Goal: Task Accomplishment & Management: Manage account settings

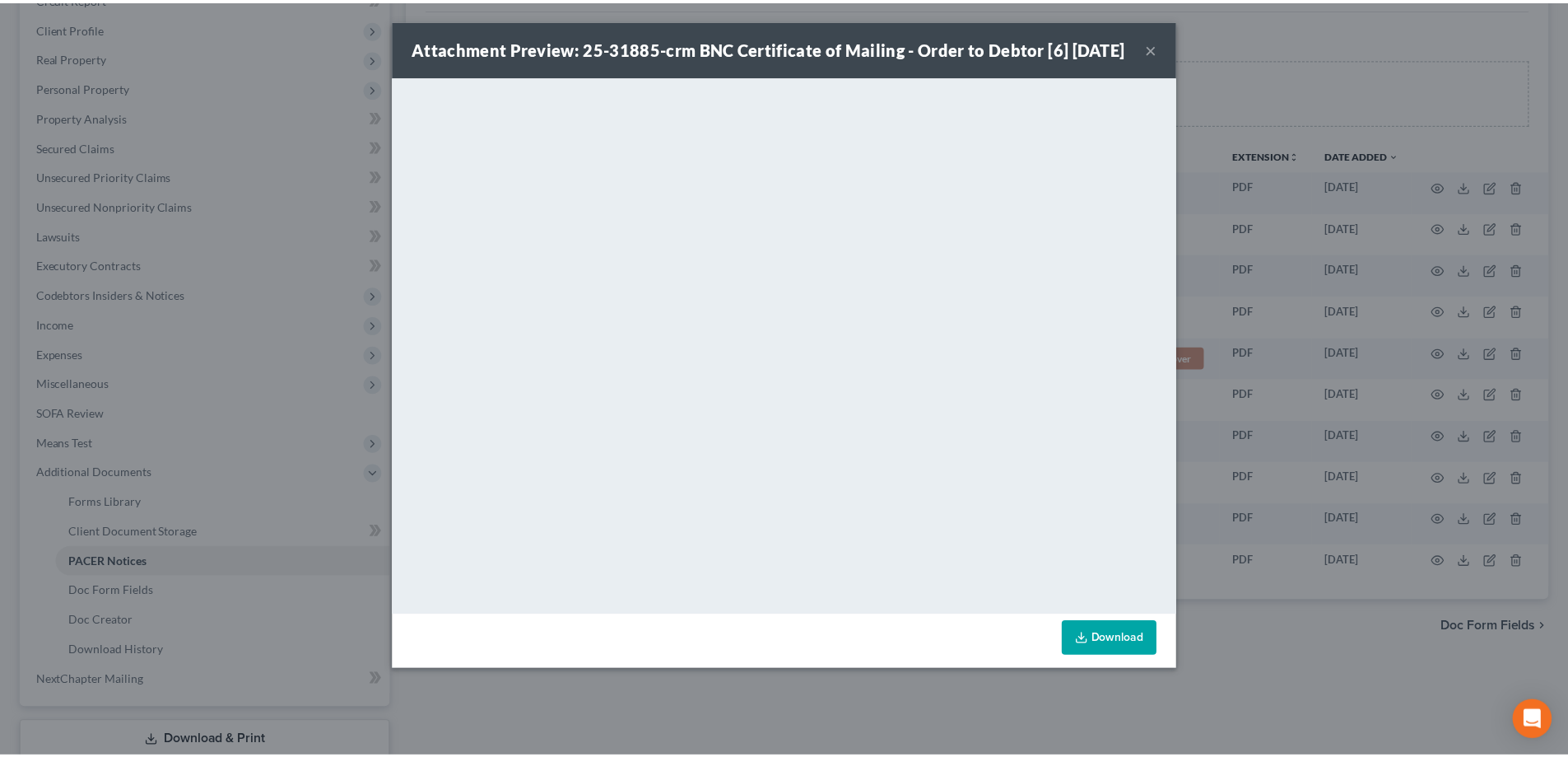
scroll to position [247, 0]
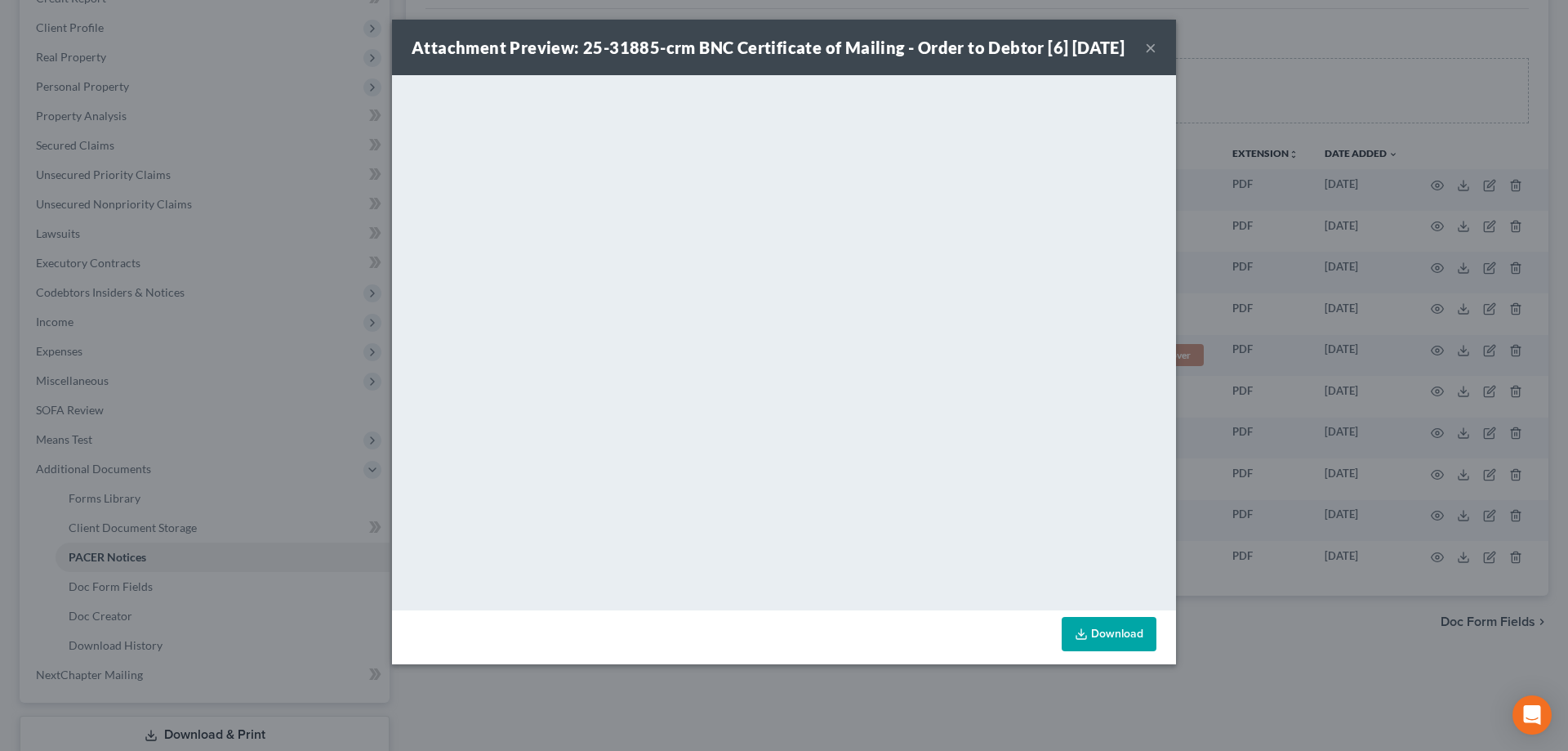
click at [1147, 57] on button "×" at bounding box center [1150, 47] width 12 height 20
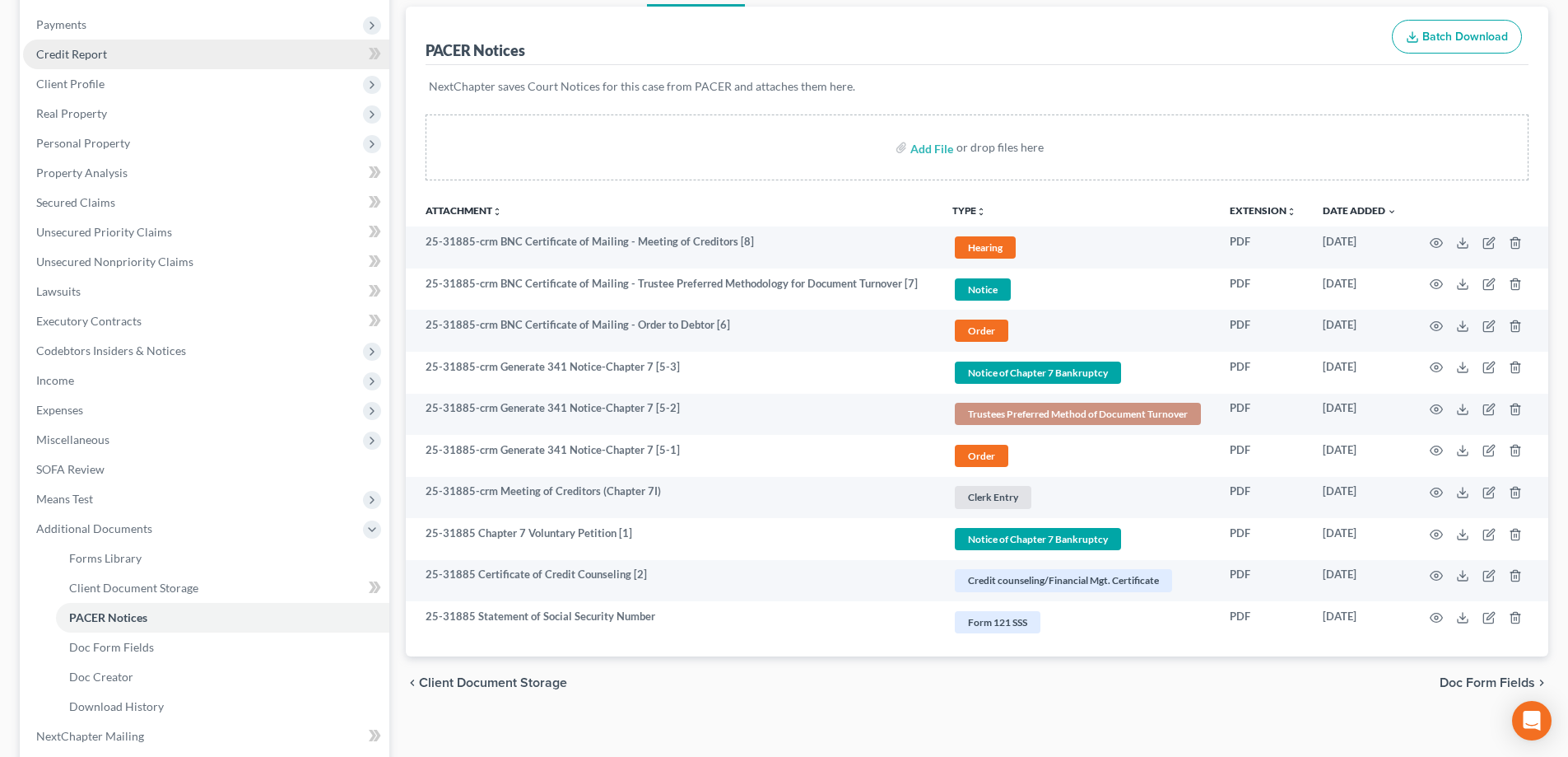
scroll to position [0, 0]
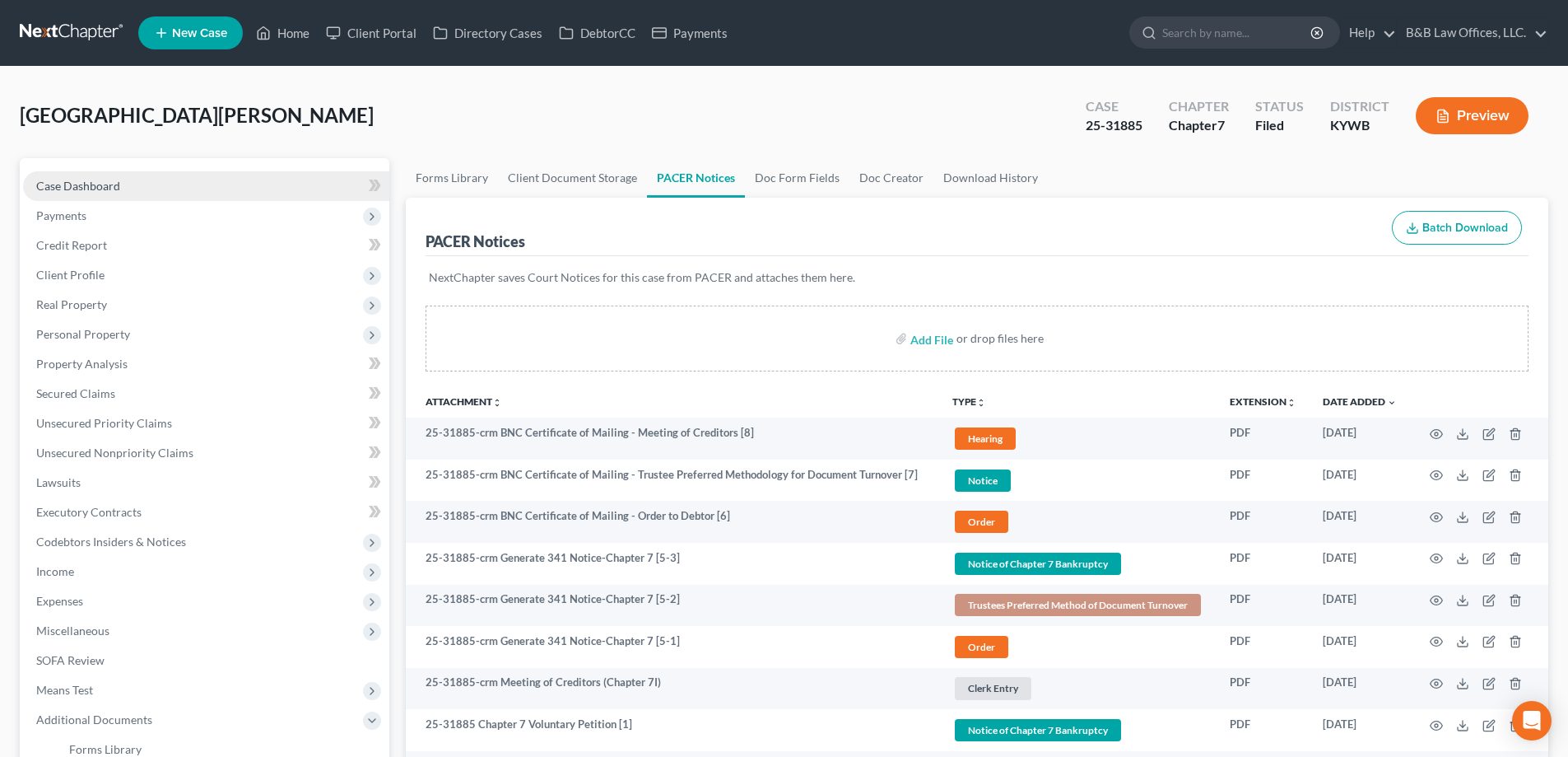
click at [95, 188] on span "Case Dashboard" at bounding box center [78, 185] width 84 height 14
select select "6"
select select "2"
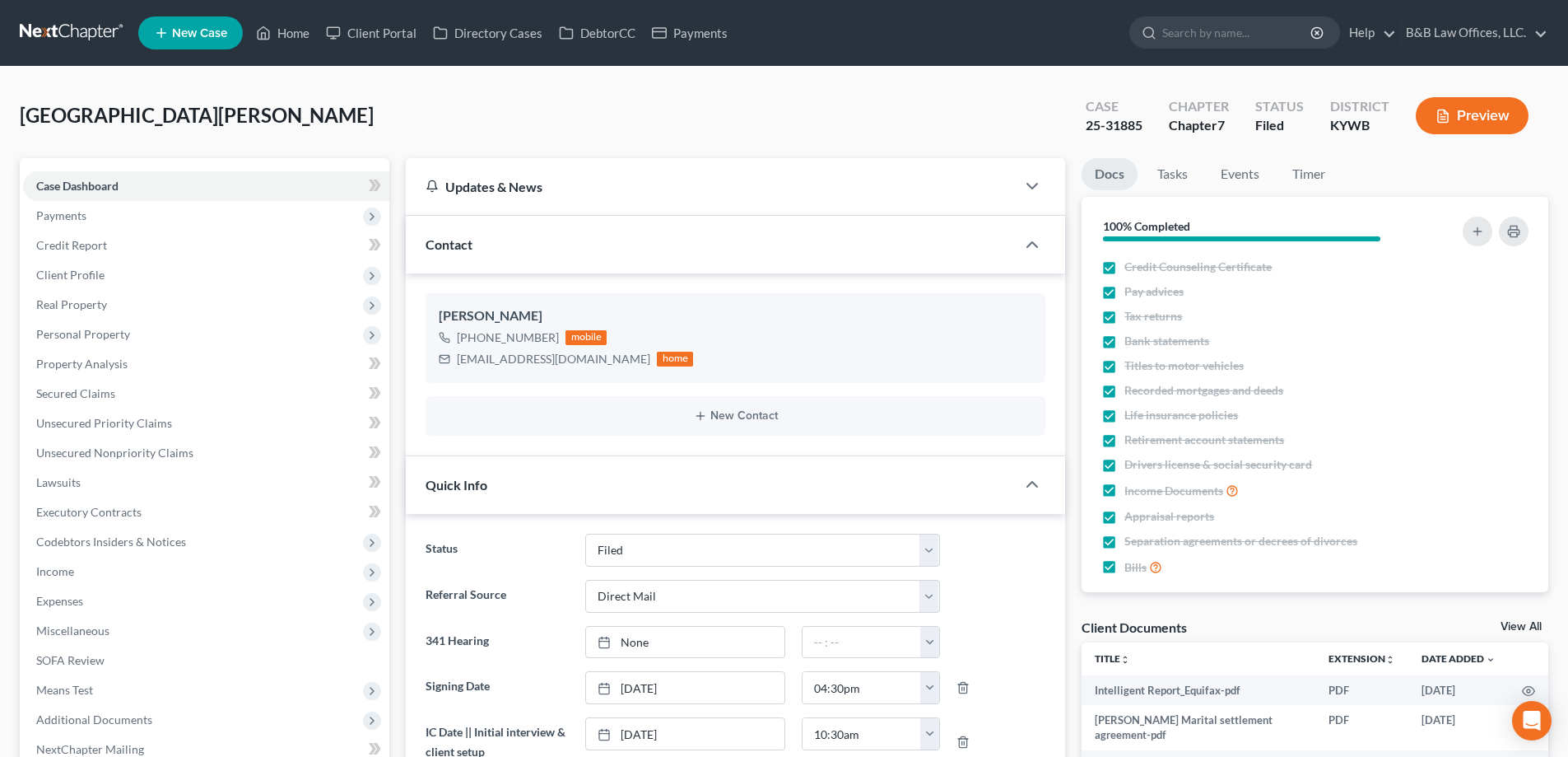
scroll to position [10612, 0]
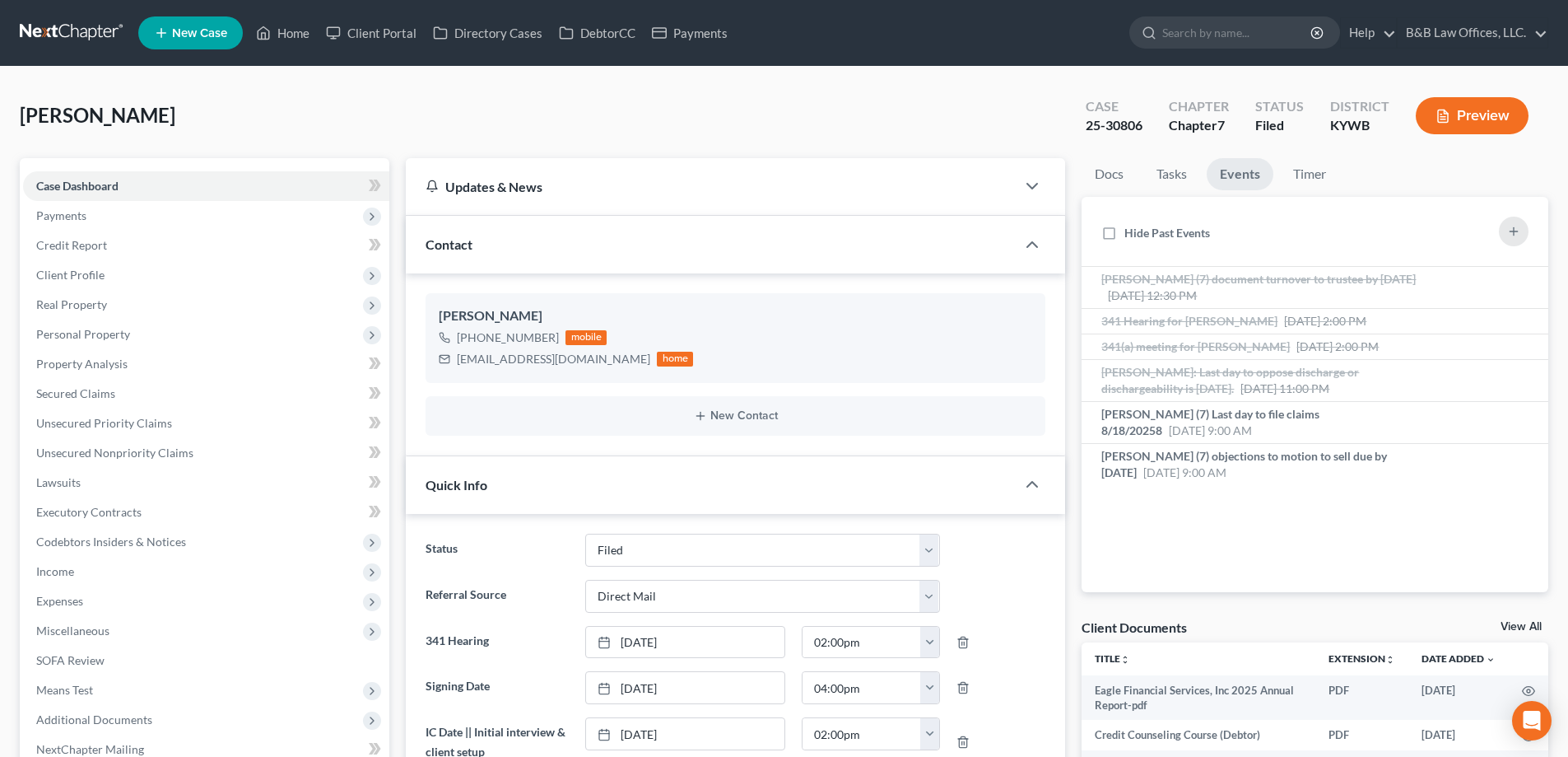
select select "6"
select select "2"
select select "0"
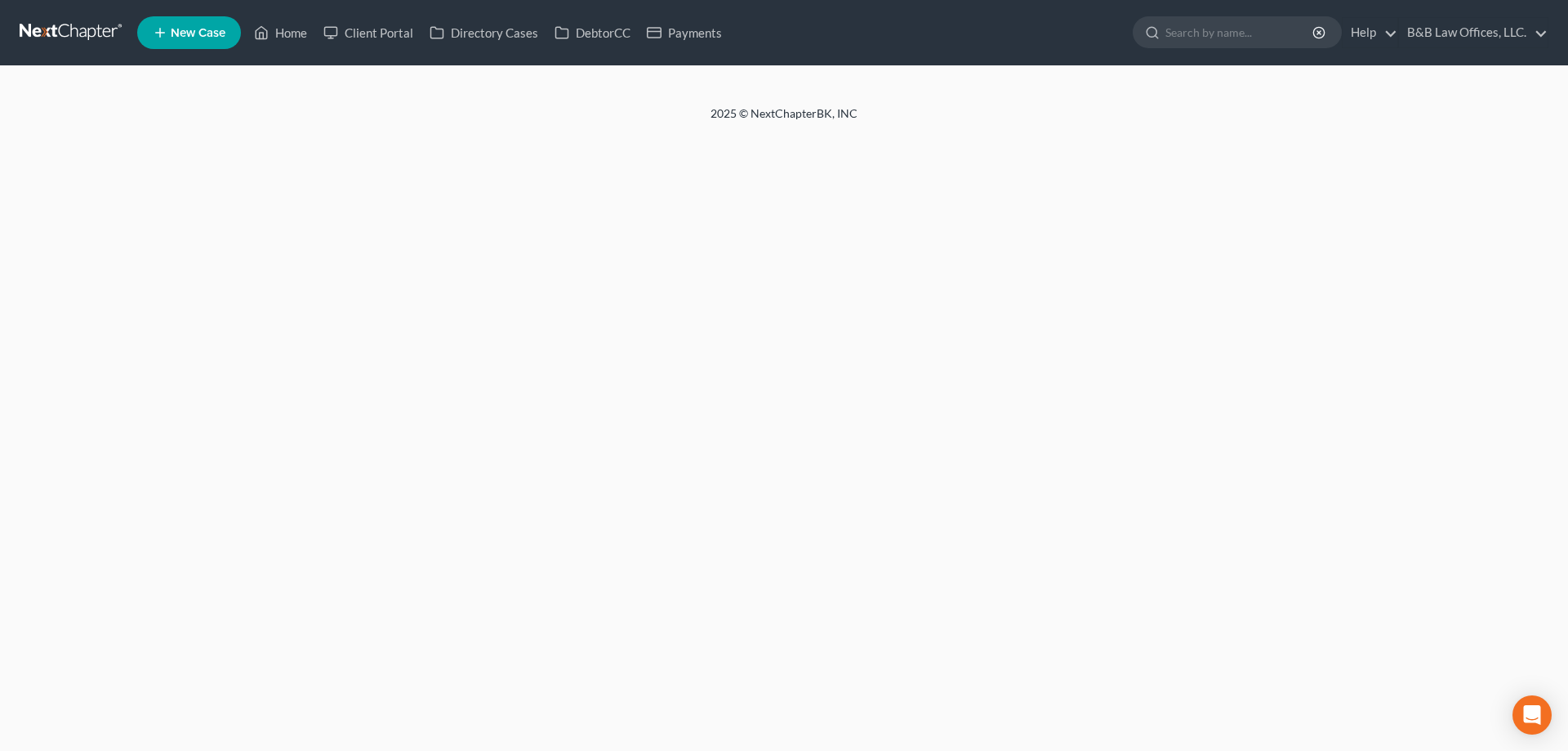
select select "2"
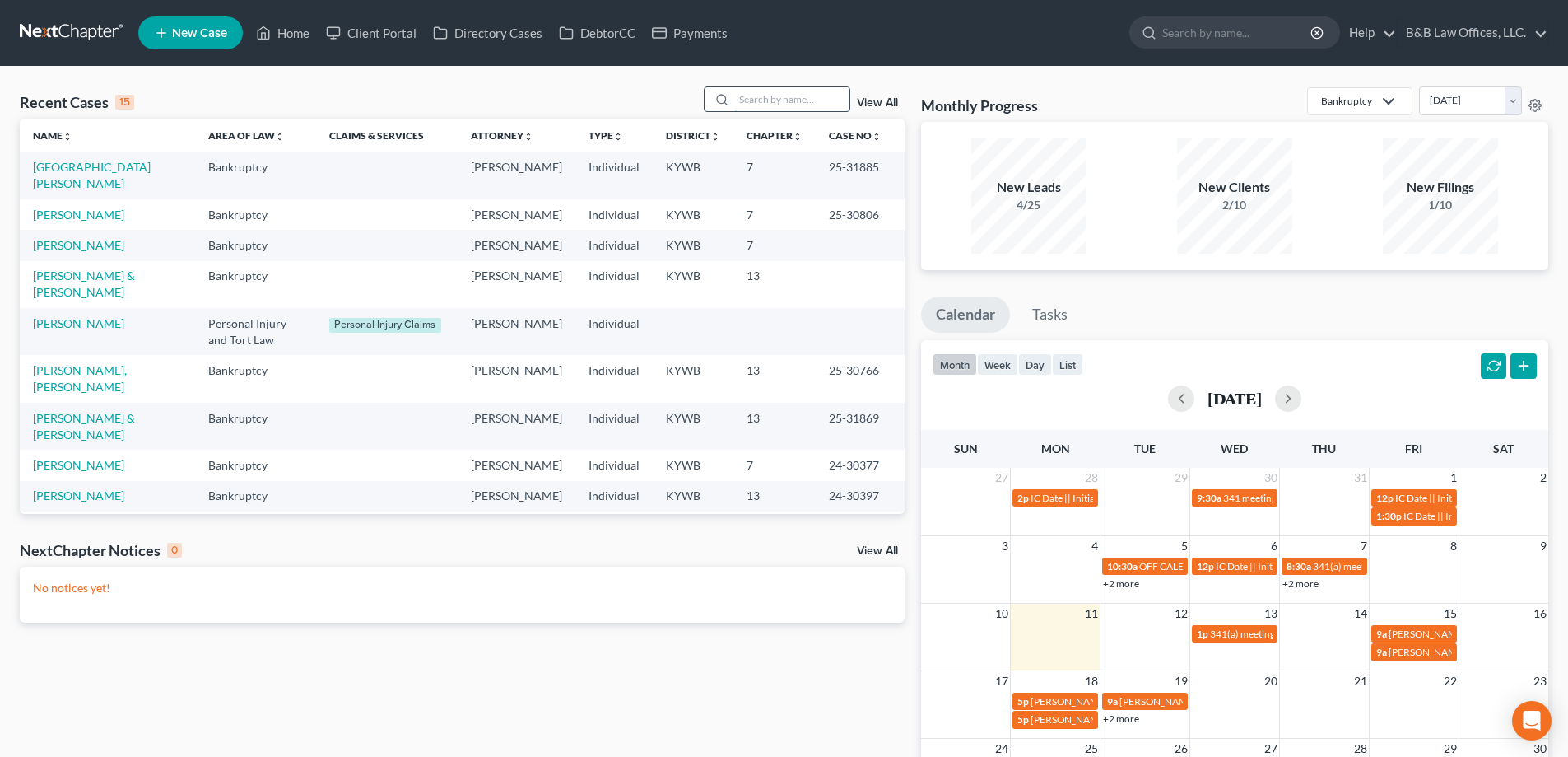
click at [768, 110] on input "search" at bounding box center [791, 99] width 115 height 24
type input "[PERSON_NAME]"
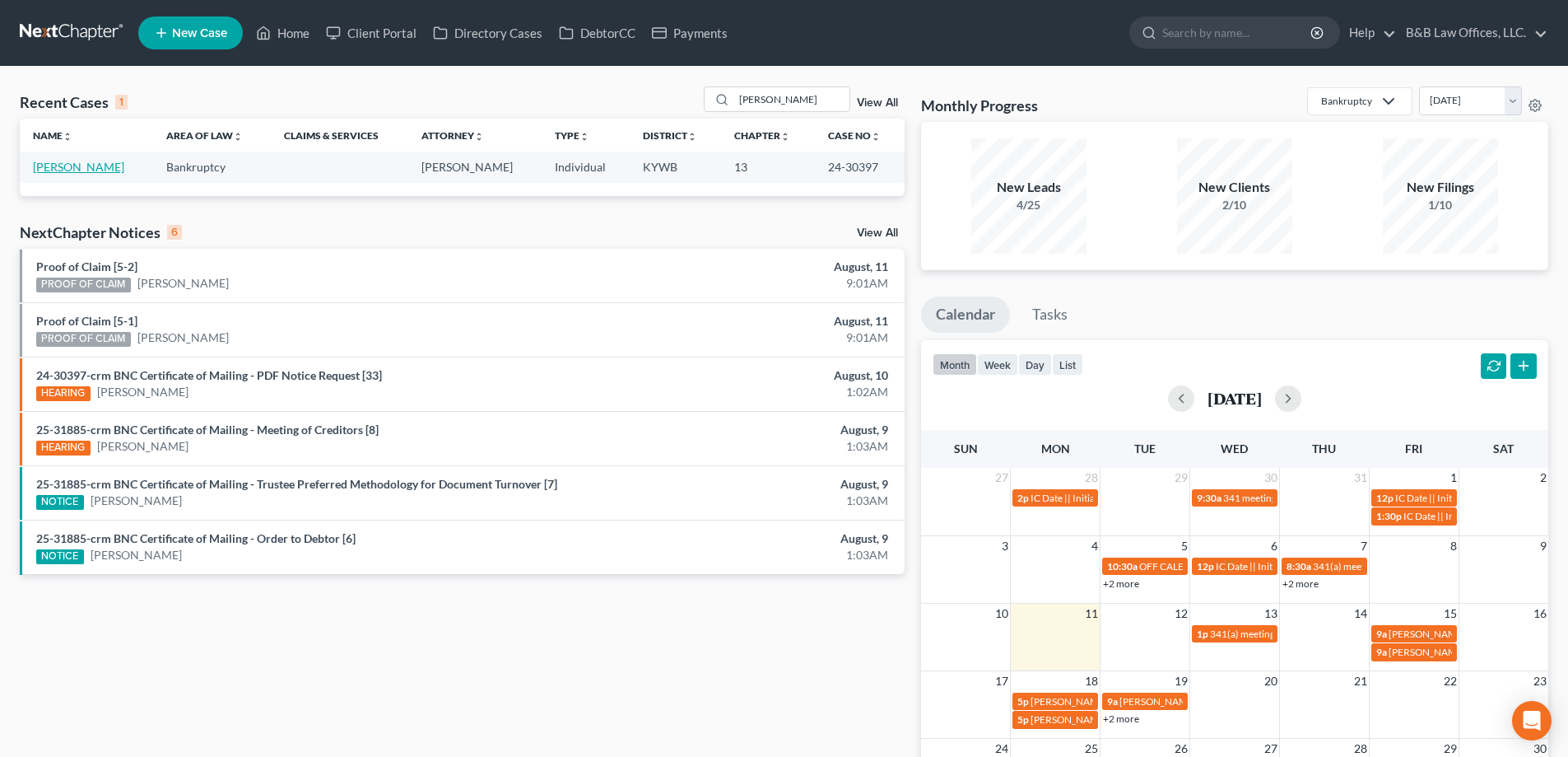
click at [74, 161] on link "[PERSON_NAME]" at bounding box center [78, 166] width 91 height 14
select select "2"
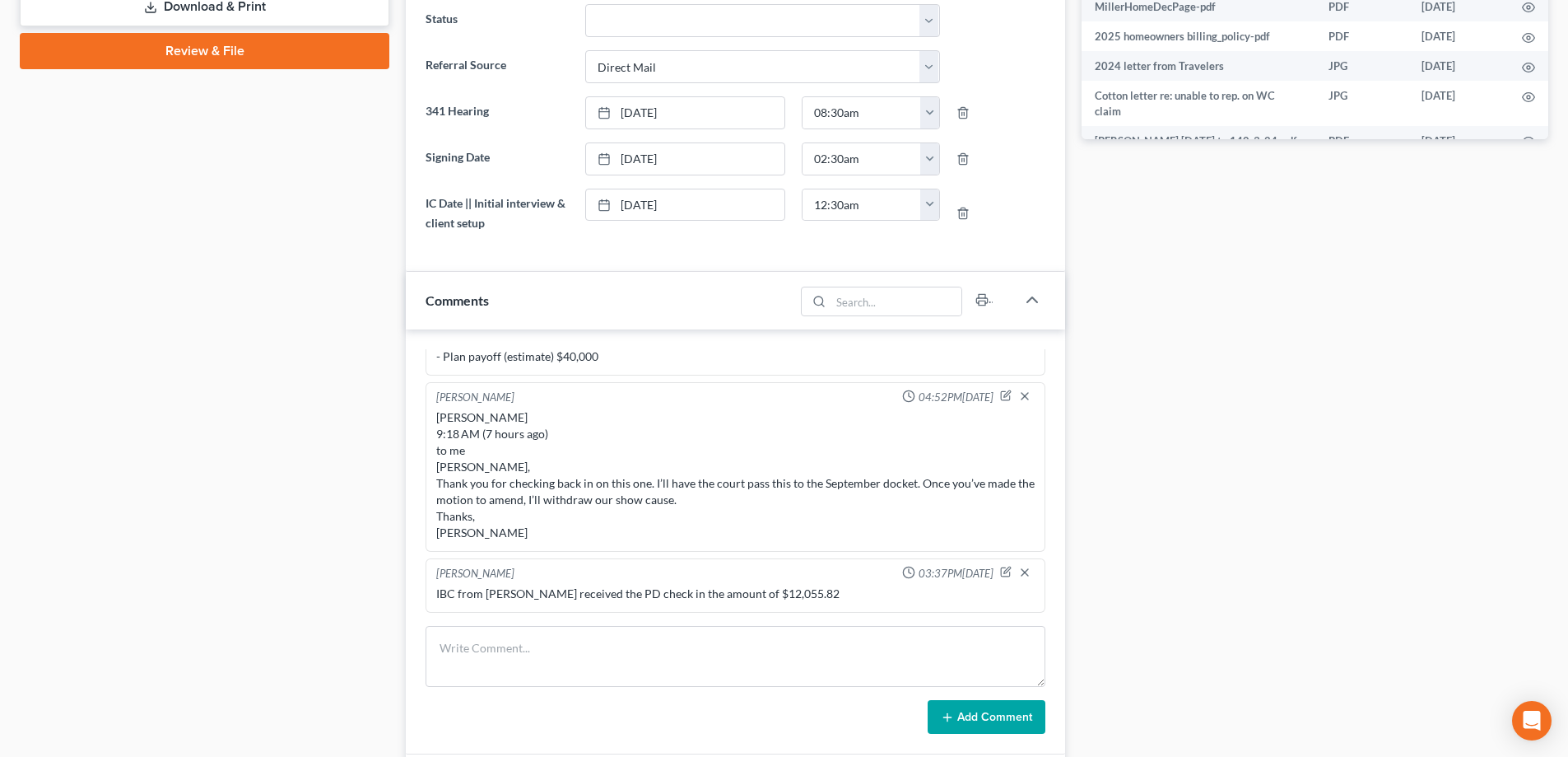
scroll to position [988, 0]
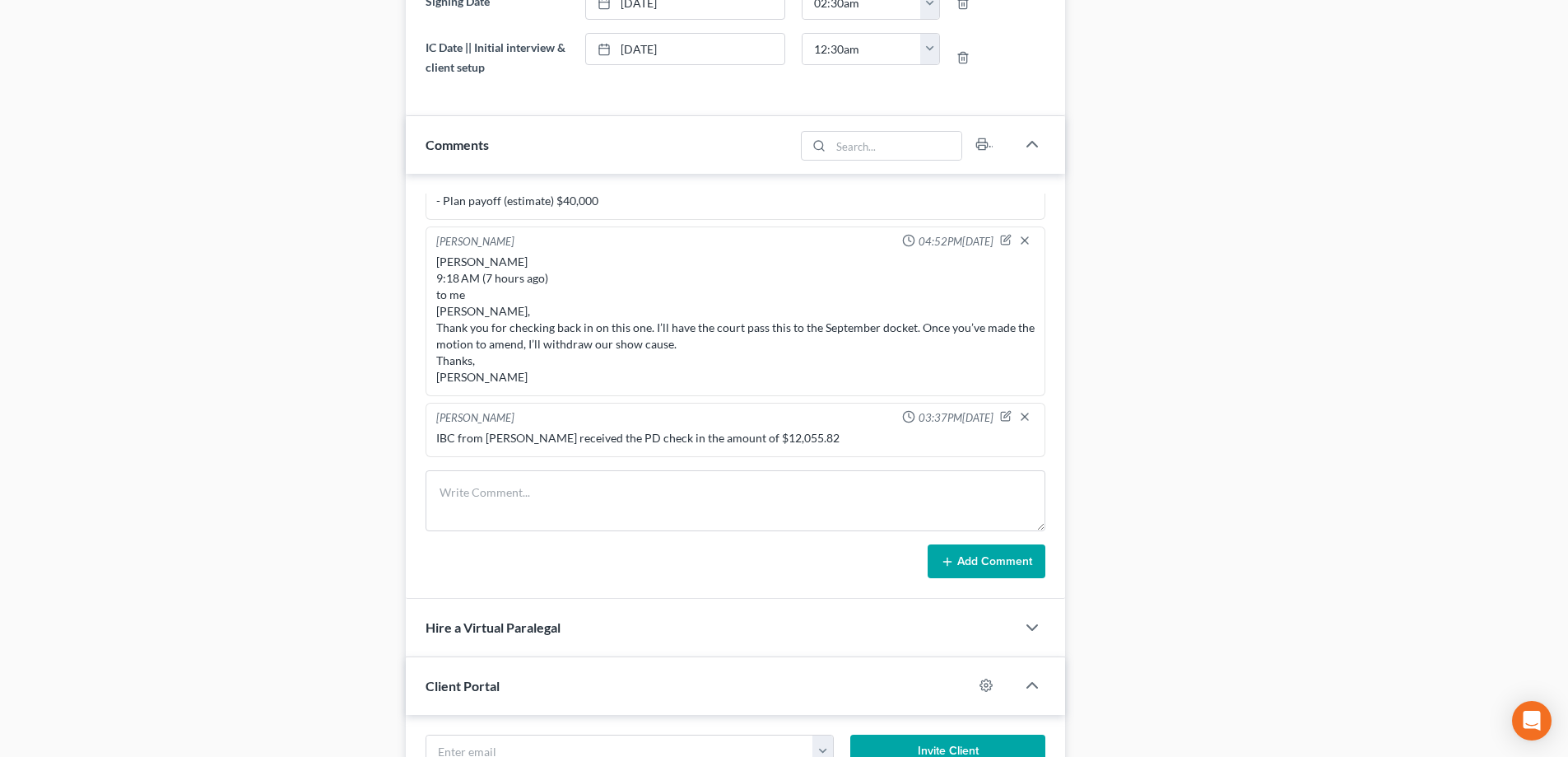
click at [507, 447] on div "Removed User 12:34PM[DATE] Owns her own home fair mnarket $224,000 w/ Z$47,000 …" at bounding box center [736, 386] width 660 height 426
click at [508, 471] on textarea at bounding box center [736, 500] width 620 height 60
paste textarea "[PERSON_NAME] 2:33 PM (54 minutes ago) to me Payoff is $31,686.94 @ 100%. Thank…"
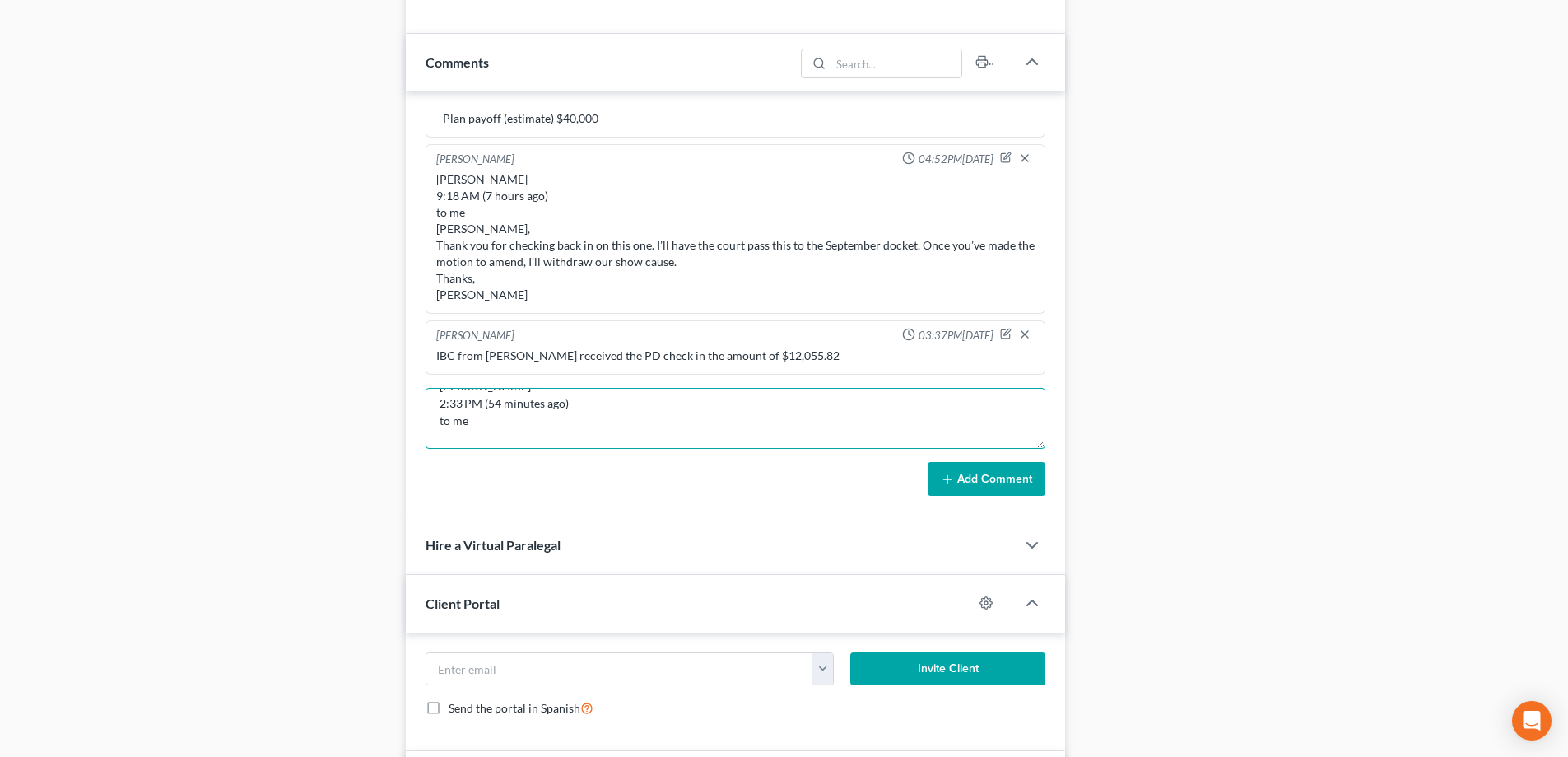
scroll to position [33, 0]
click at [477, 407] on textarea "[PERSON_NAME] 2:33 PM (54 minutes ago) to me Payoff is $31,686.94 @ 100%. Thank…" at bounding box center [736, 417] width 620 height 60
type textarea "[PERSON_NAME] 2:33 PM (54 minutes ago) to me Payoff is $31,686.94 @ 100%. Thank…"
click at [999, 474] on button "Add Comment" at bounding box center [987, 479] width 118 height 35
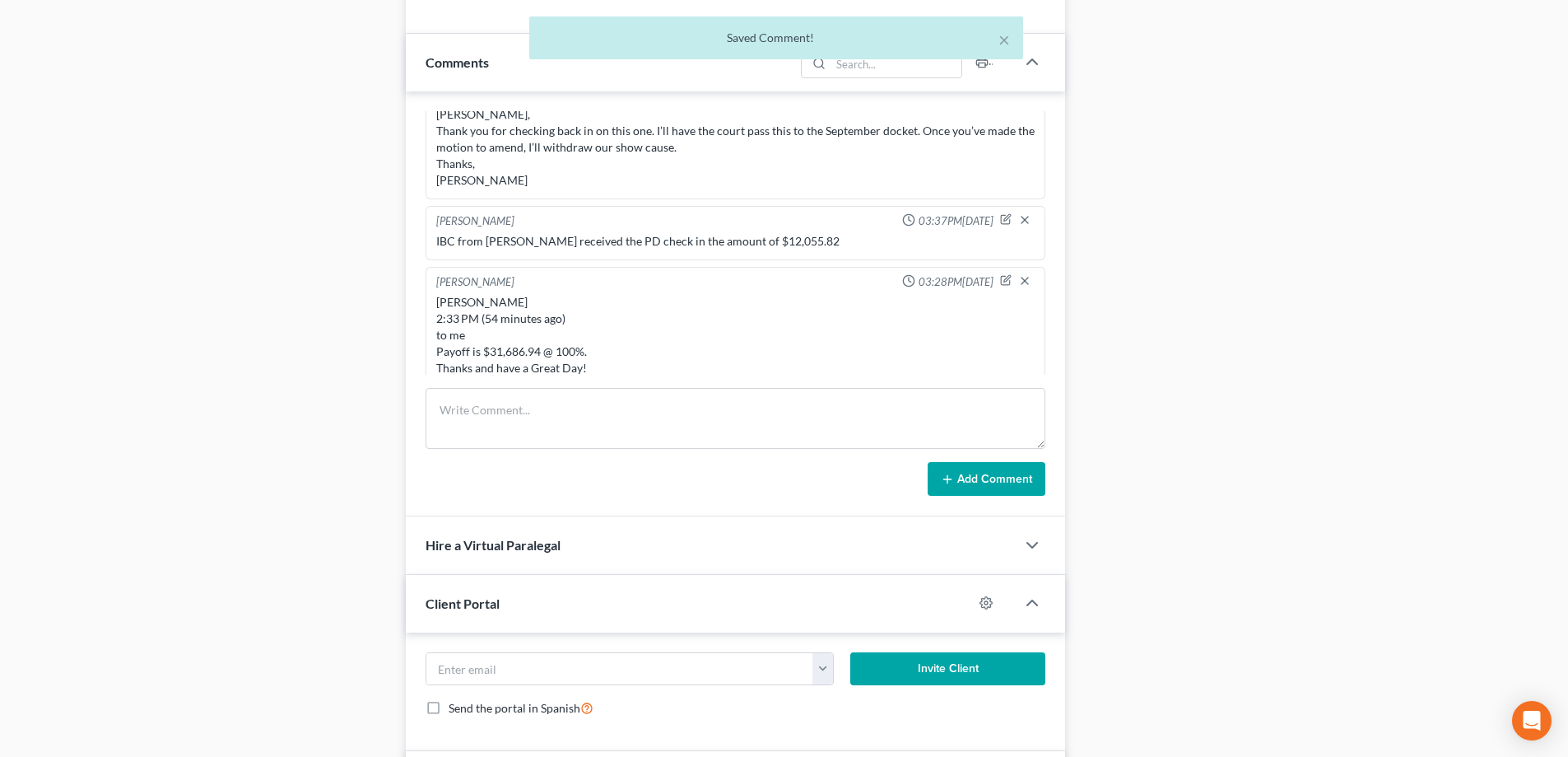
scroll to position [8226, 0]
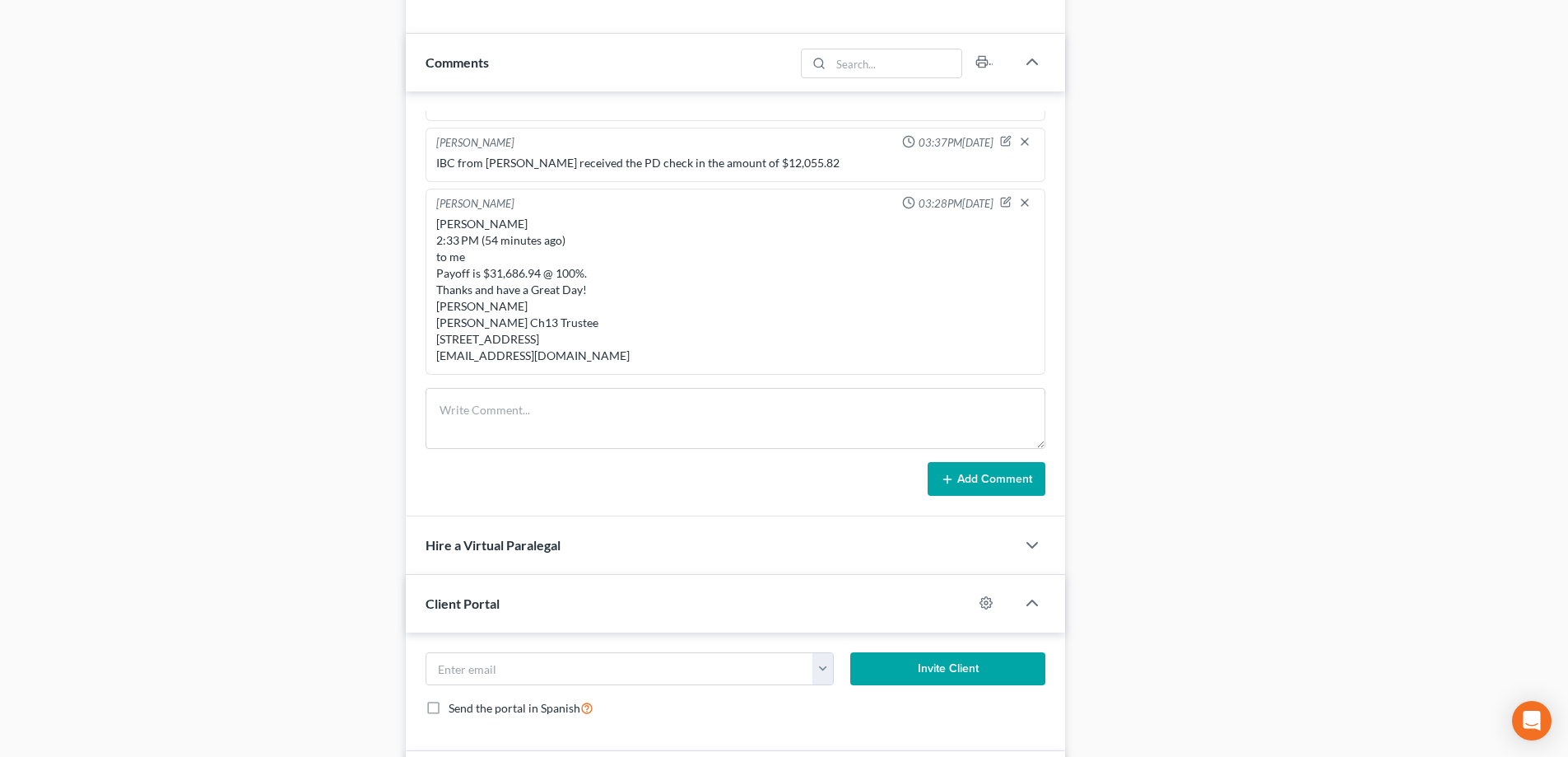
click at [591, 221] on div "[PERSON_NAME] 2:33 PM (54 minutes ago) to me Payoff is $31,686.94 @ 100%. Thank…" at bounding box center [735, 290] width 598 height 149
drag, startPoint x: 435, startPoint y: 222, endPoint x: 538, endPoint y: 222, distance: 103.0
click at [538, 222] on div "[PERSON_NAME] 2:33 PM (54 minutes ago) to me Payoff is $31,686.94 @ 100%. Thank…" at bounding box center [735, 289] width 605 height 155
copy div "Payoff is $31,686.94"
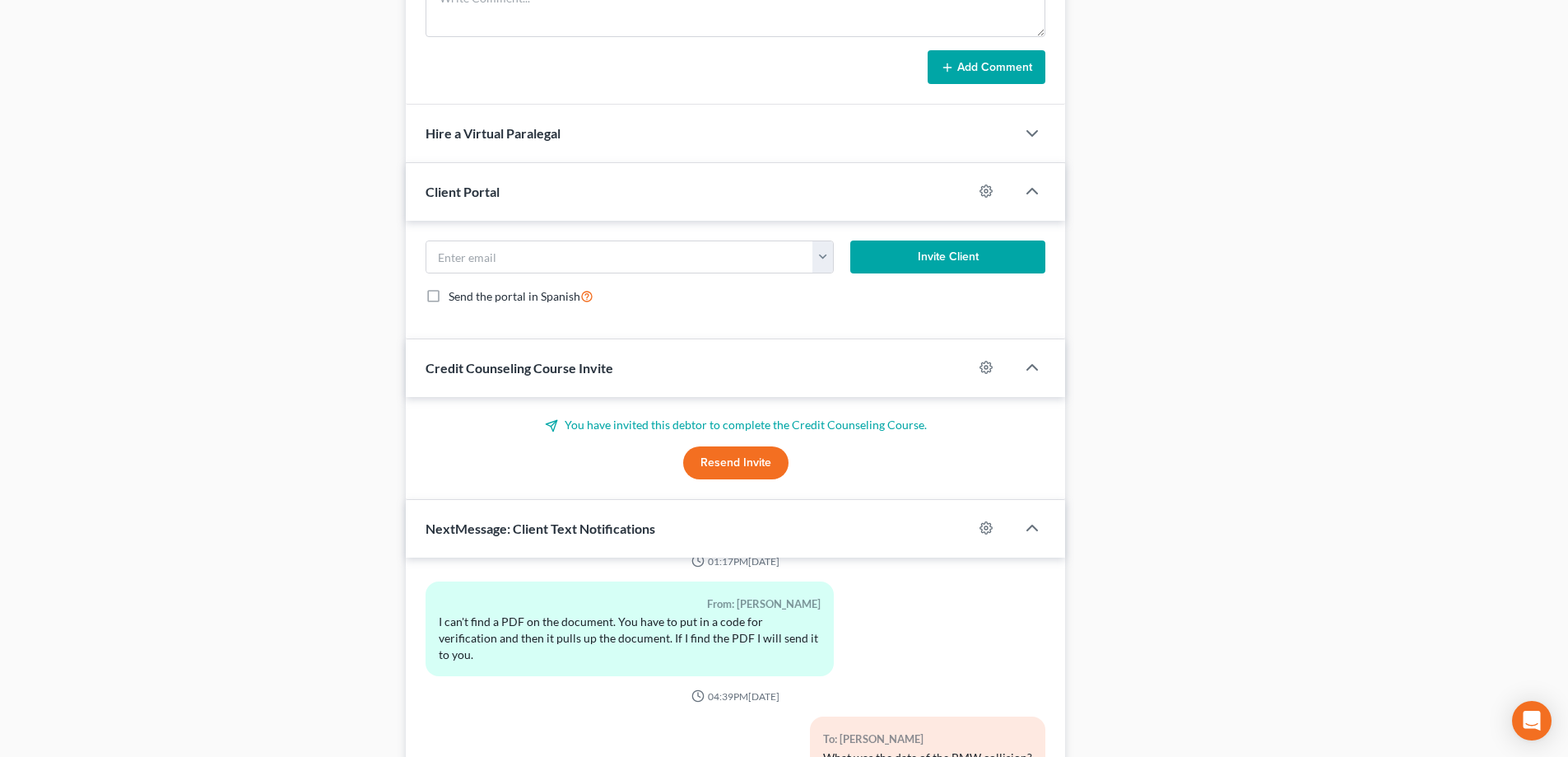
scroll to position [1697, 0]
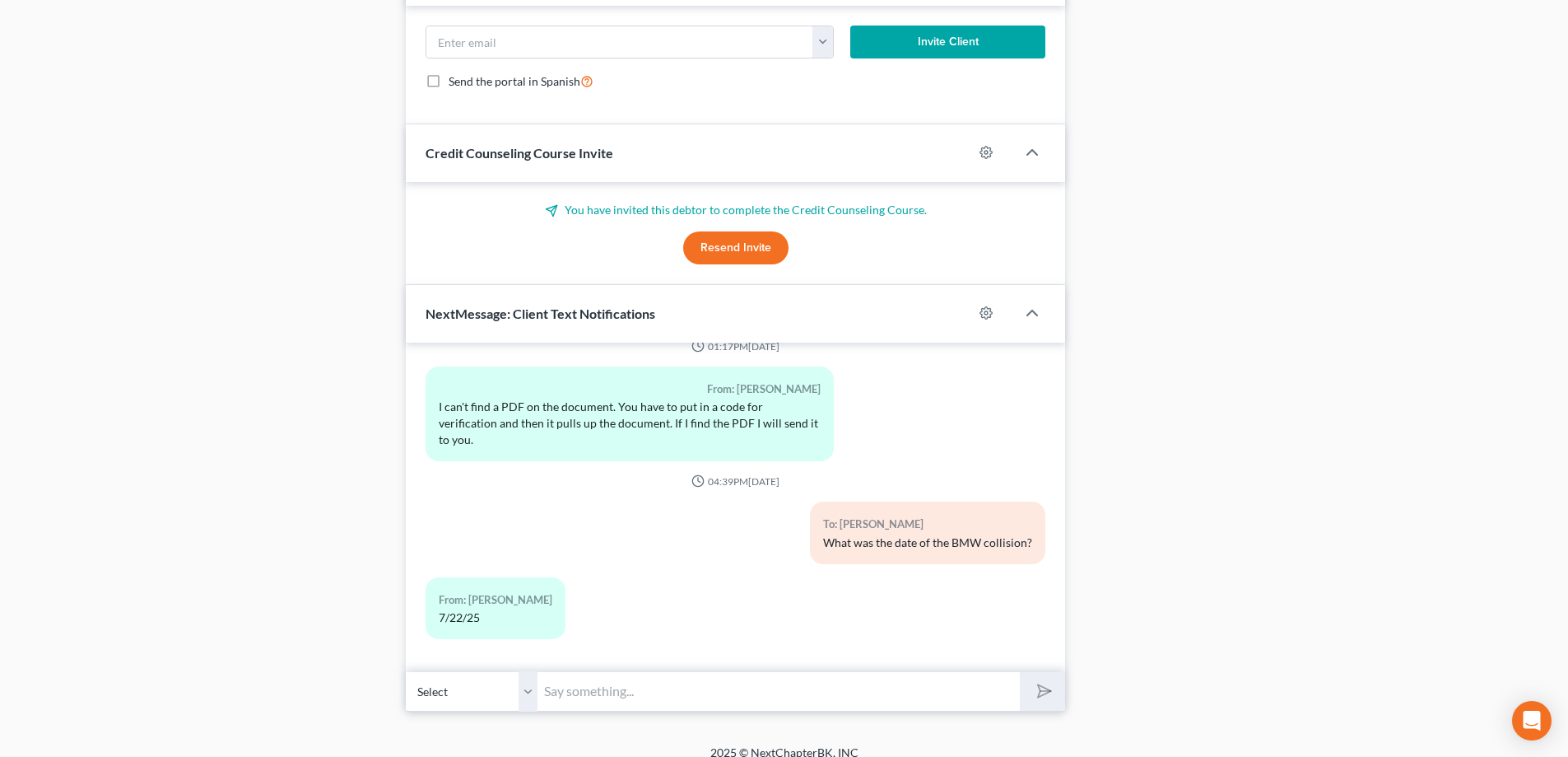
click at [621, 690] on input "text" at bounding box center [779, 691] width 482 height 41
click at [641, 671] on input "text" at bounding box center [779, 691] width 482 height 41
paste input "Payoff is $31,686.94"
click at [728, 675] on input "The payoff for the bankruptcy is Payoff is $31,686.94" at bounding box center [779, 691] width 482 height 41
type input "The payoff for the bankruptcy is $31,686.94"
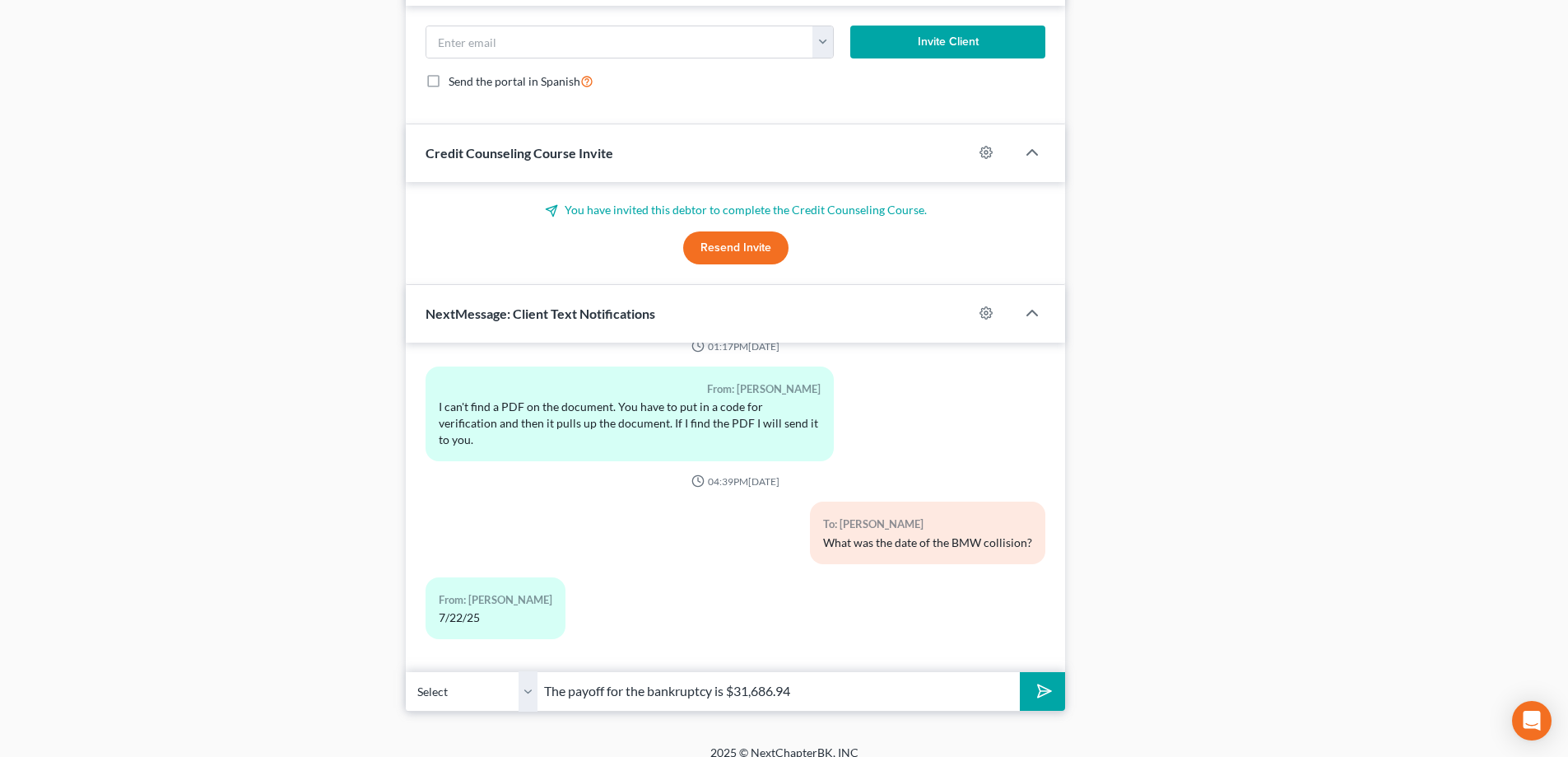
click at [1046, 682] on polygon "submit" at bounding box center [1041, 692] width 20 height 20
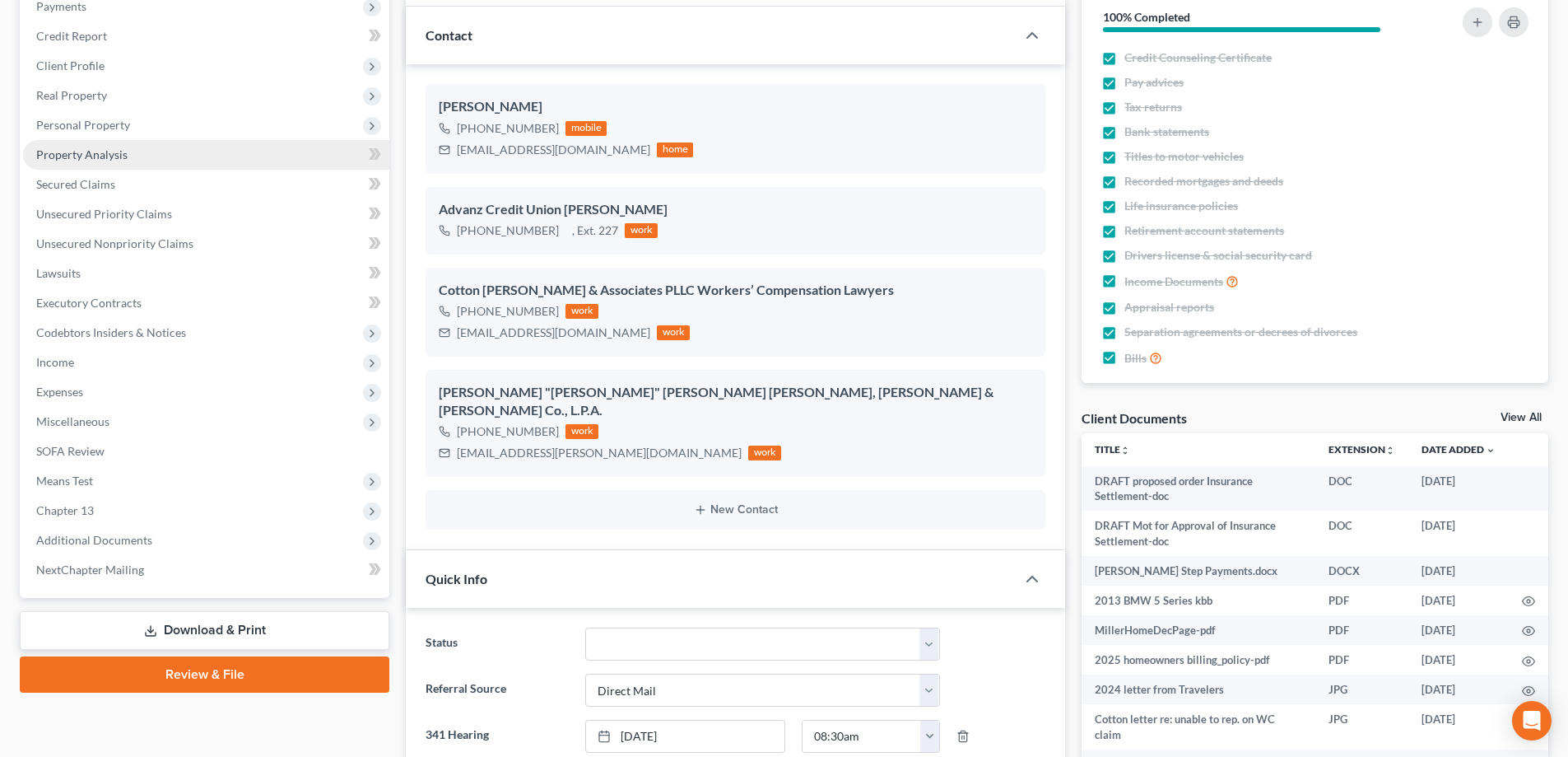
scroll to position [133, 0]
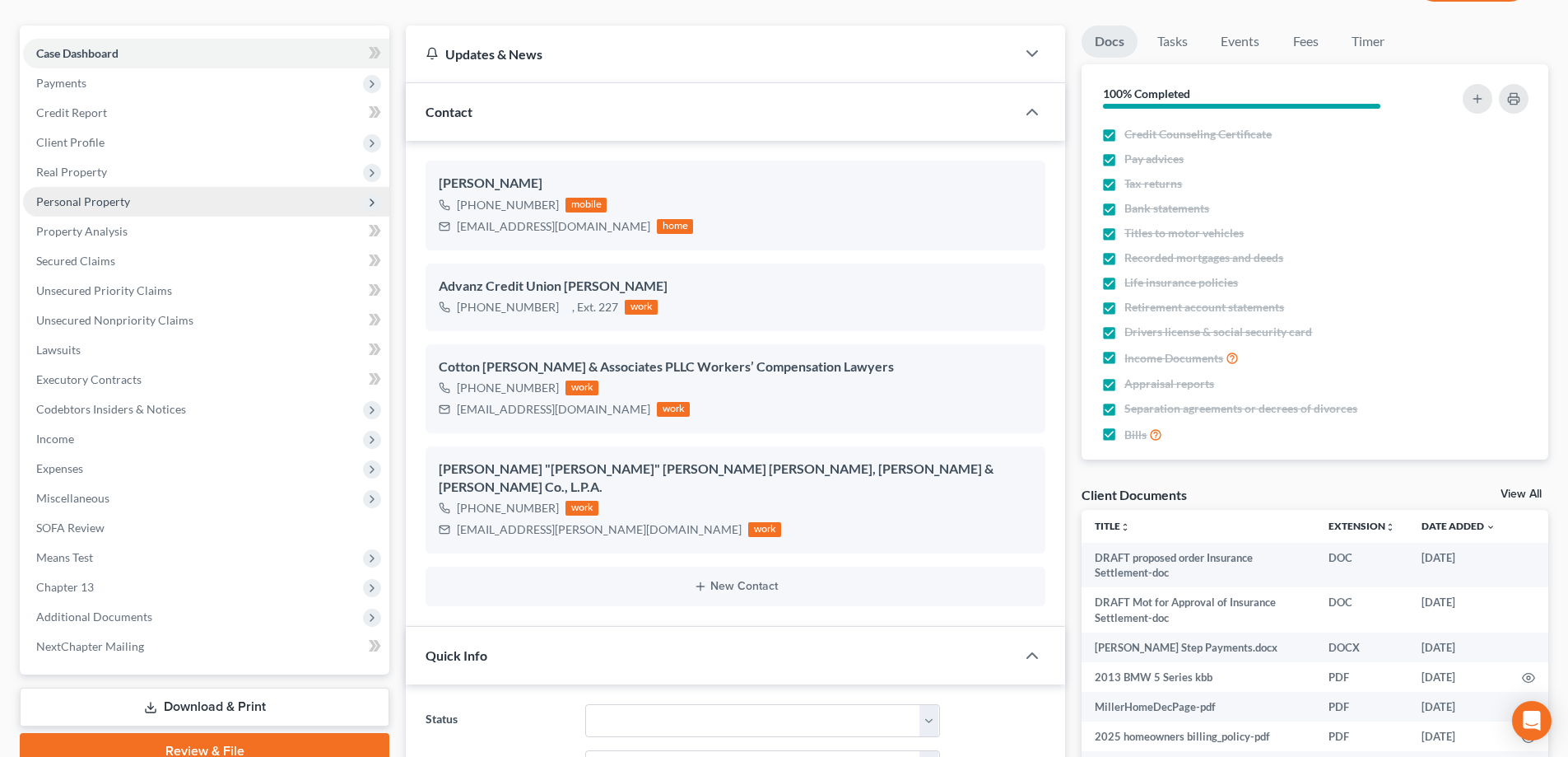
click at [95, 207] on span "Personal Property" at bounding box center [83, 201] width 94 height 14
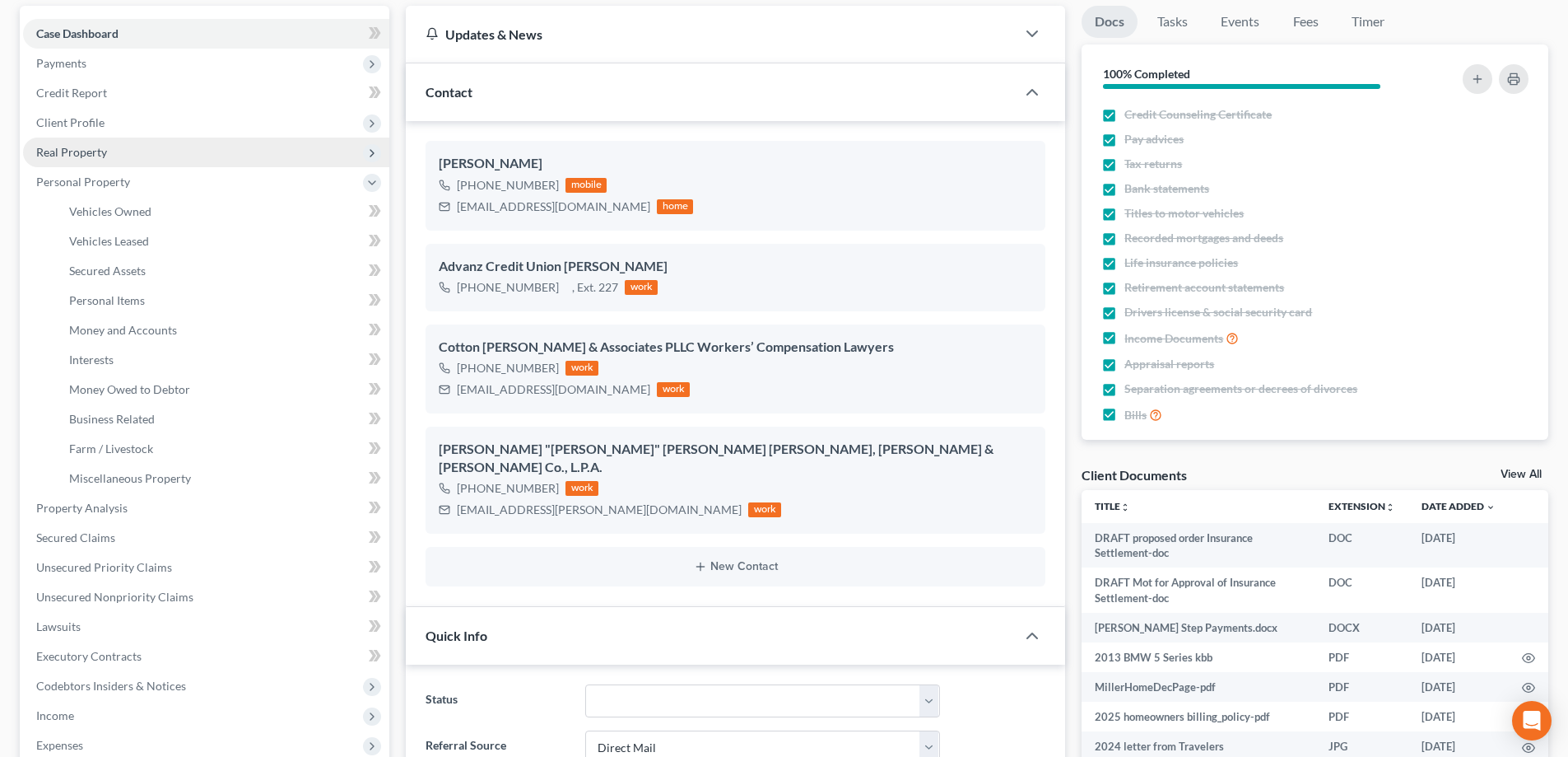
scroll to position [215, 0]
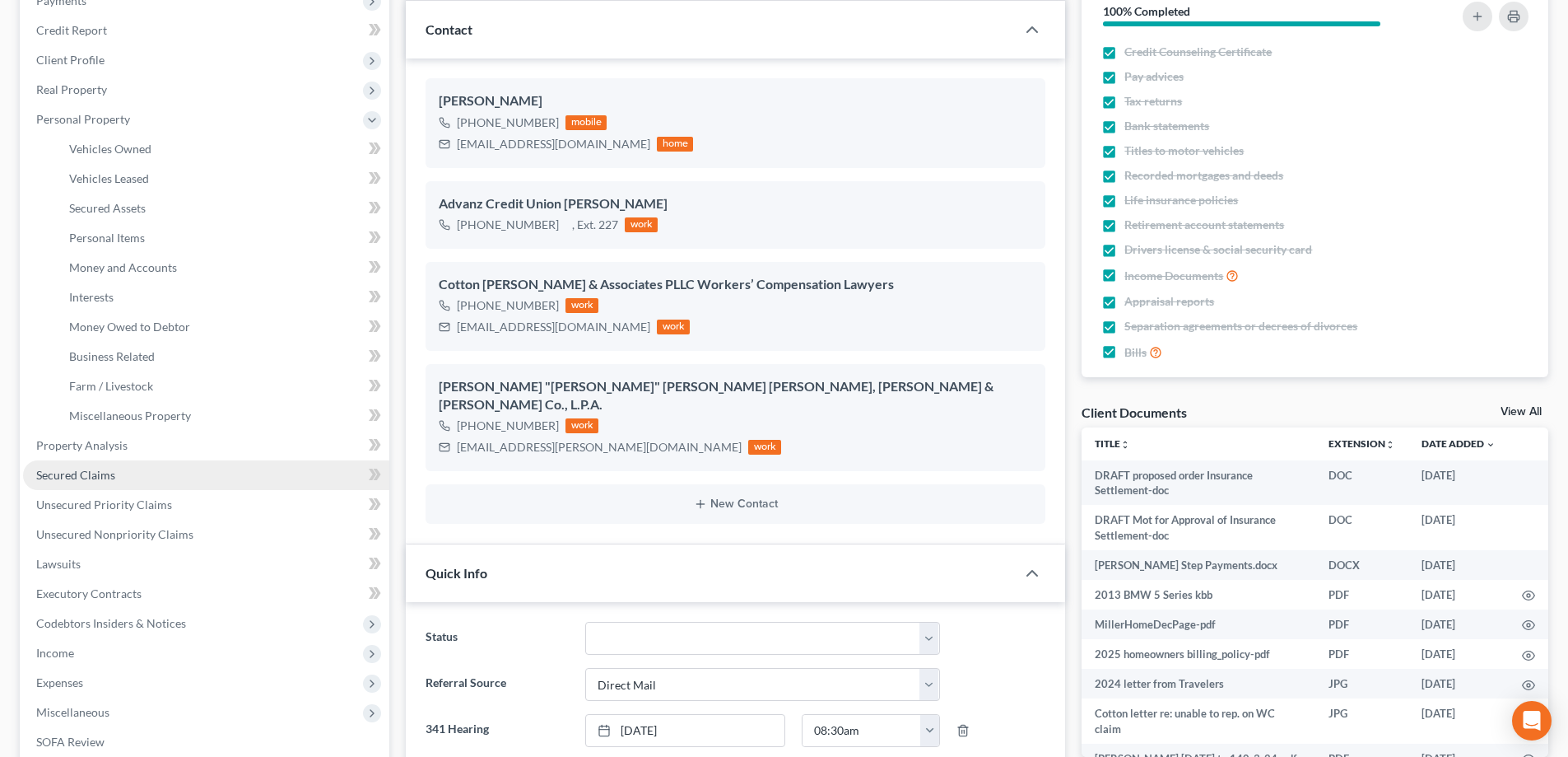
click at [101, 474] on span "Secured Claims" at bounding box center [76, 475] width 79 height 14
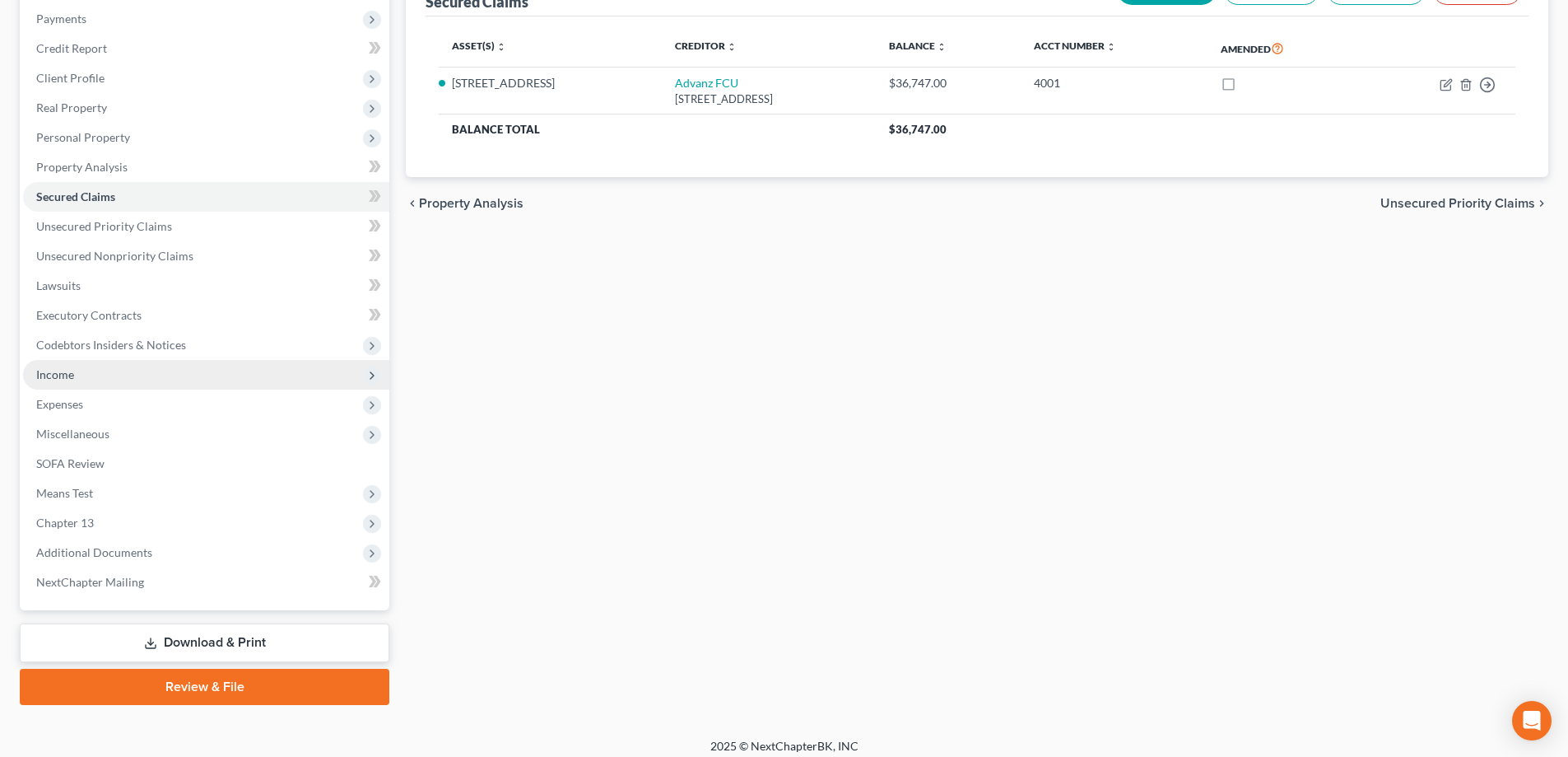
scroll to position [207, 0]
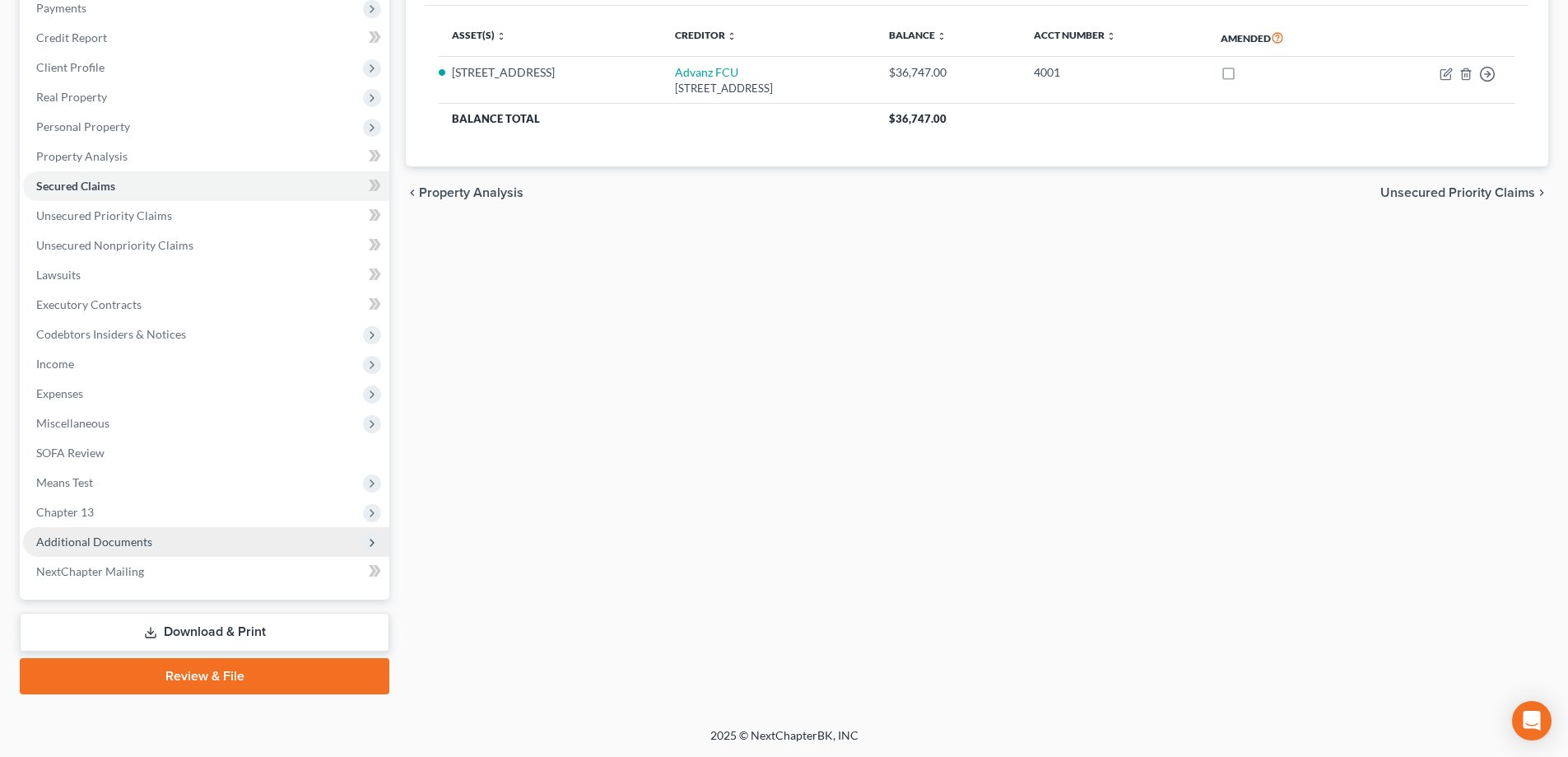
click at [110, 546] on span "Additional Documents" at bounding box center [94, 541] width 116 height 14
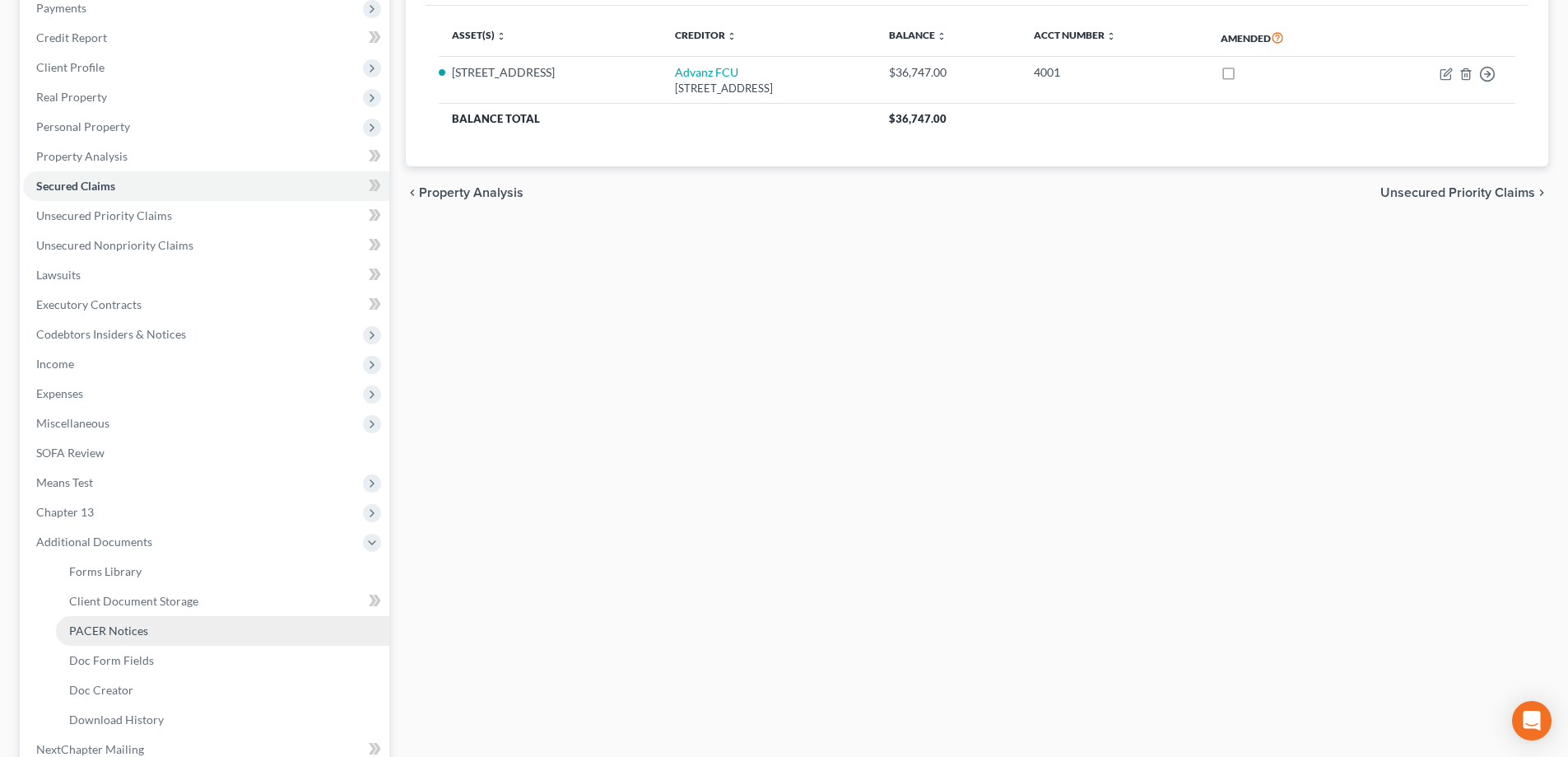
click at [118, 626] on span "PACER Notices" at bounding box center [109, 630] width 79 height 14
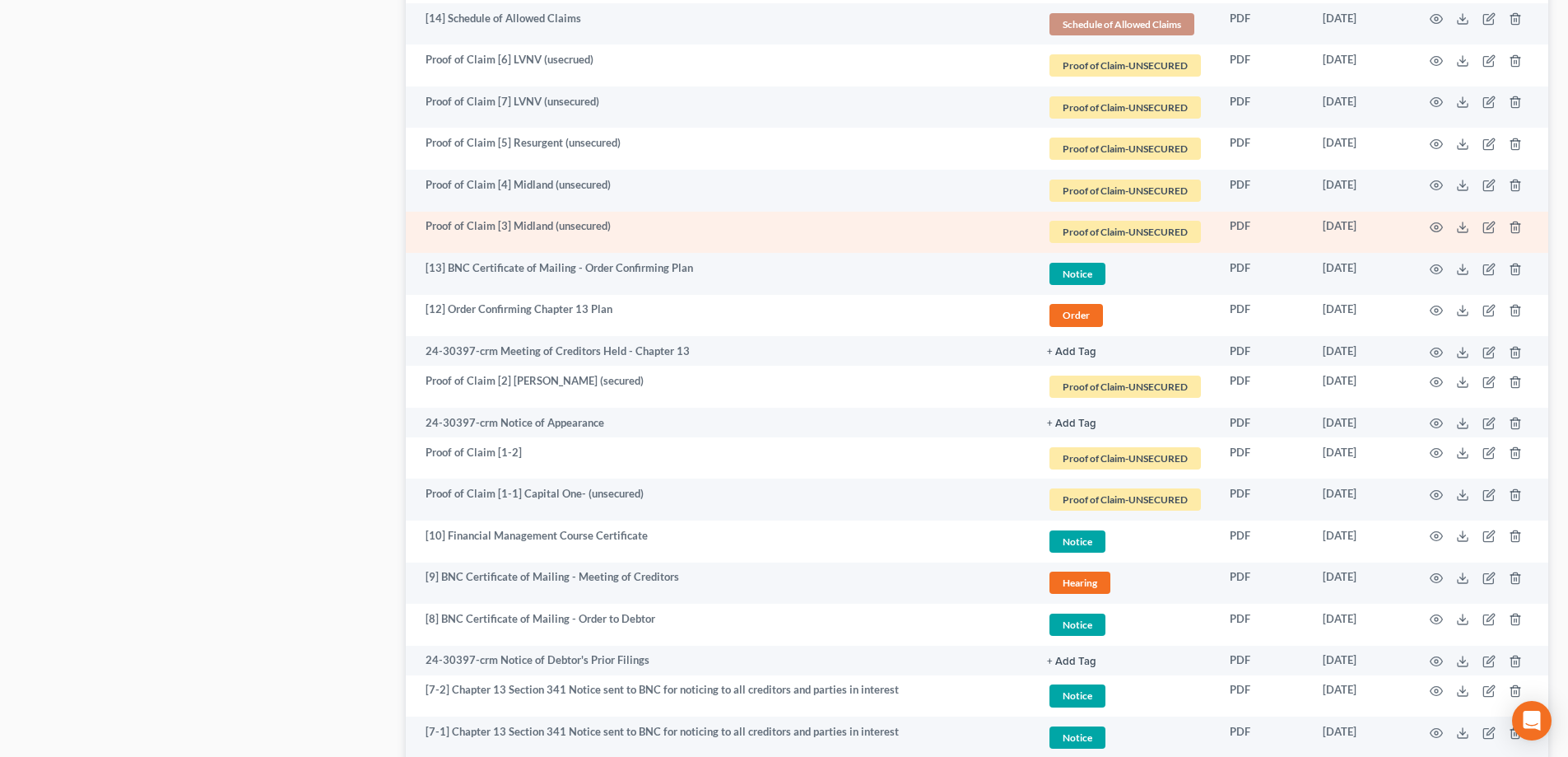
scroll to position [1152, 0]
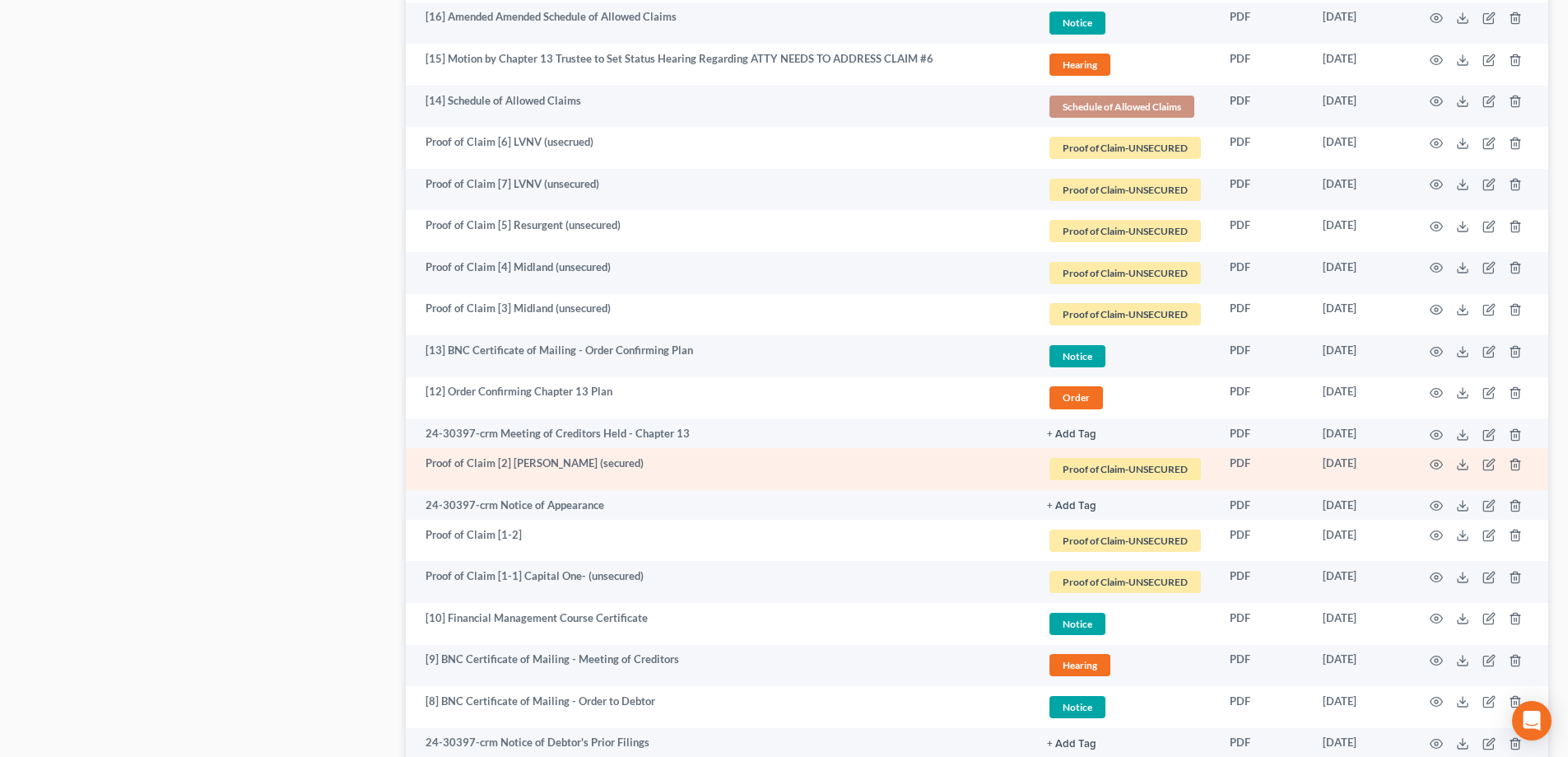
click at [1143, 159] on span "Proof of Claim-UNSECURED" at bounding box center [1125, 148] width 152 height 22
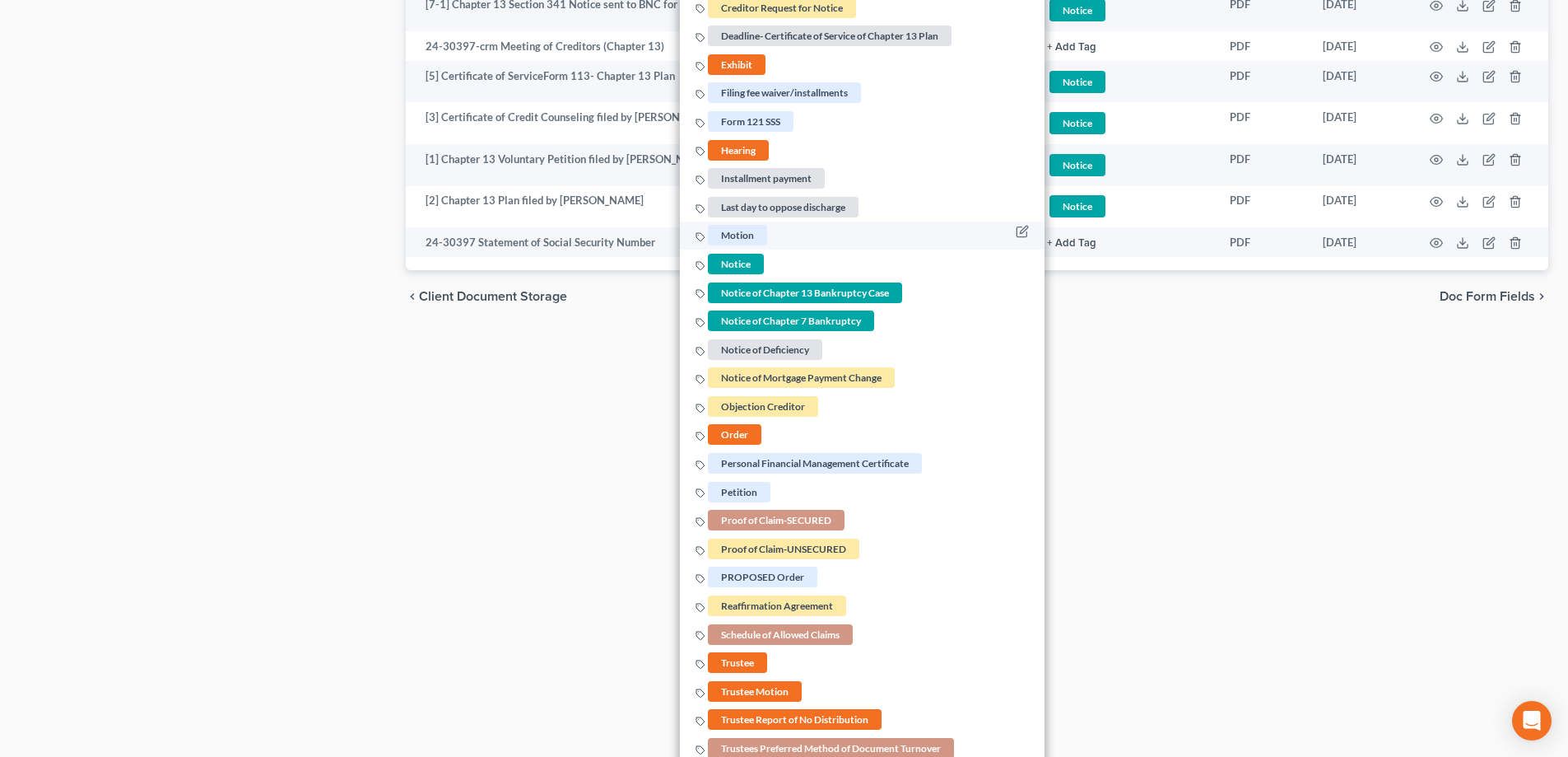
scroll to position [1975, 0]
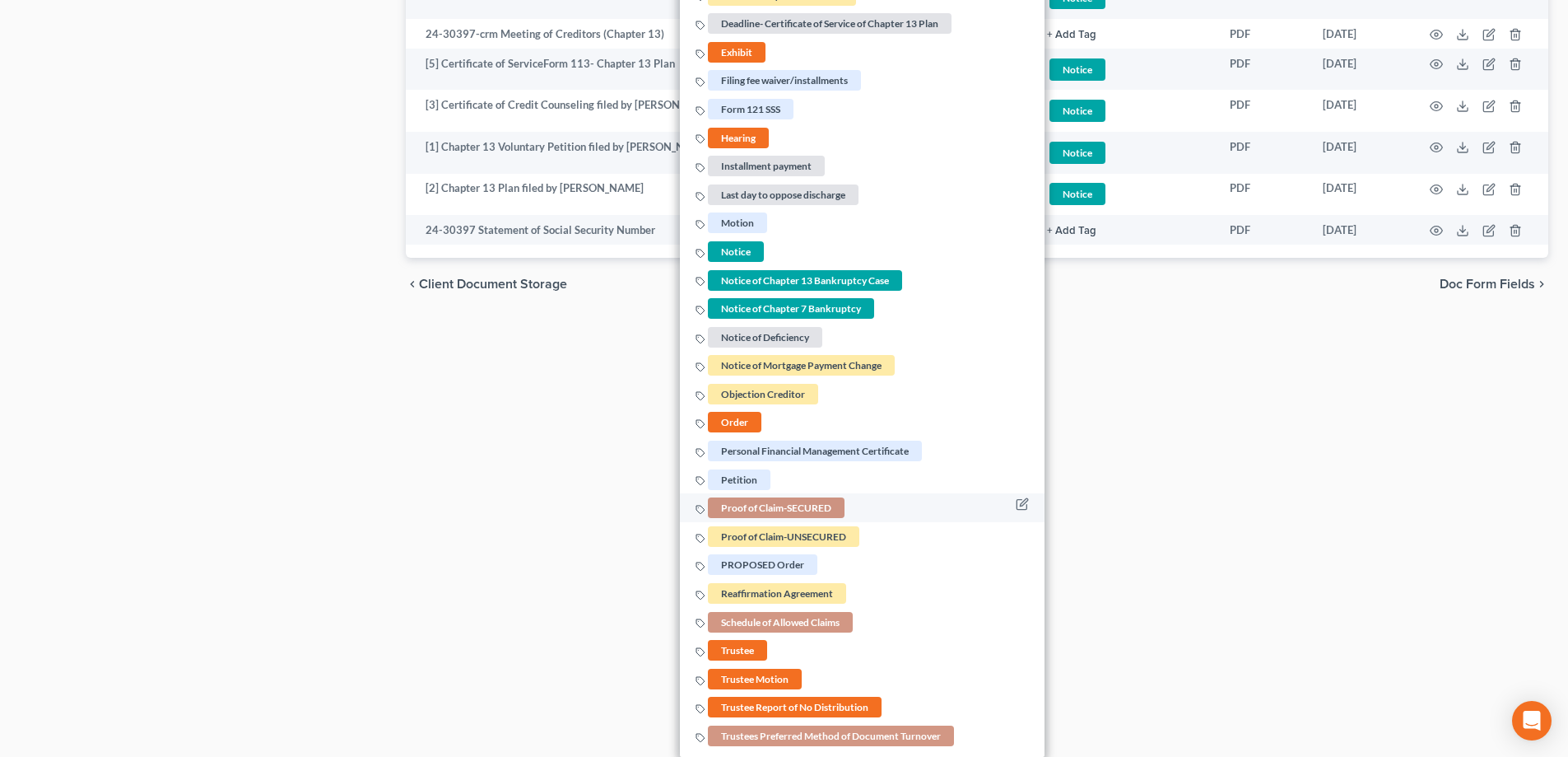
click at [816, 508] on span "Proof of Claim-SECURED" at bounding box center [777, 507] width 137 height 21
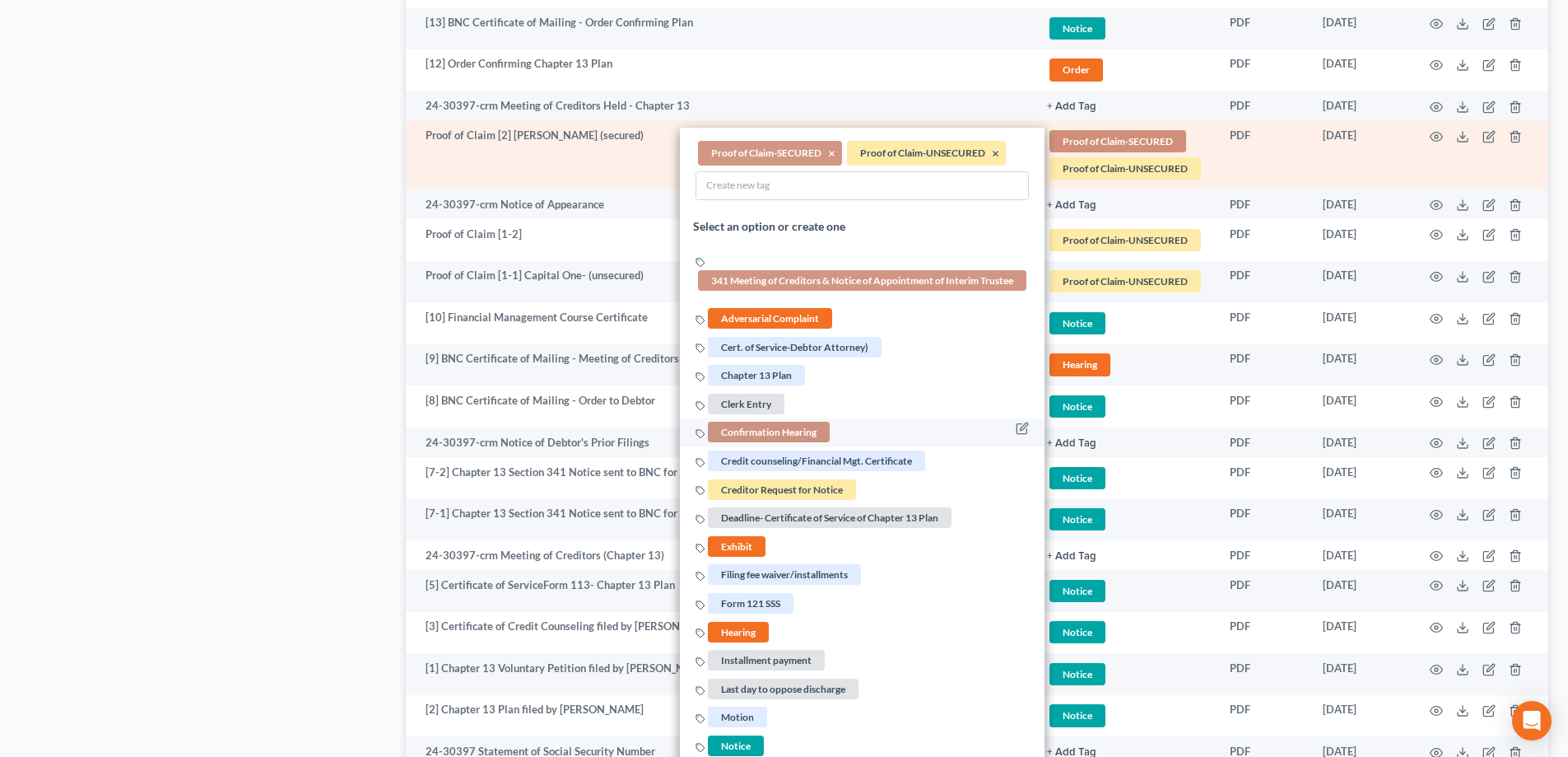
scroll to position [1151, 0]
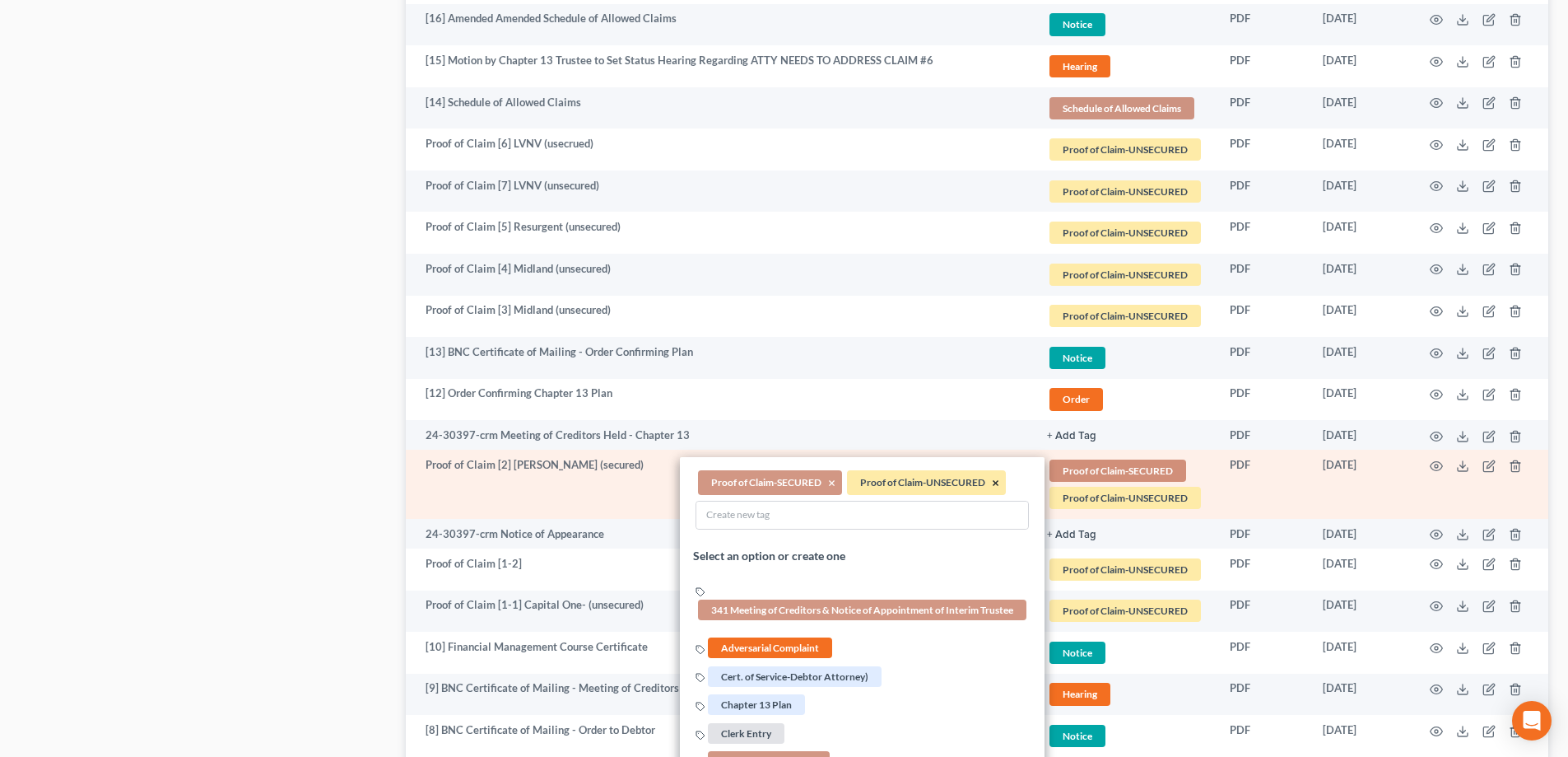
click at [996, 484] on button "×" at bounding box center [994, 483] width 7 height 15
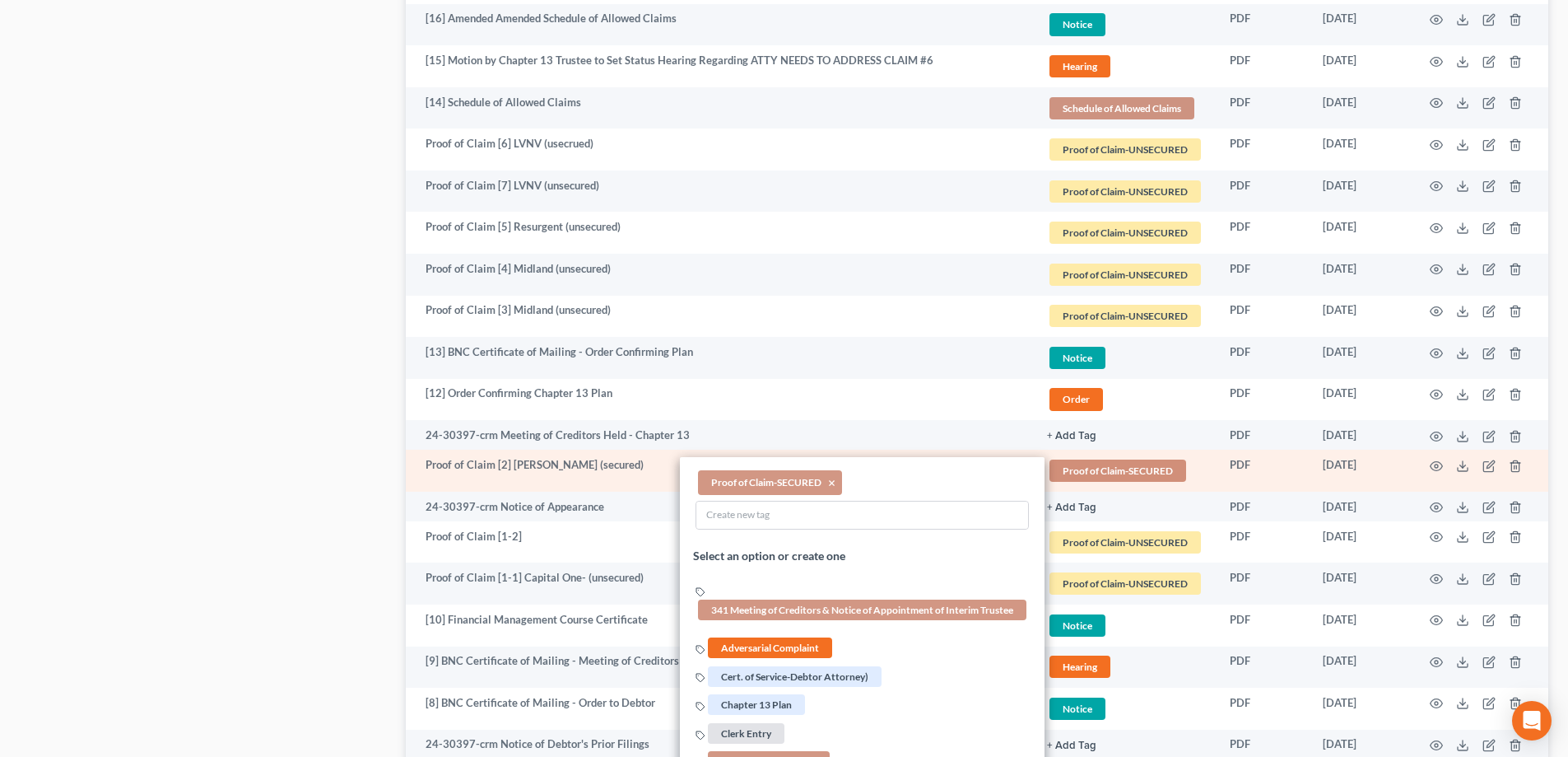
click at [310, 563] on div "Case Dashboard Payments Invoices Payments Payments Credit Report Client Profile" at bounding box center [205, 70] width 386 height 2127
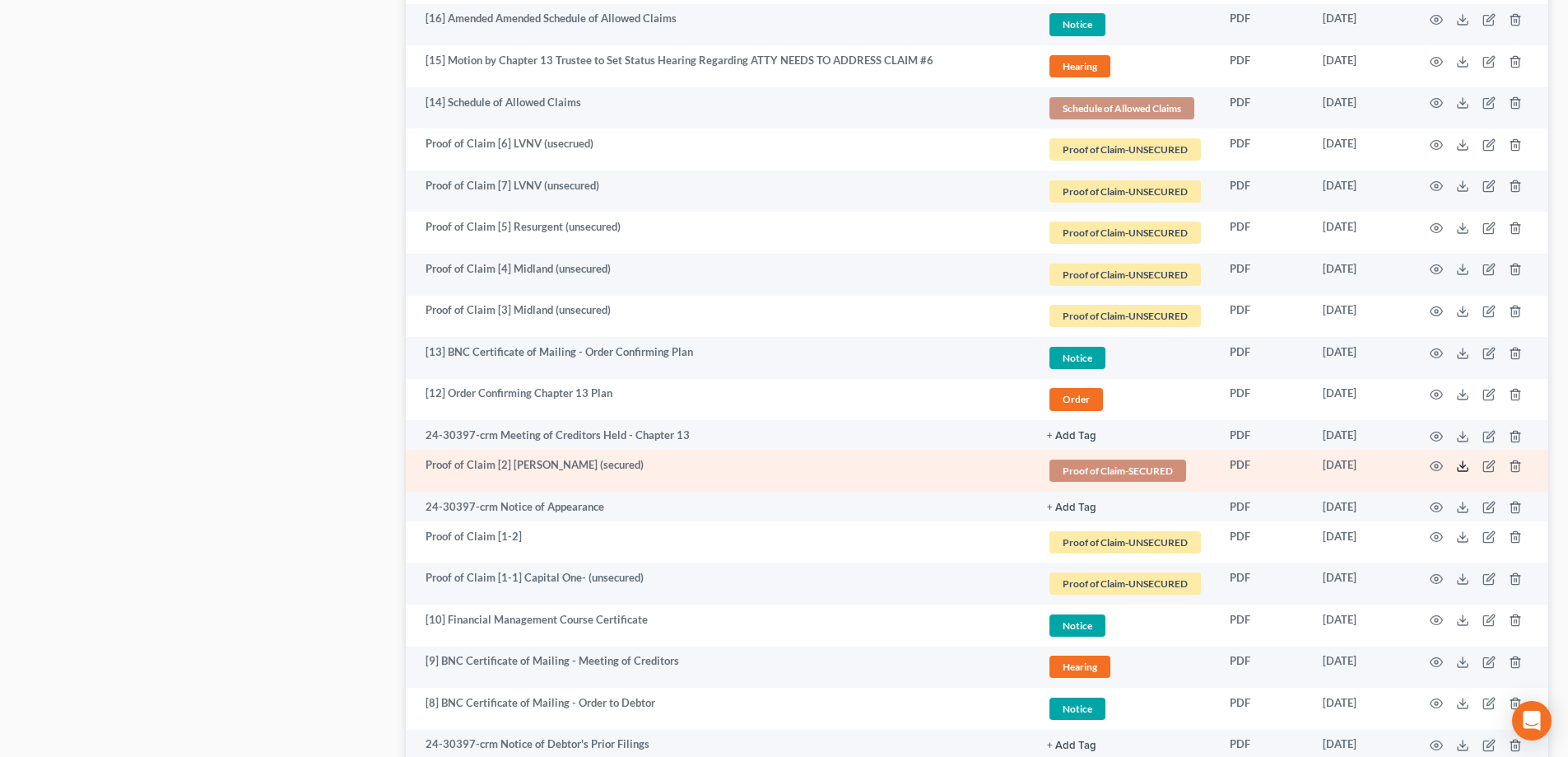
click at [1458, 472] on icon at bounding box center [1462, 466] width 13 height 13
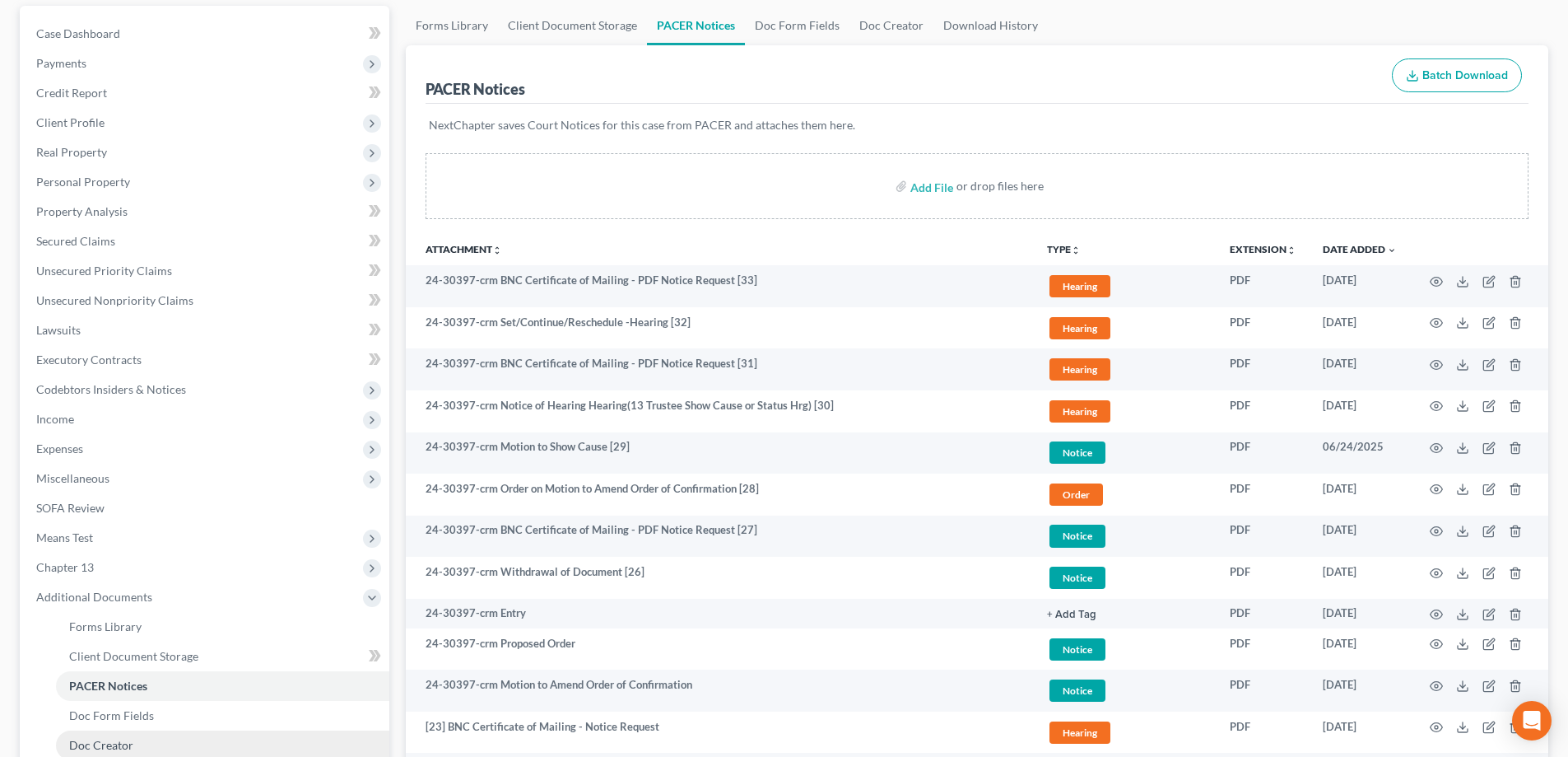
scroll to position [80, 0]
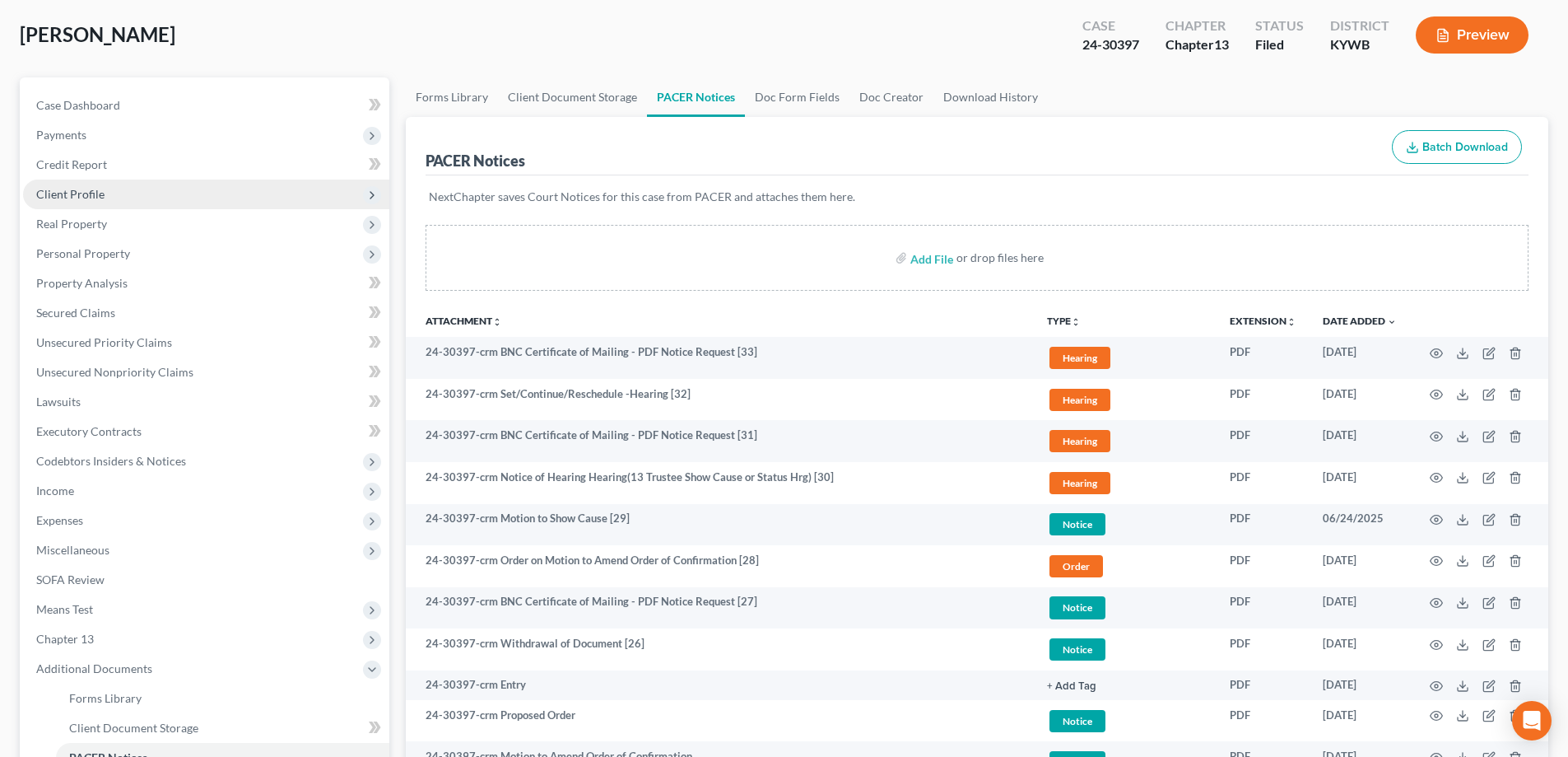
click at [137, 196] on span "Client Profile" at bounding box center [206, 194] width 366 height 30
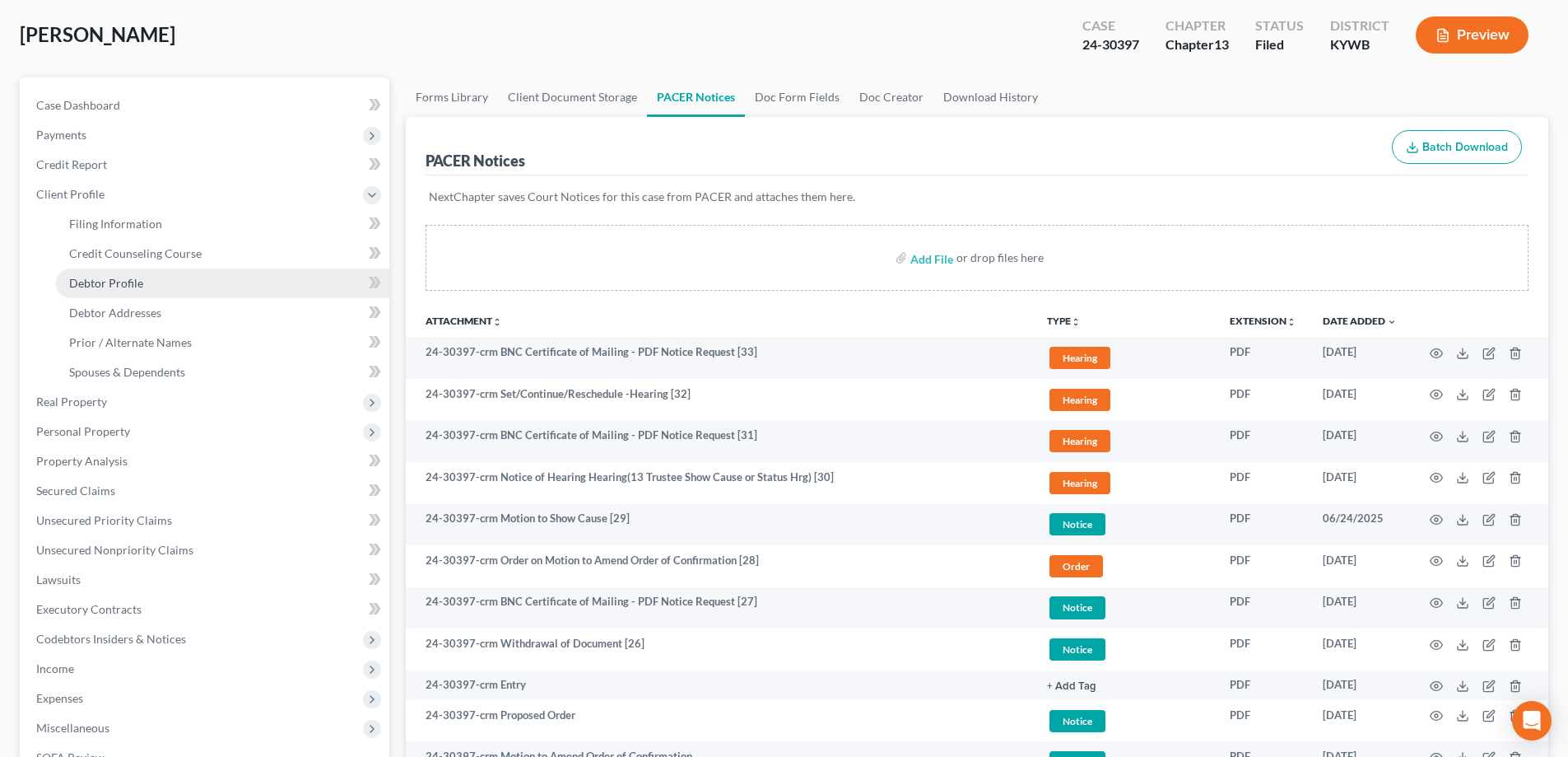
click at [150, 286] on link "Debtor Profile" at bounding box center [223, 283] width 334 height 30
select select "0"
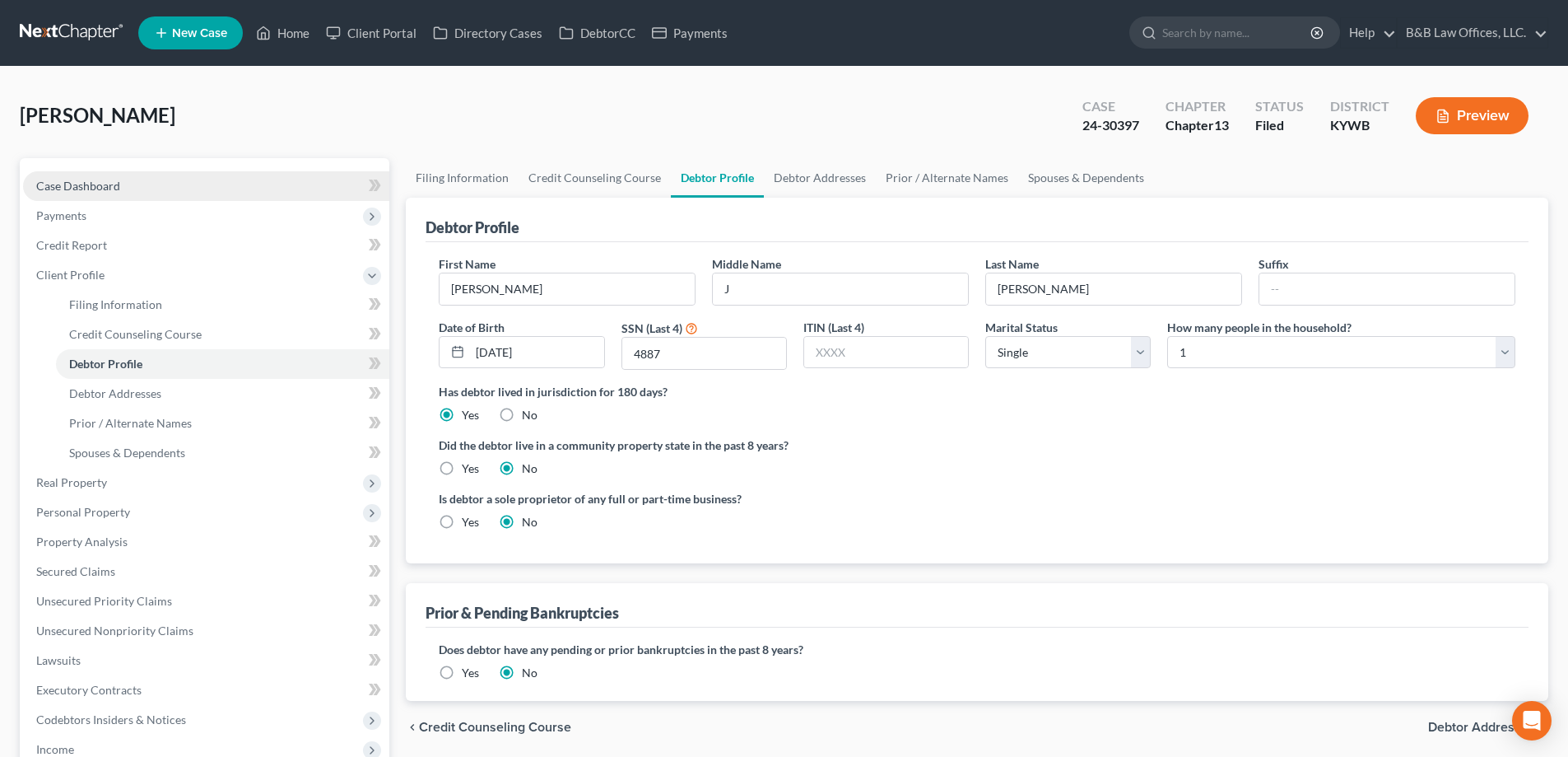
click at [90, 186] on span "Case Dashboard" at bounding box center [78, 185] width 84 height 14
select select "2"
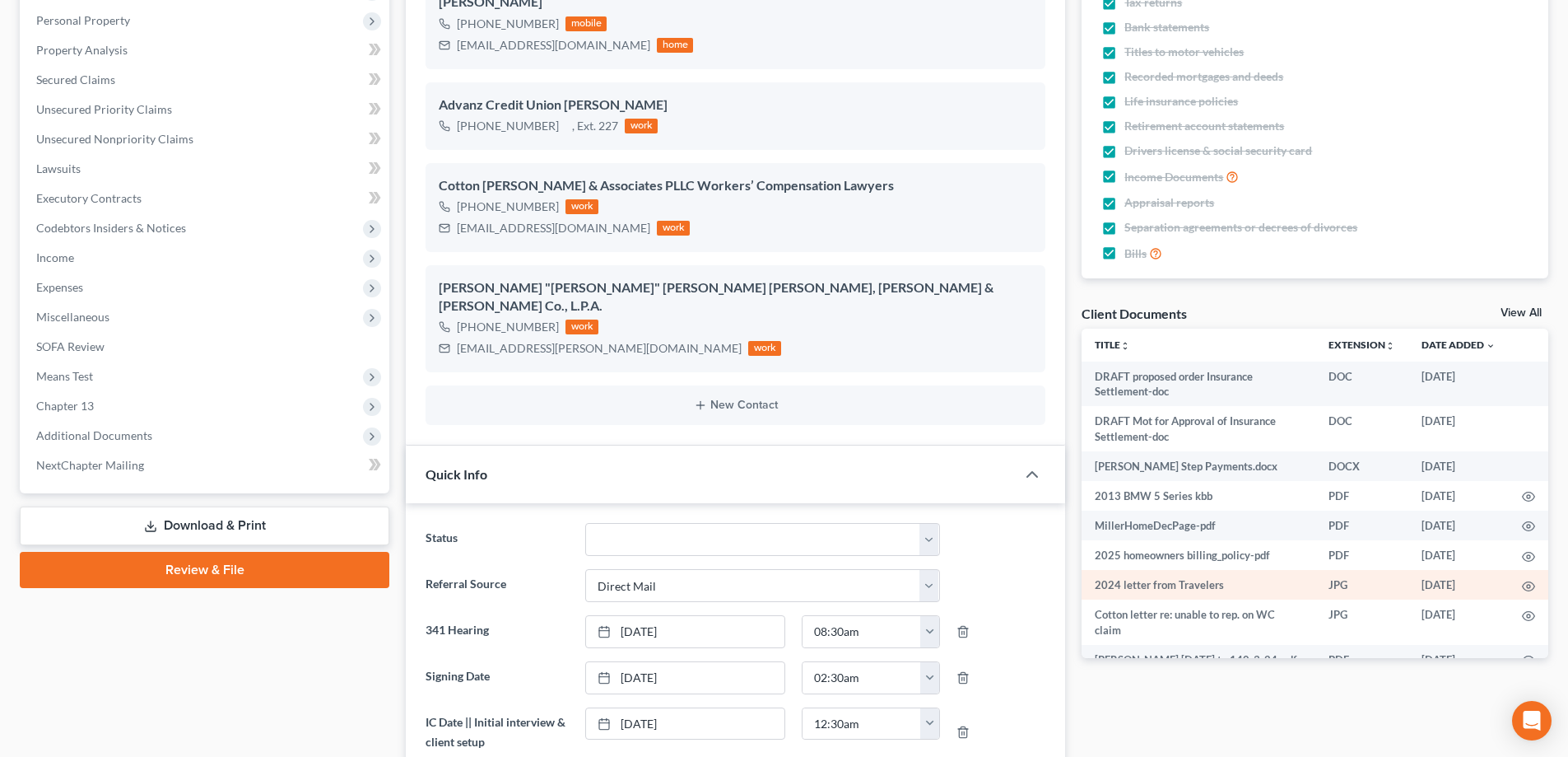
scroll to position [329, 0]
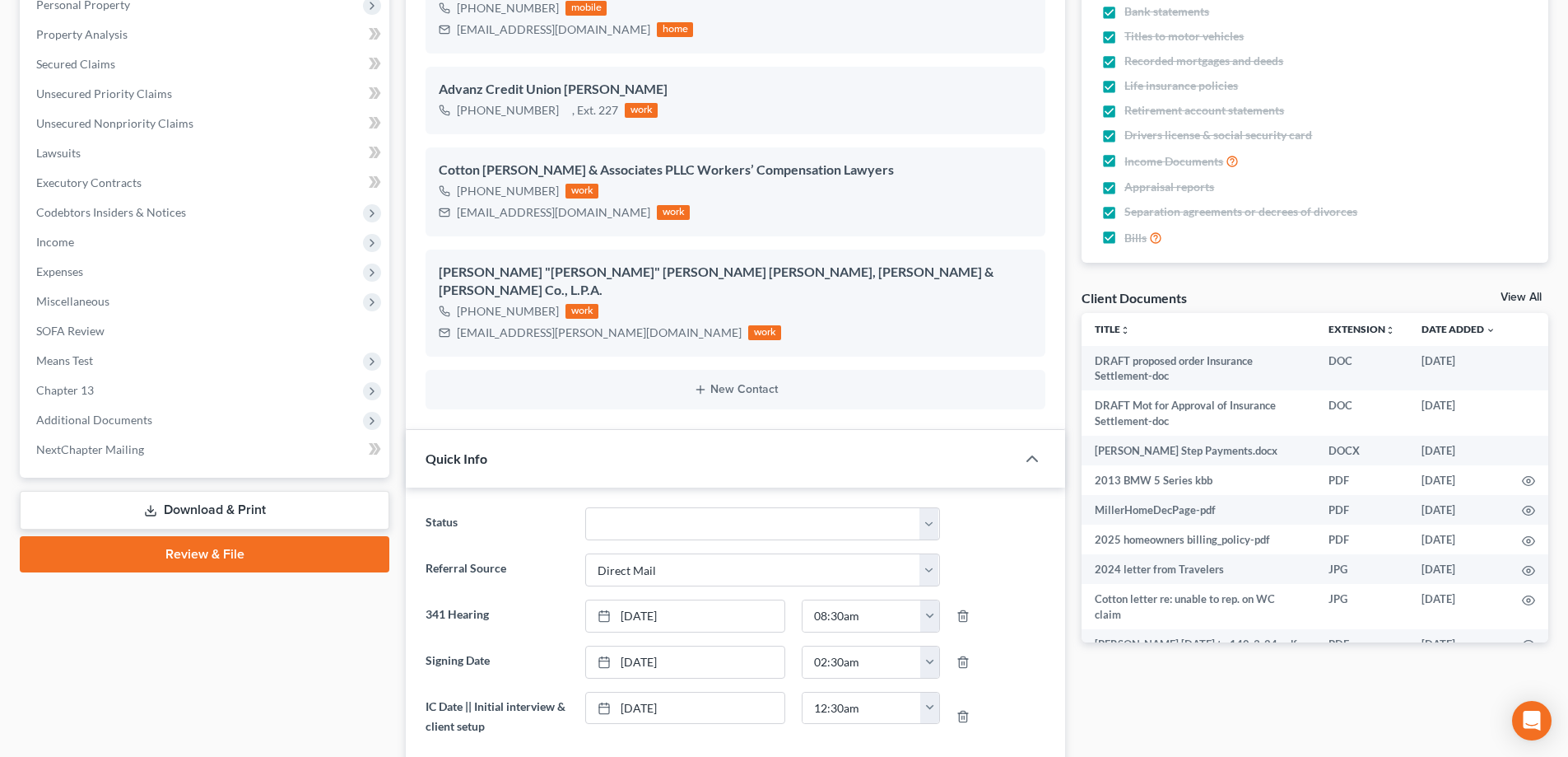
click at [1532, 299] on link "View All" at bounding box center [1521, 297] width 42 height 12
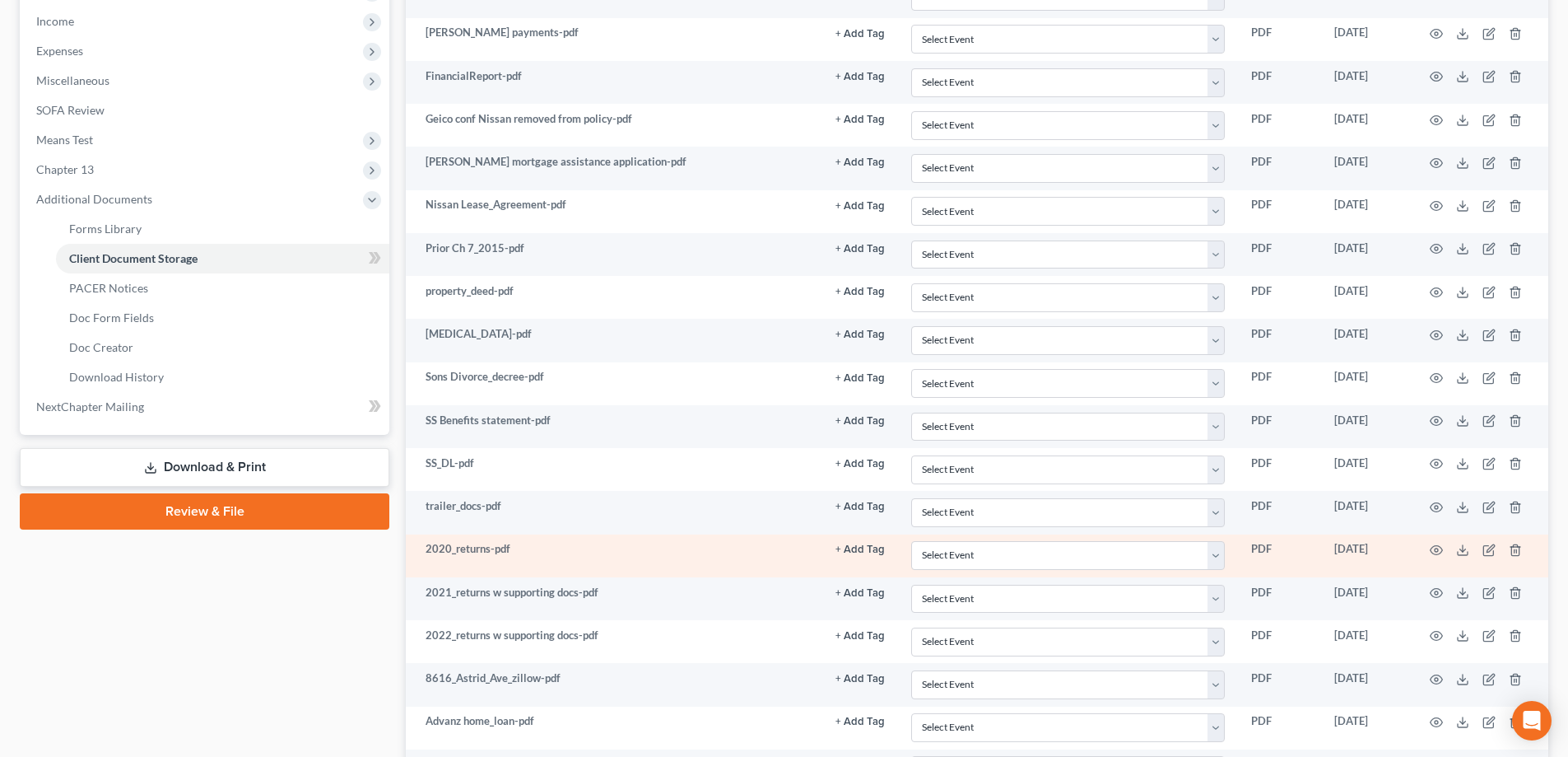
scroll to position [659, 0]
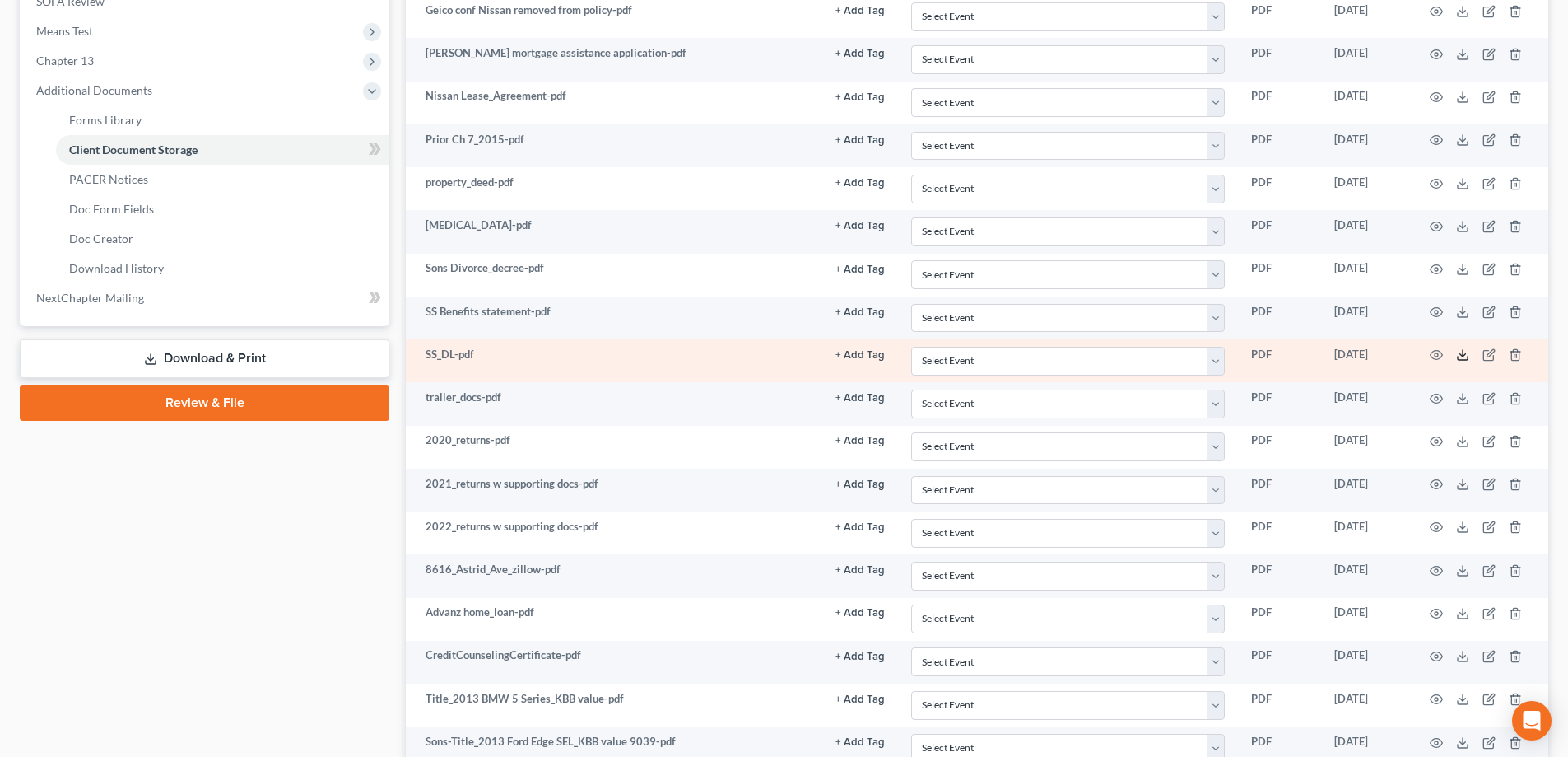
click at [1466, 354] on icon at bounding box center [1462, 355] width 13 height 13
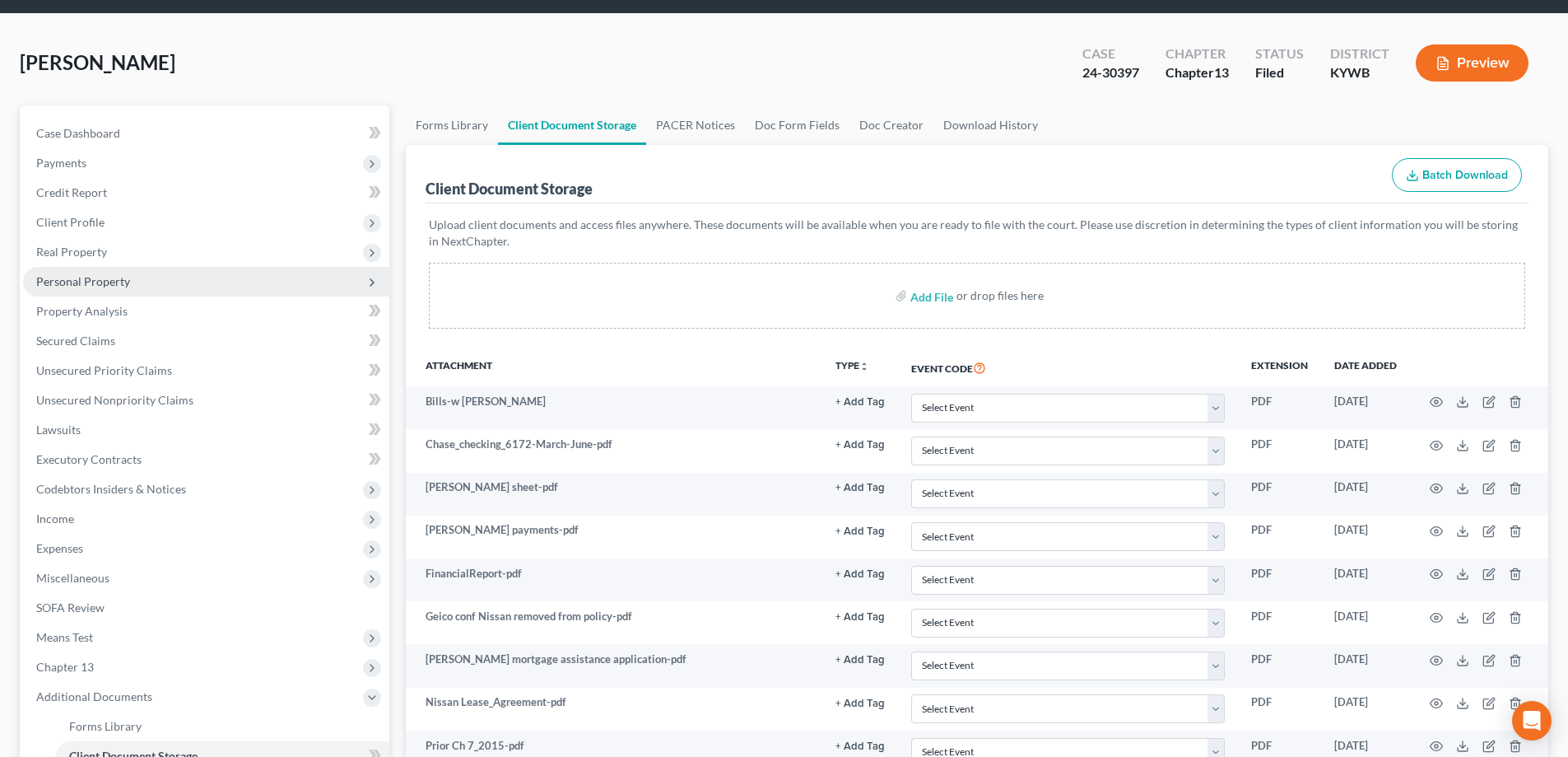
scroll to position [82, 0]
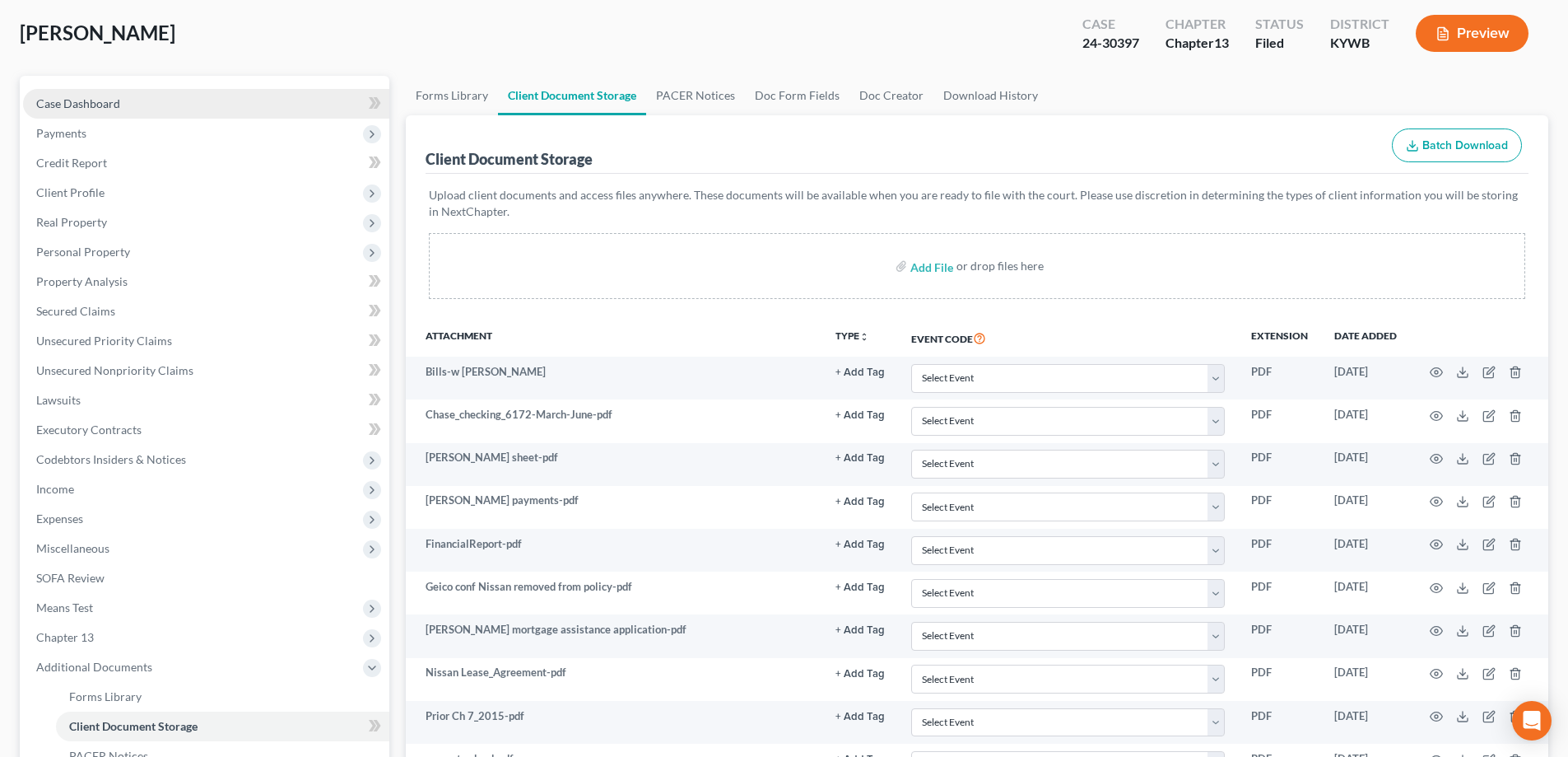
click at [129, 104] on link "Case Dashboard" at bounding box center [206, 104] width 366 height 30
select select "2"
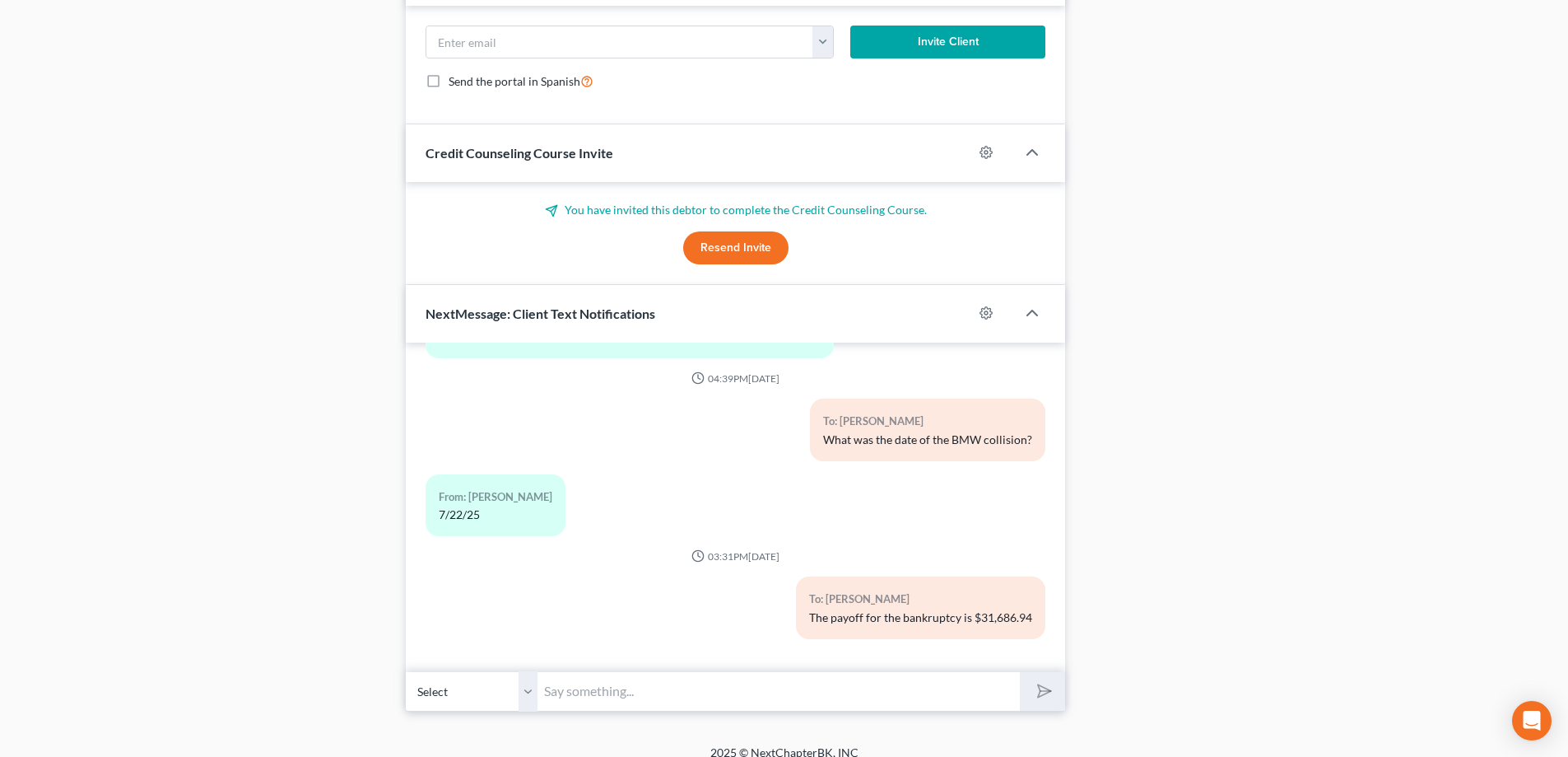
scroll to position [23722, 0]
click at [587, 671] on input "text" at bounding box center [779, 691] width 482 height 41
type input "The Advanz payoff is currently $26,448.10."
click at [1051, 679] on button "submit" at bounding box center [1043, 691] width 46 height 39
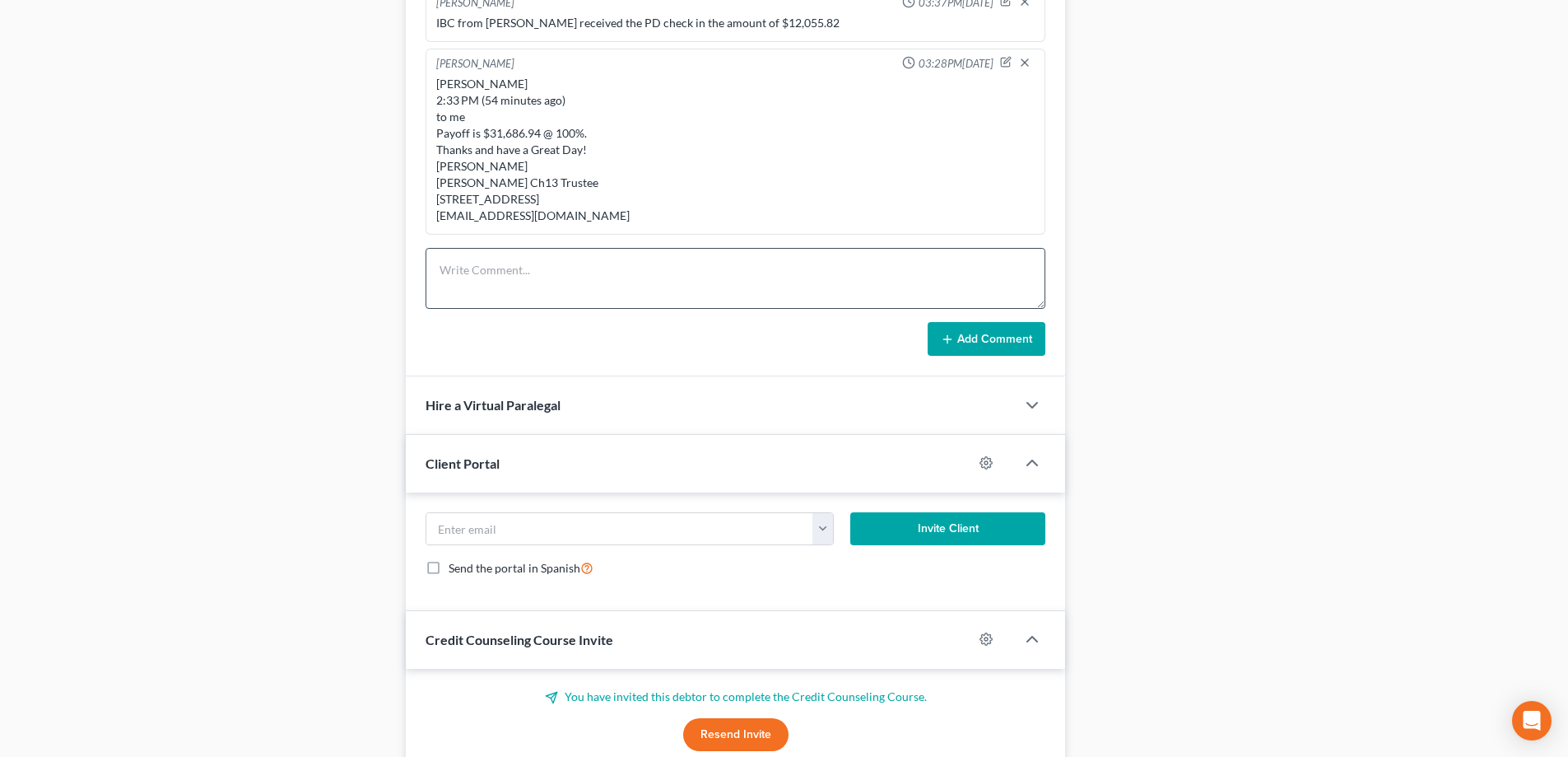
scroll to position [1203, 0]
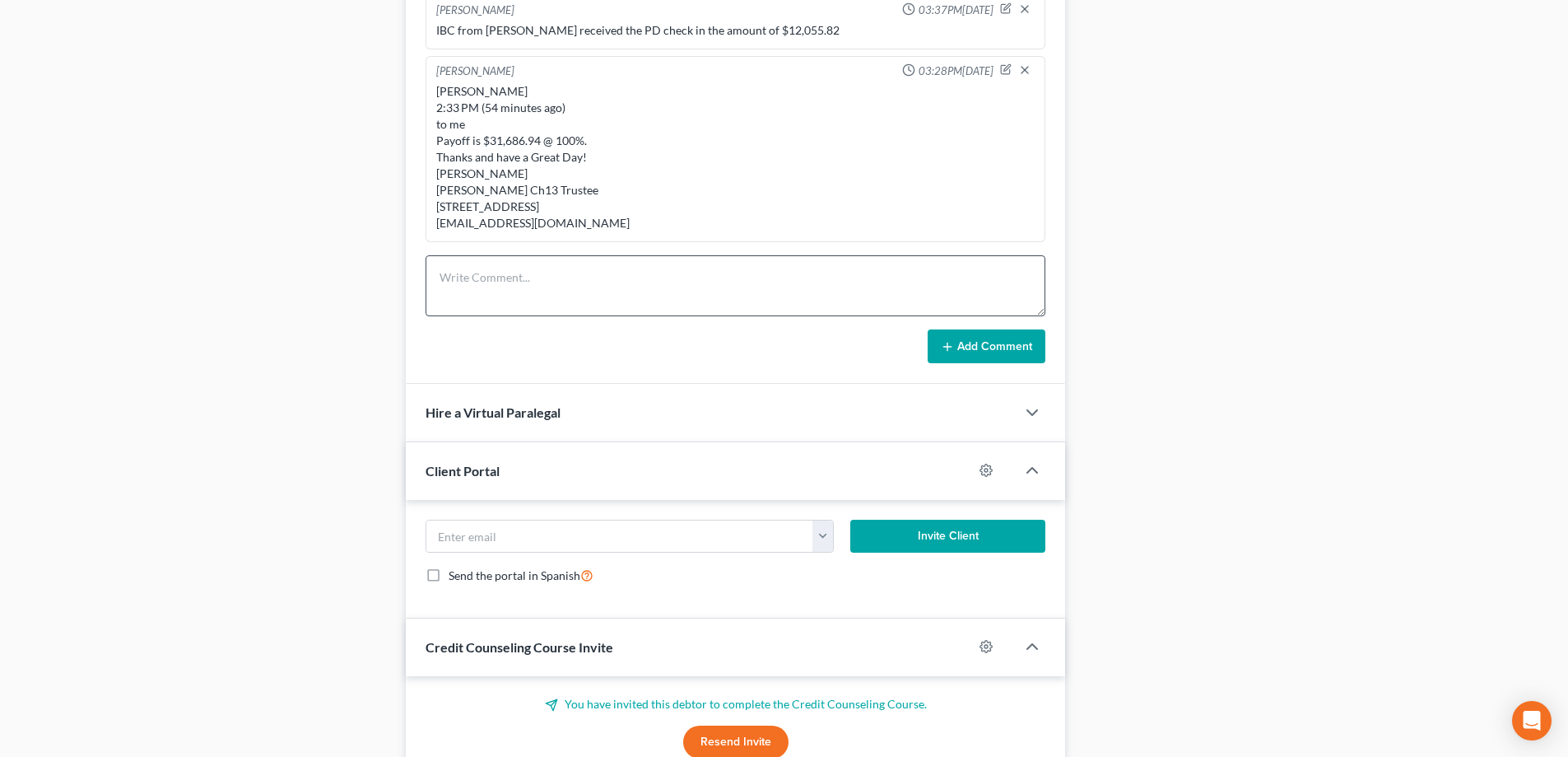
click at [601, 173] on div "[PERSON_NAME] 2:33 PM (54 minutes ago) to me Payoff is $31,686.94 @ 100%. Thank…" at bounding box center [735, 158] width 598 height 149
click at [593, 268] on textarea at bounding box center [736, 285] width 620 height 60
click at [522, 275] on textarea "Advanz: [PHONE_NUMBER] 2-5 Mortgage payoff on [DATE] is $26,320.98, daily inter…" at bounding box center [736, 285] width 620 height 60
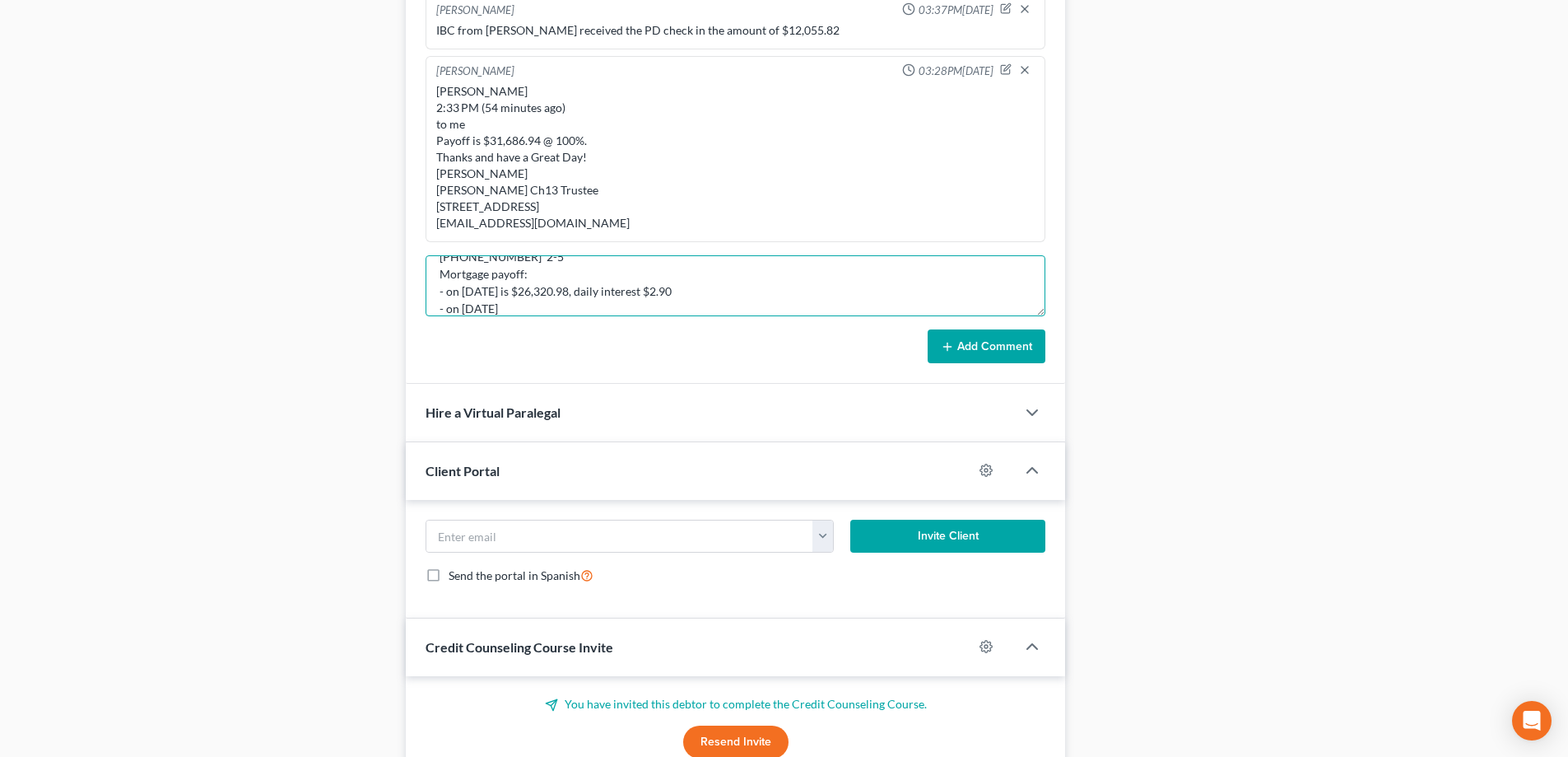
click at [539, 296] on textarea "Advanz: [PHONE_NUMBER] 2-5 Mortgage payoff: - on [DATE] is $26,320.98, daily in…" at bounding box center [736, 285] width 620 height 60
type textarea "Advanz: [PHONE_NUMBER] 2-5 Mortgage payoff: - on [DATE] is $26,320.98, daily in…"
click at [975, 329] on button "Add Comment" at bounding box center [987, 346] width 118 height 35
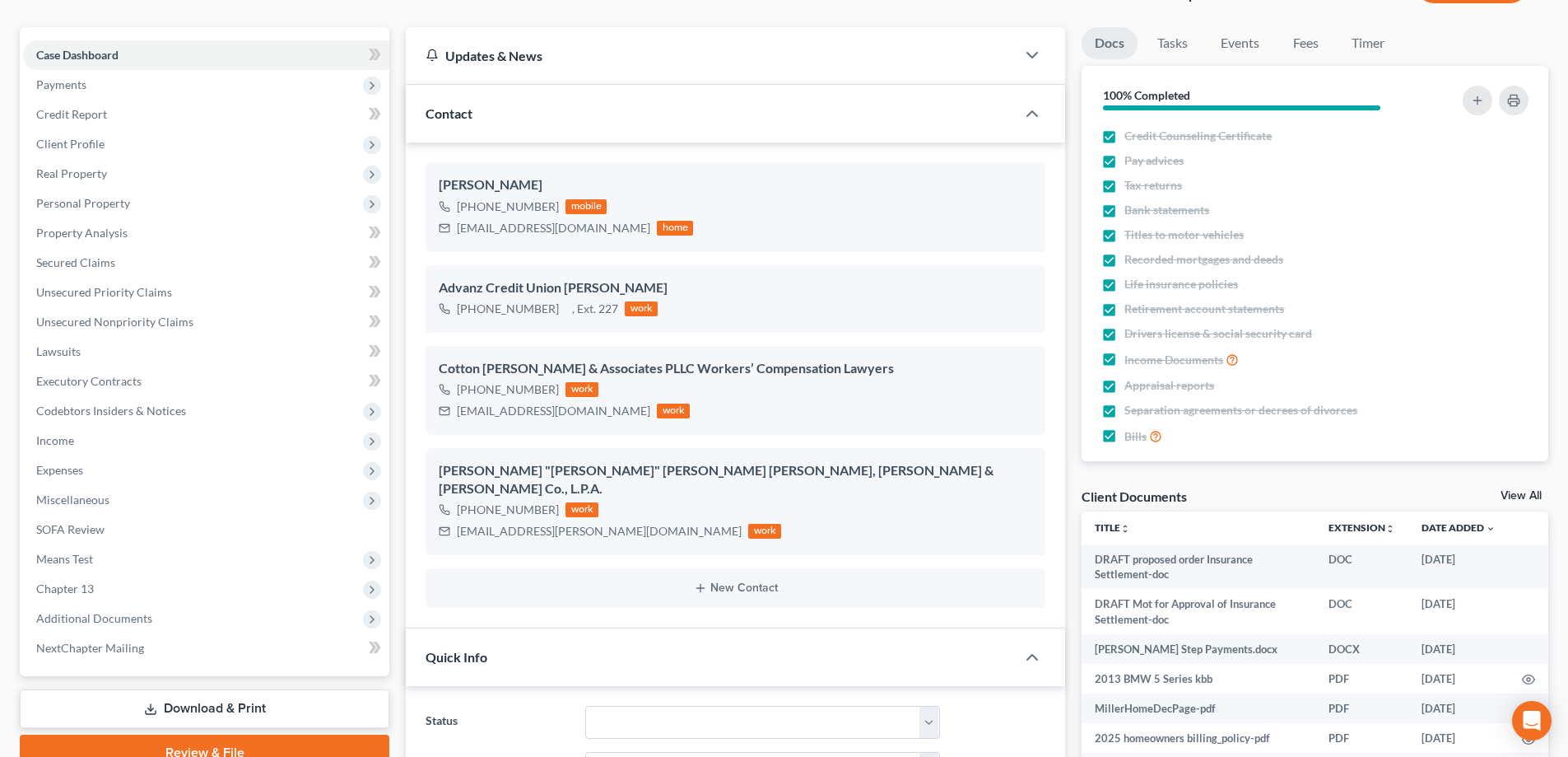
scroll to position [0, 0]
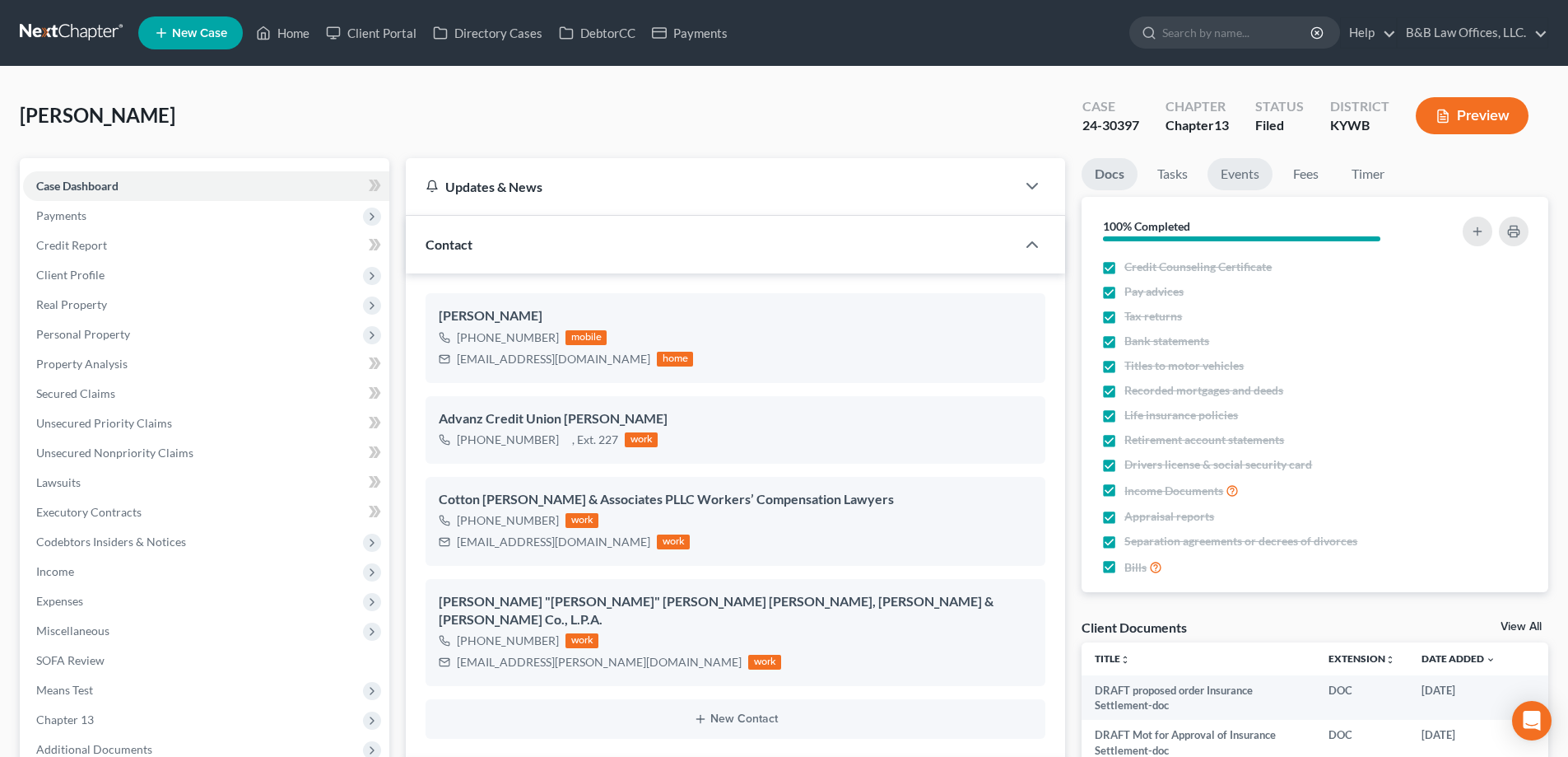
click at [1249, 173] on link "Events" at bounding box center [1240, 174] width 65 height 32
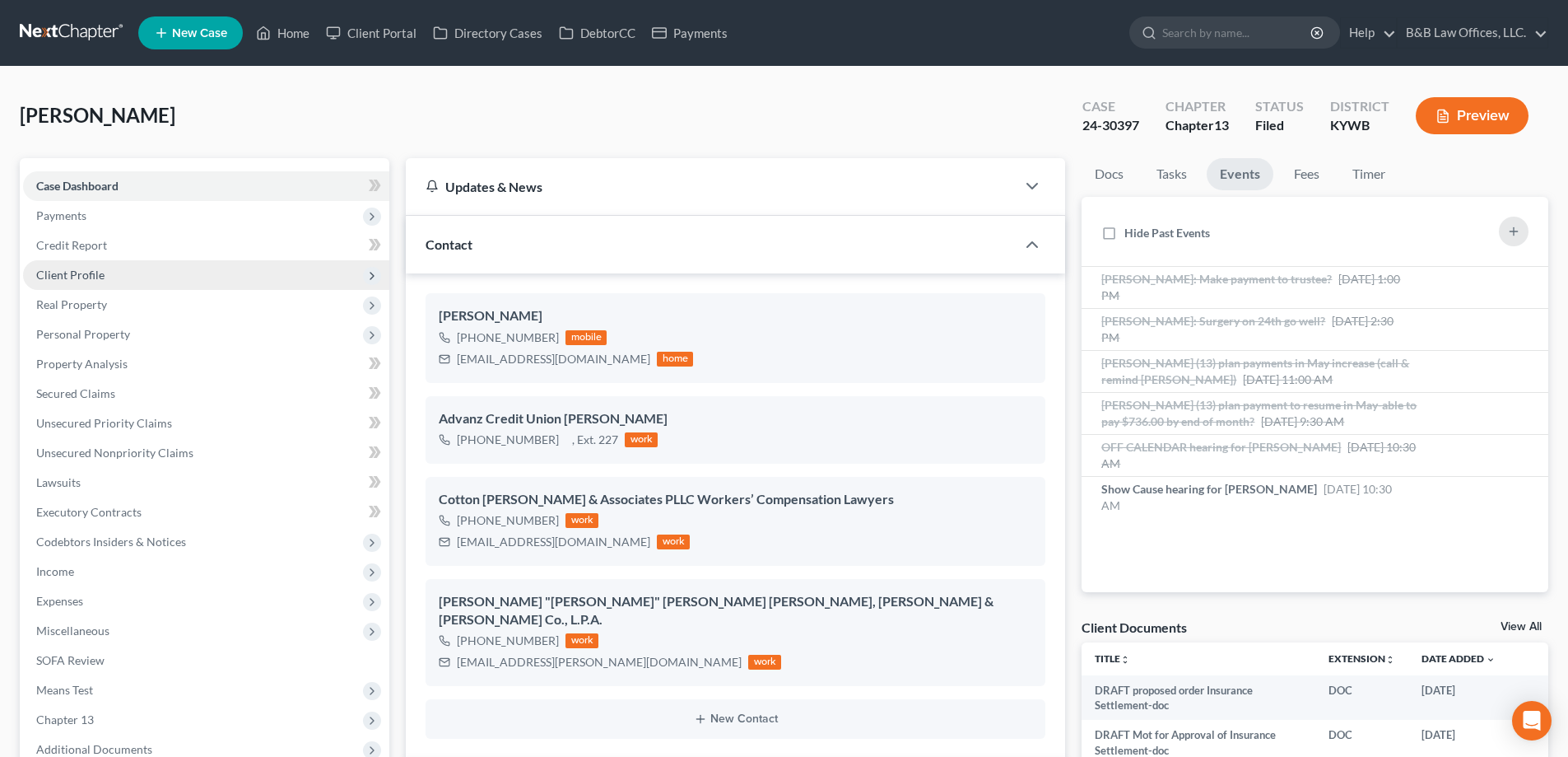
click at [119, 266] on span "Client Profile" at bounding box center [206, 275] width 366 height 30
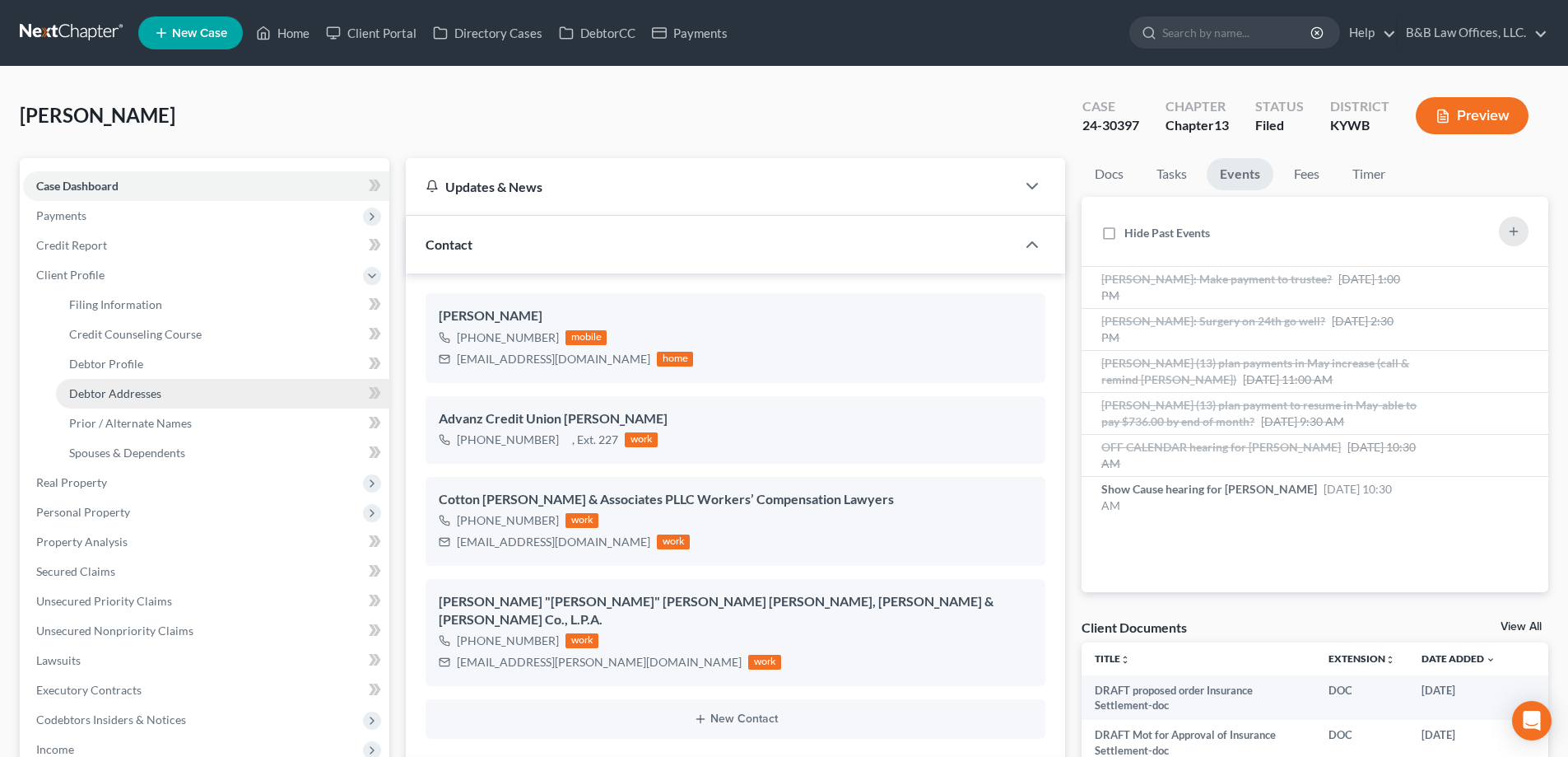
click at [123, 390] on span "Debtor Addresses" at bounding box center [115, 393] width 92 height 14
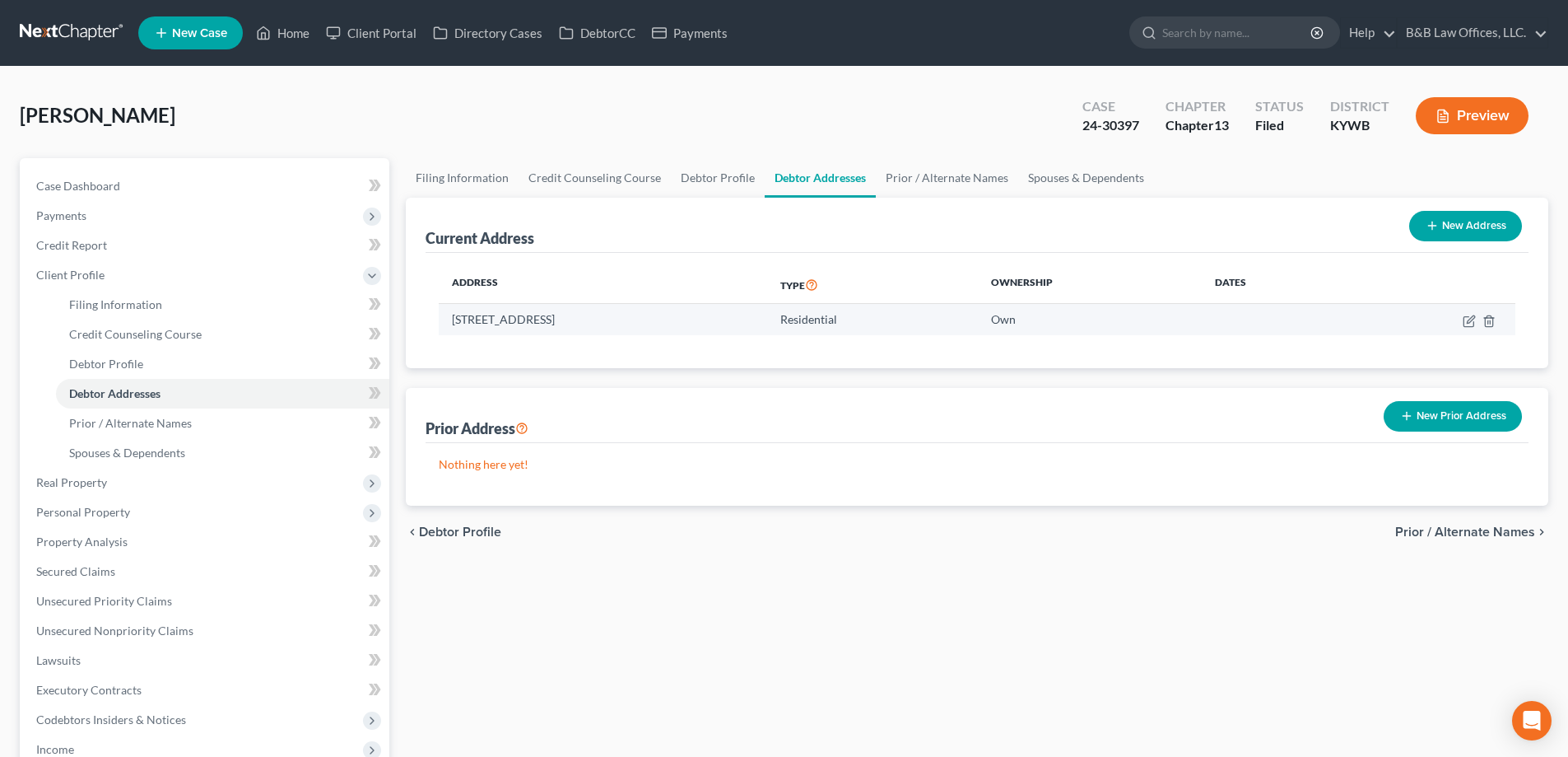
drag, startPoint x: 641, startPoint y: 318, endPoint x: 441, endPoint y: 323, distance: 200.1
click at [441, 323] on td "[STREET_ADDRESS]" at bounding box center [603, 320] width 329 height 32
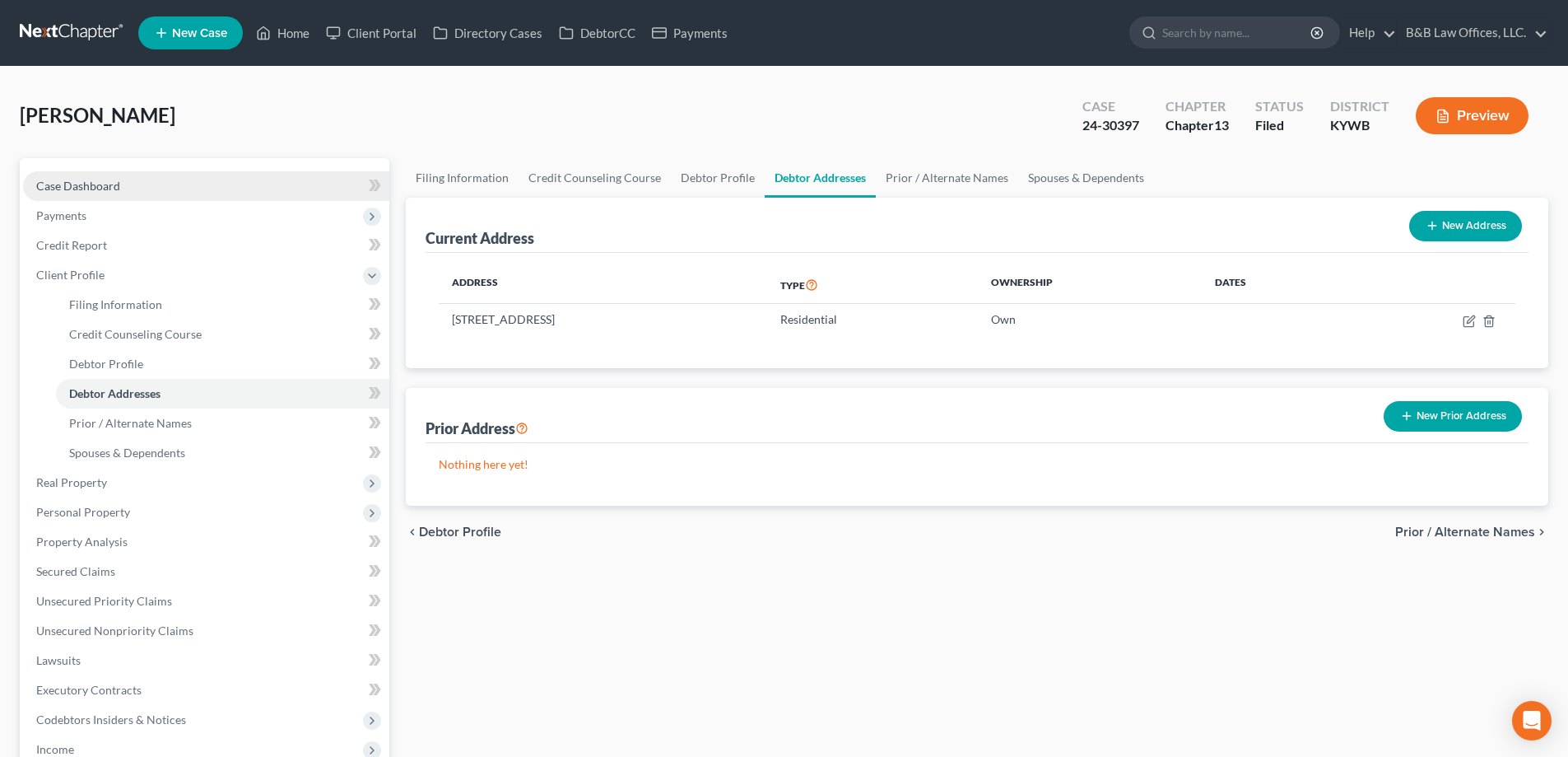
click at [124, 183] on link "Case Dashboard" at bounding box center [206, 186] width 366 height 30
select select "2"
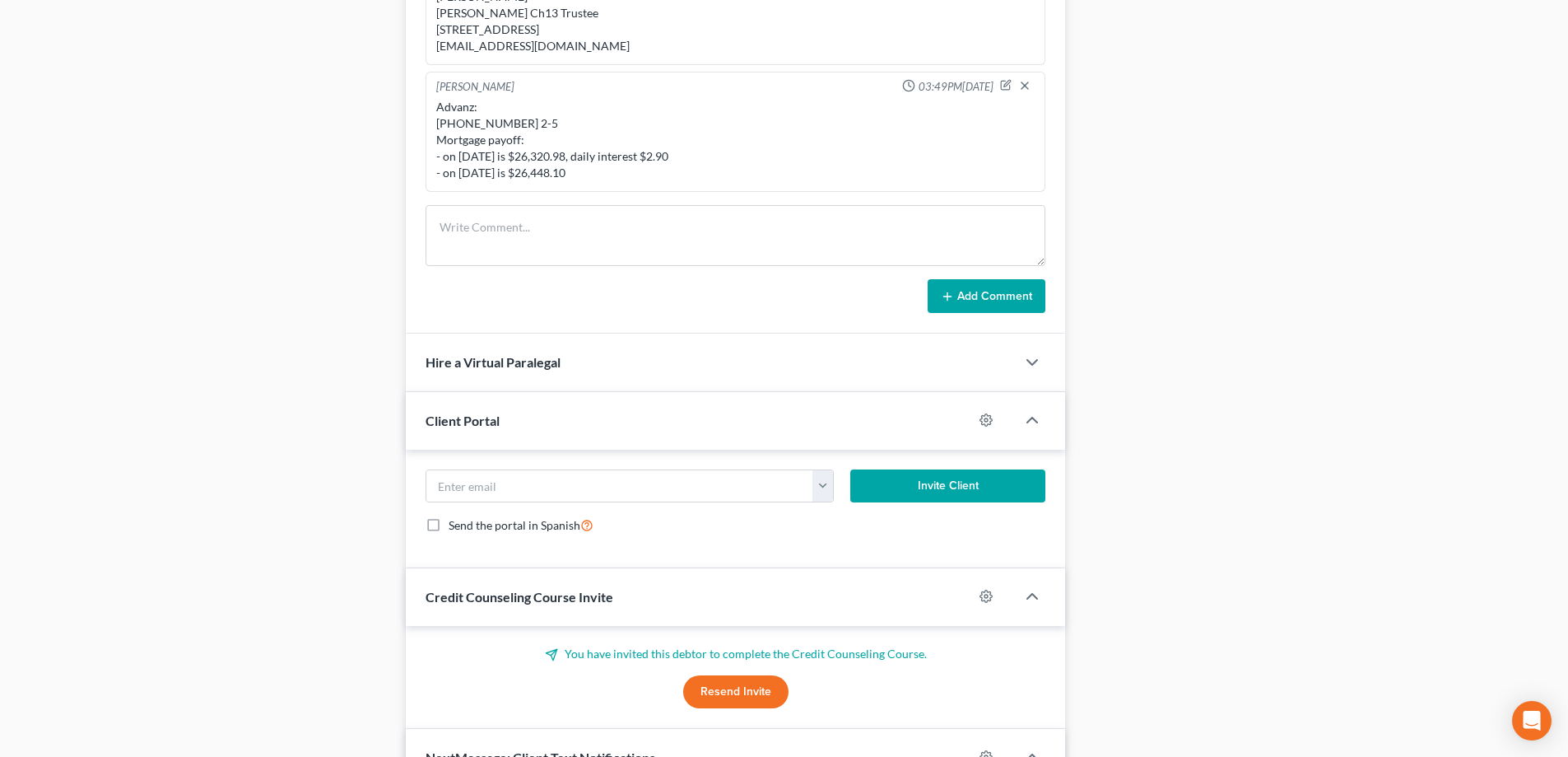
scroll to position [1203, 0]
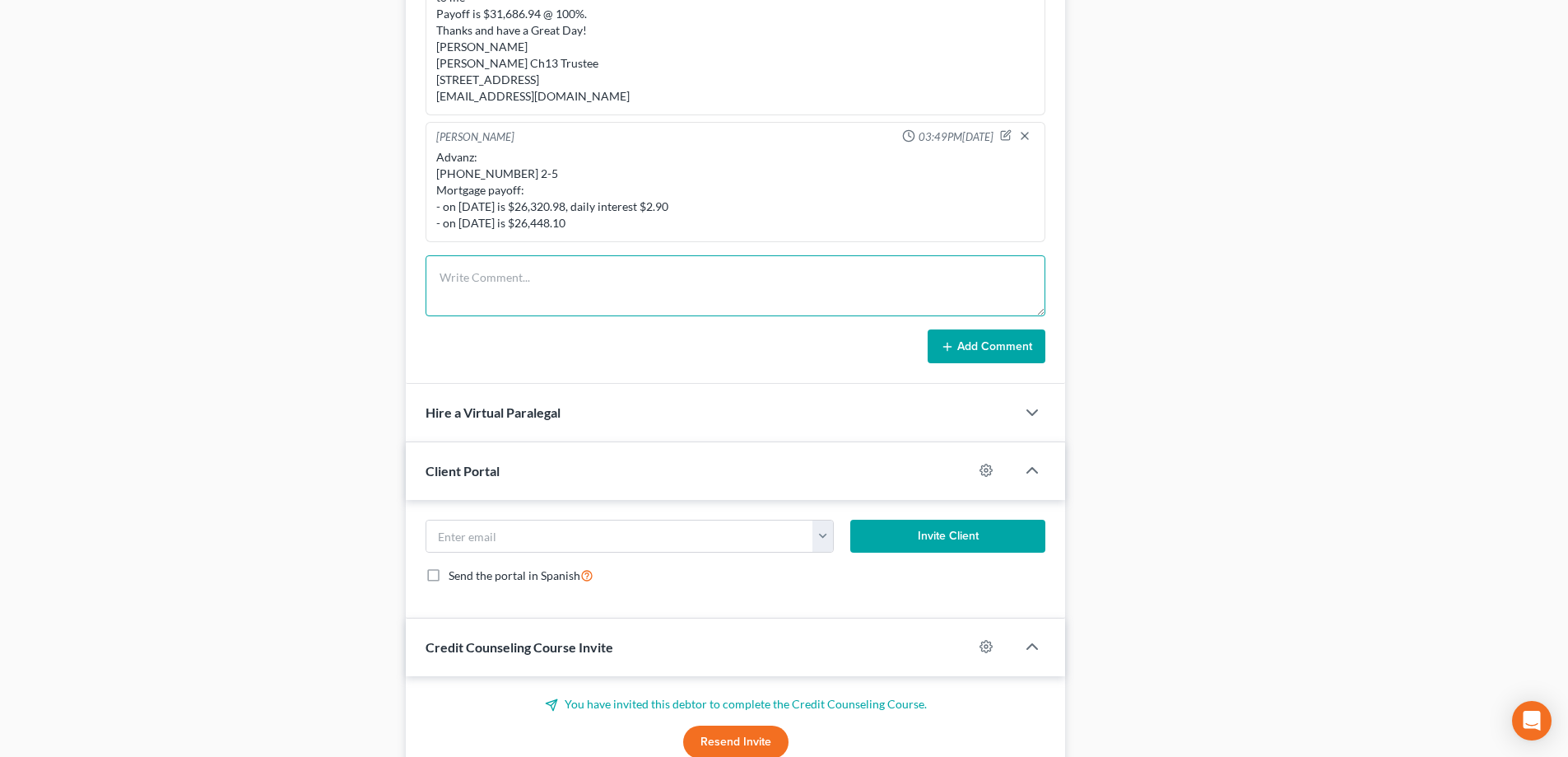
click at [523, 270] on textarea at bounding box center [736, 285] width 620 height 60
paste textarea "$259,000 - $286,000"
paste textarea "$31,686.94"
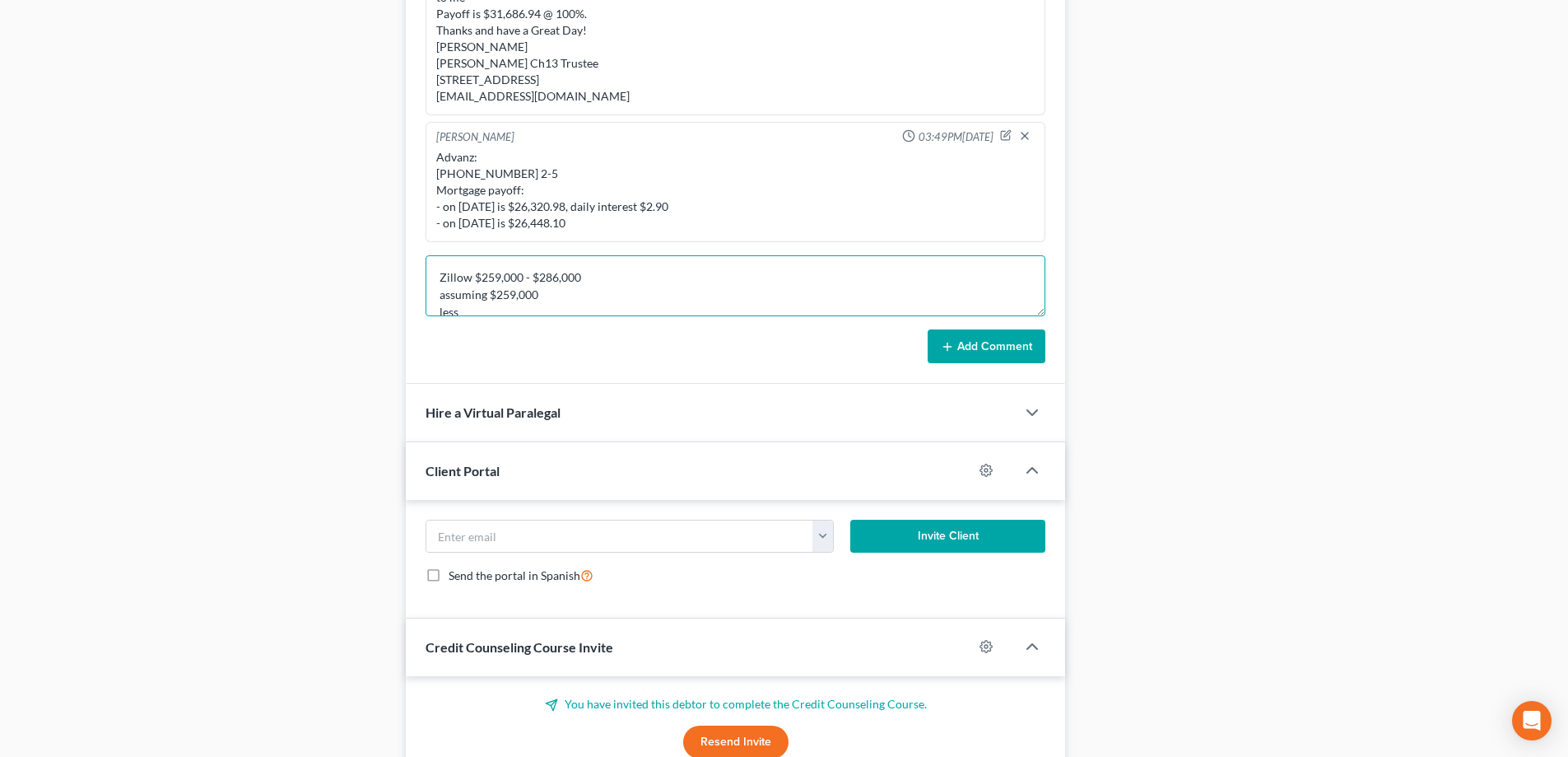
drag, startPoint x: 437, startPoint y: 260, endPoint x: 631, endPoint y: 253, distance: 194.1
click at [631, 256] on textarea "Zillow $259,000 - $286,000 assuming $259,000 less estimated selling costs: 26,0…" at bounding box center [736, 285] width 620 height 60
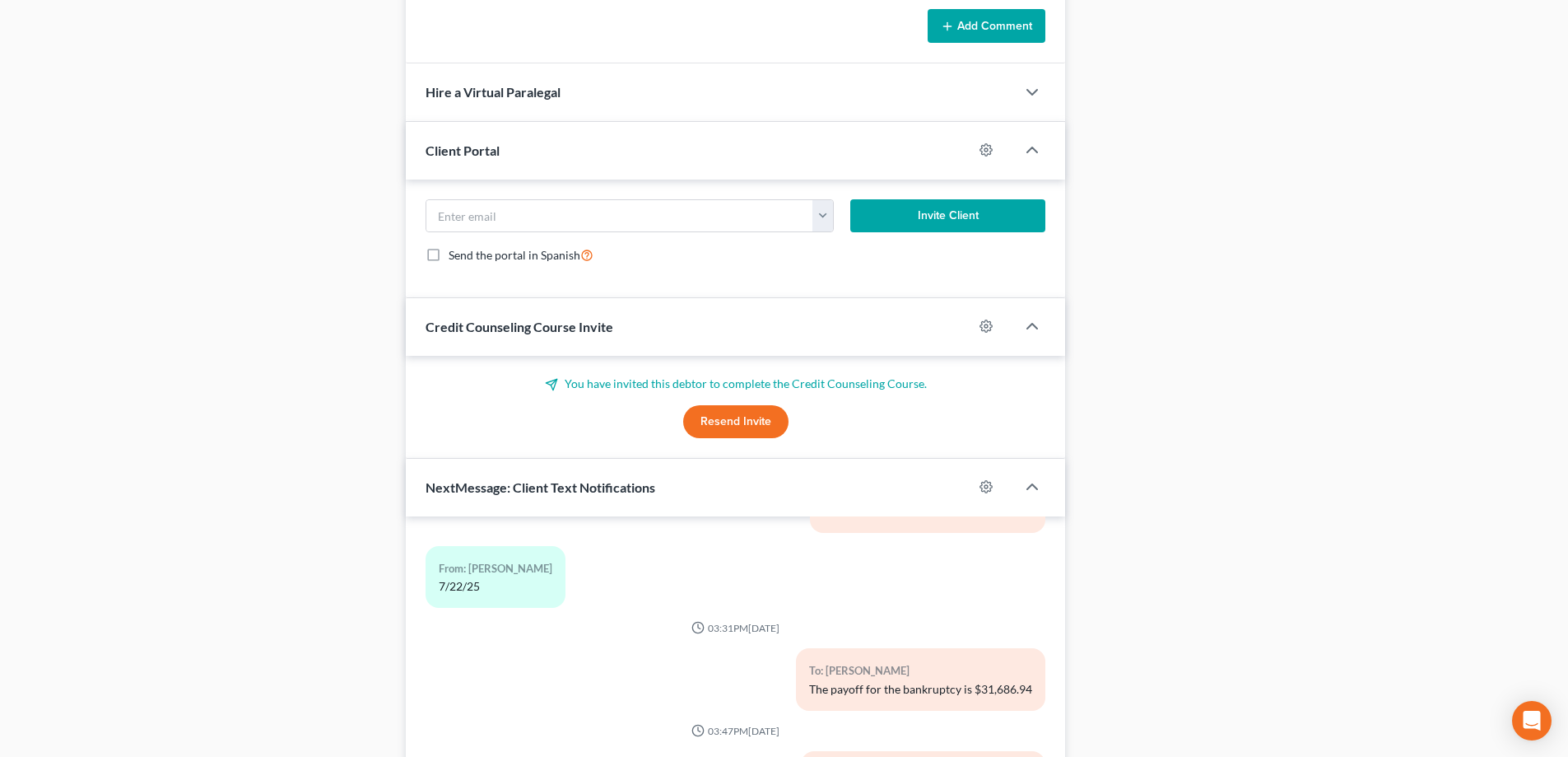
scroll to position [1697, 0]
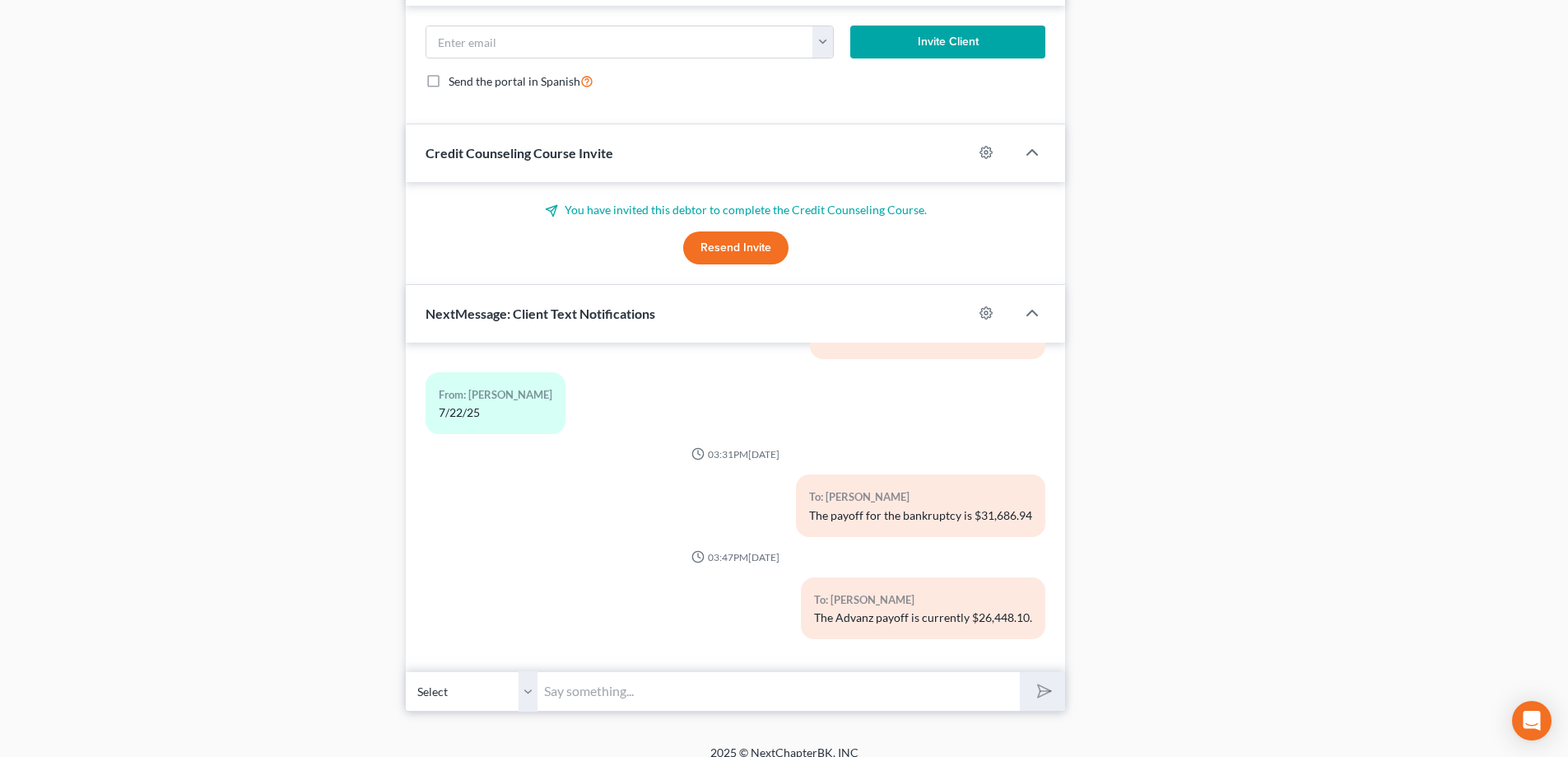
type textarea "Zillow $259,000 - $286,000 assuming $259,000 less estimated selling costs: 26,0…"
click at [568, 671] on input "text" at bounding box center [779, 691] width 482 height 41
paste input "Zillow $259,000 - $286,000"
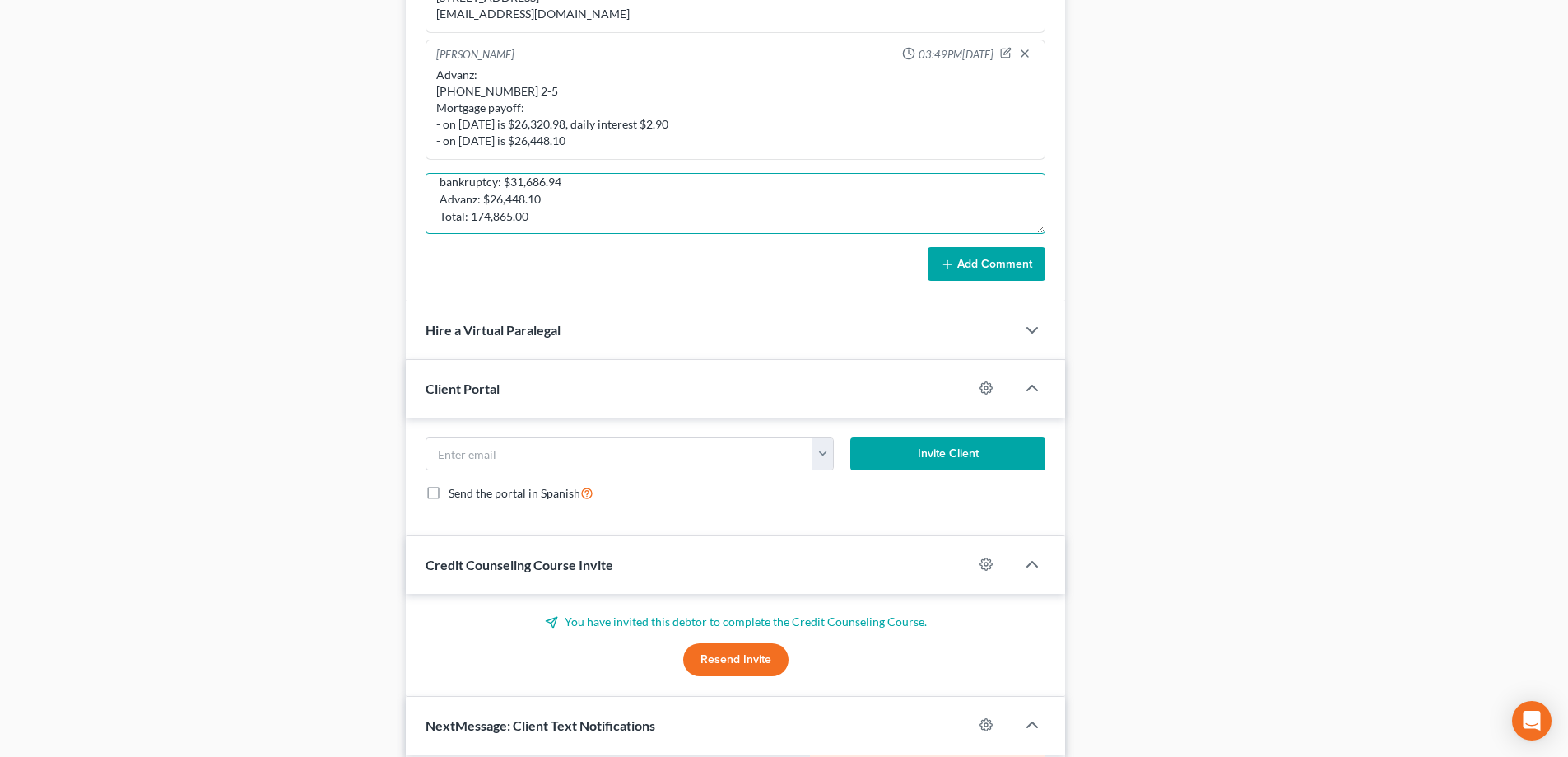
scroll to position [50, 0]
drag, startPoint x: 439, startPoint y: 180, endPoint x: 602, endPoint y: 180, distance: 163.0
click at [601, 181] on textarea "Zillow $259,000 - $286,000 assuming $259,000 less estimated selling costs: 26,0…" at bounding box center [736, 203] width 620 height 60
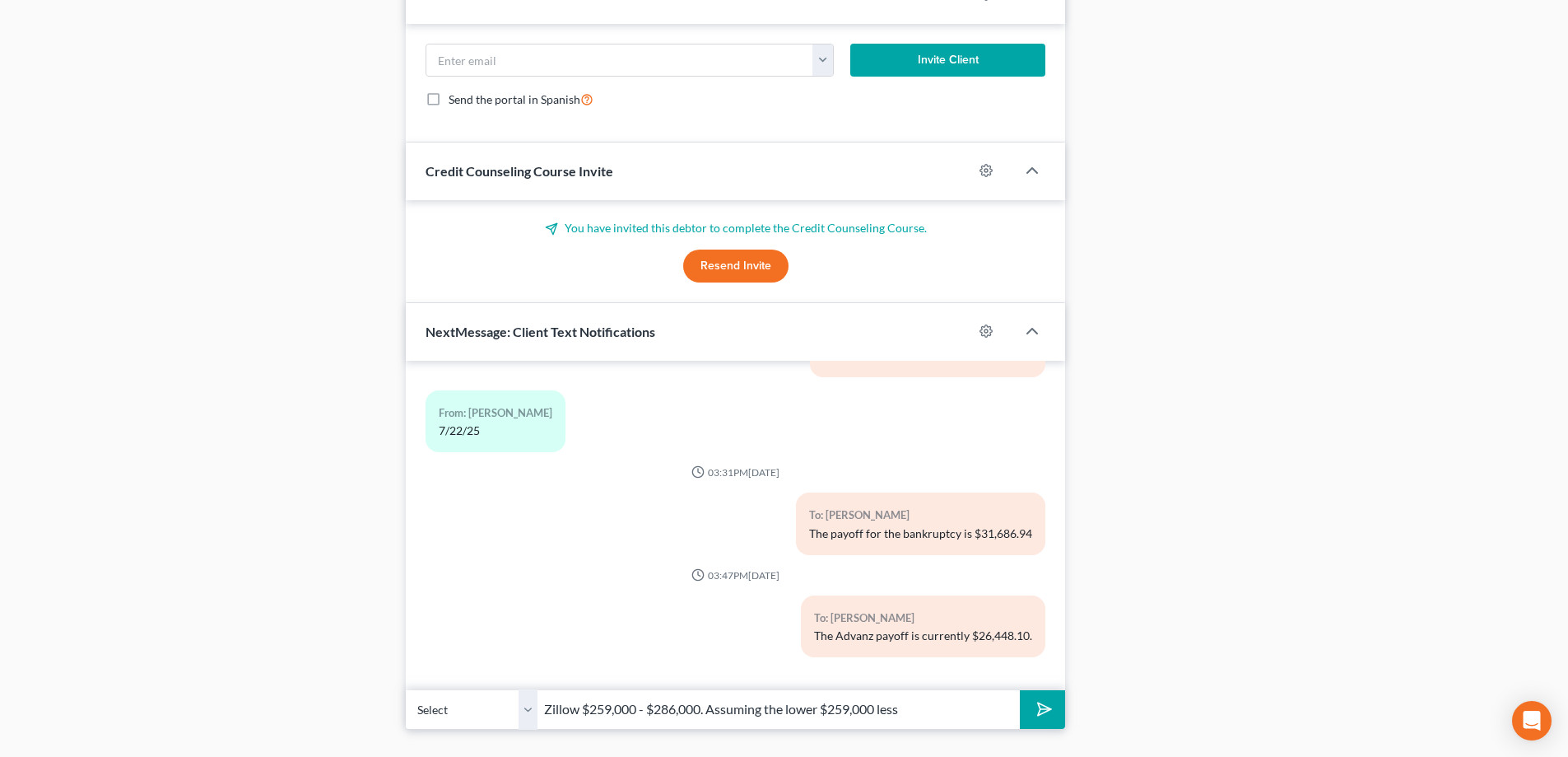
scroll to position [1697, 0]
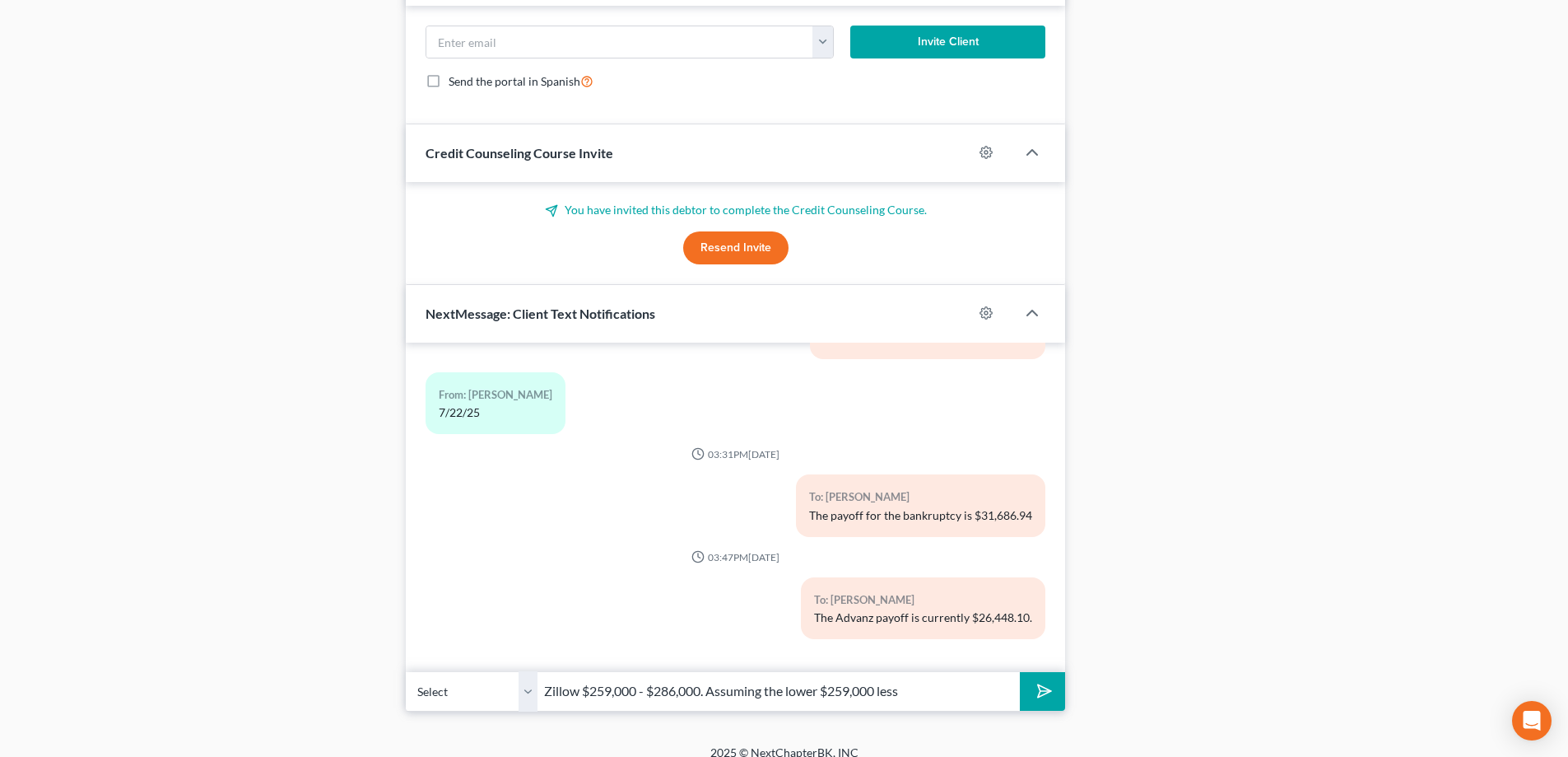
click at [934, 678] on input "Zillow $259,000 - $286,000. Assuming the lower $259,000 less" at bounding box center [779, 691] width 482 height 41
paste input "estimated selling costs: 26,000"
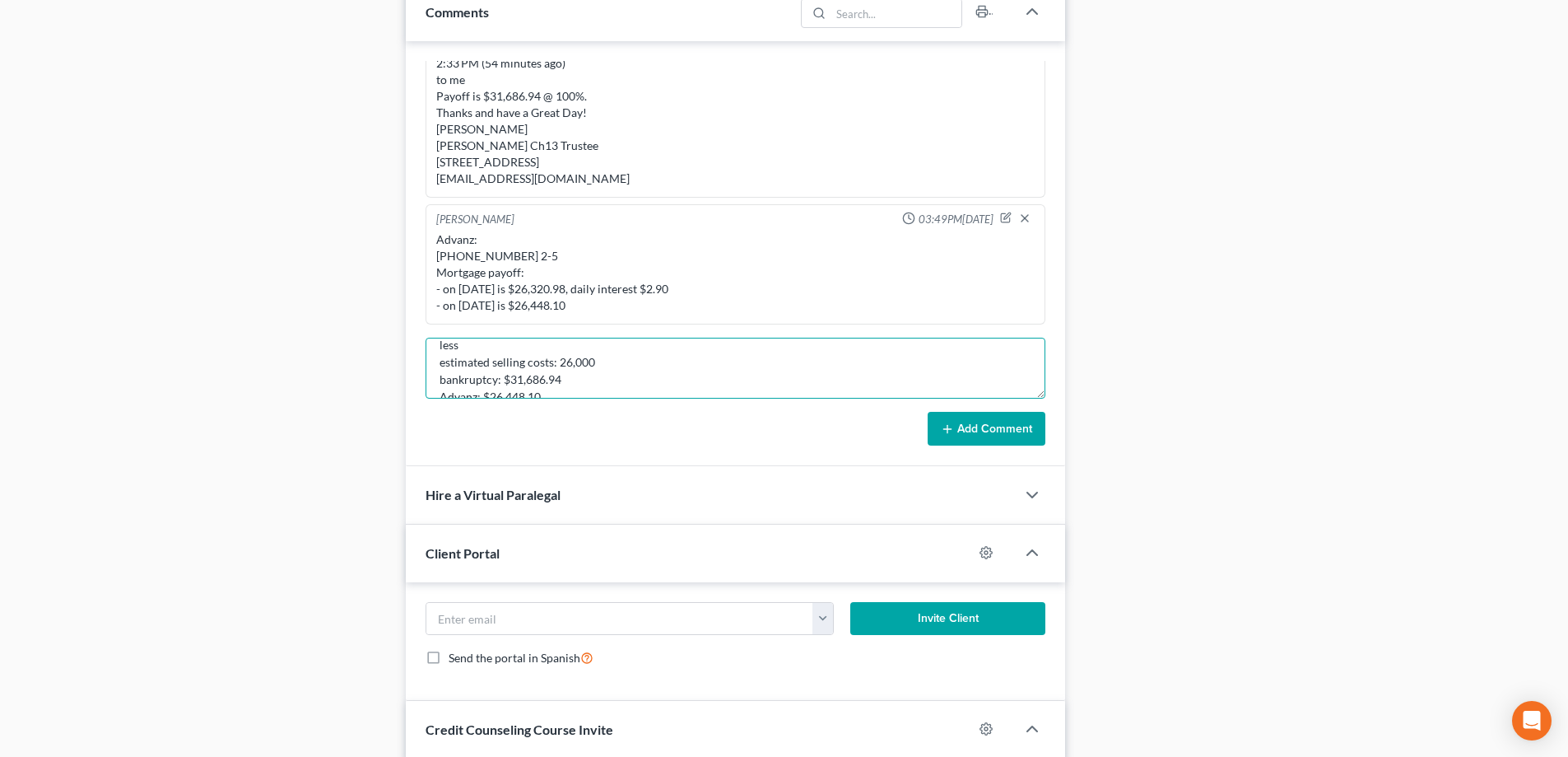
scroll to position [86, 0]
drag, startPoint x: 438, startPoint y: 362, endPoint x: 597, endPoint y: 358, distance: 159.1
click at [597, 358] on textarea "Zillow $259,000 - $286,000 assuming $259,000 less estimated selling costs: 26,0…" at bounding box center [736, 368] width 620 height 60
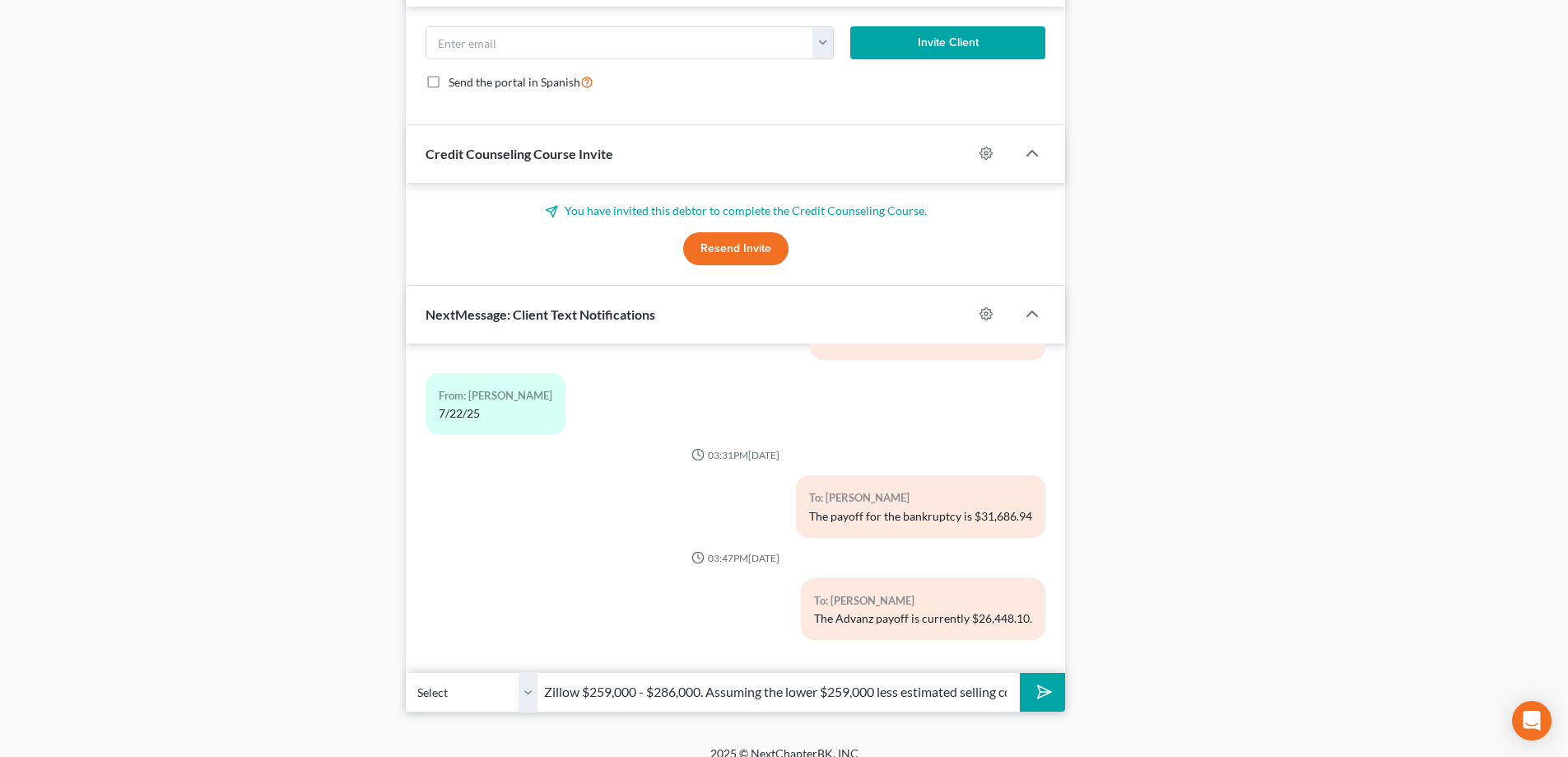
scroll to position [1697, 0]
click at [1010, 680] on input "Zillow $259,000 - $286,000. Assuming the lower $259,000 less estimated selling …" at bounding box center [779, 691] width 482 height 41
drag, startPoint x: 1005, startPoint y: 673, endPoint x: 1052, endPoint y: 678, distance: 47.3
click at [1005, 673] on input "Zillow $259,000 - $286,000. Assuming the lower $259,000 less estimated selling …" at bounding box center [779, 691] width 482 height 41
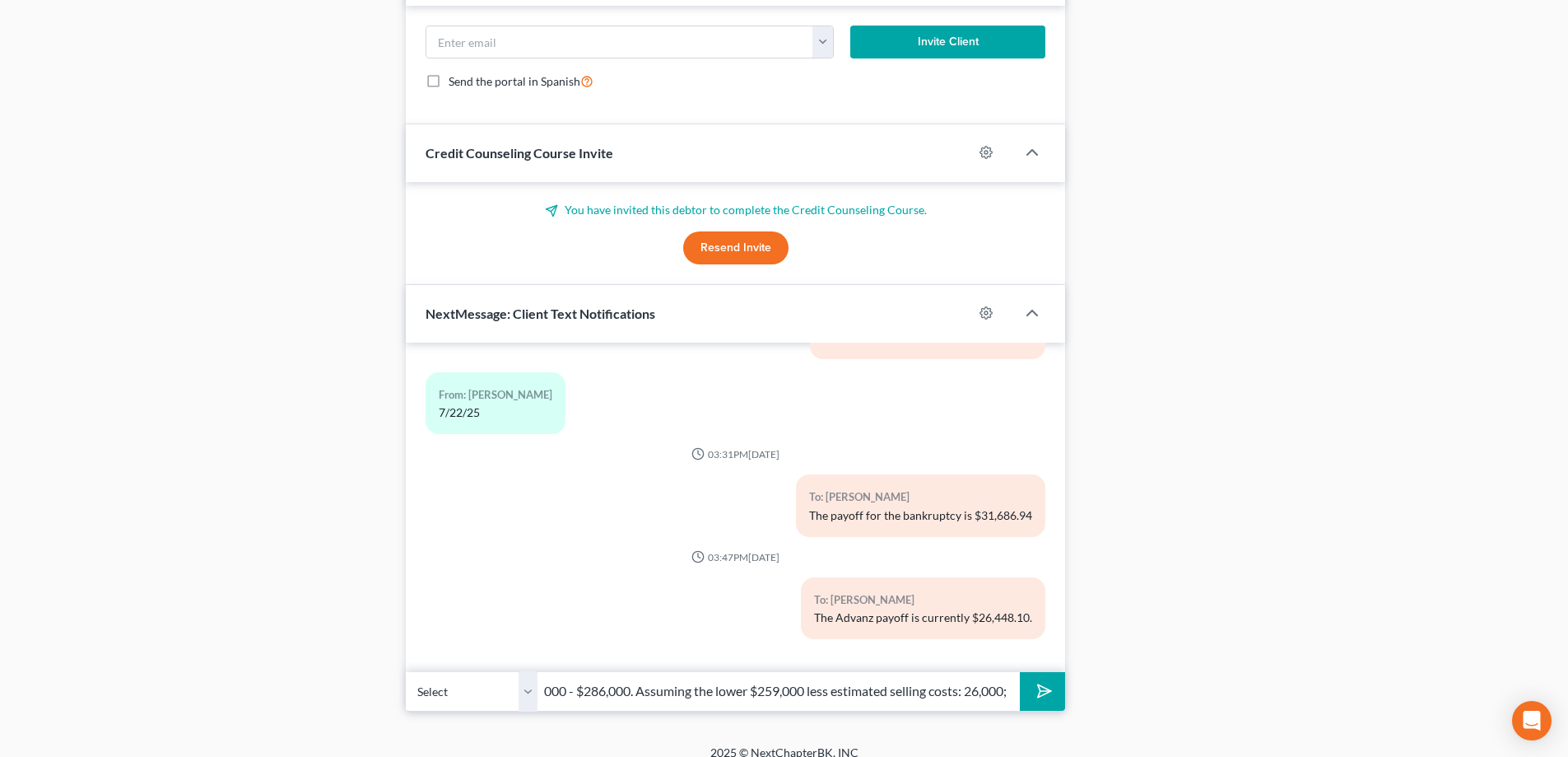
paste input "bankruptcy: $31,686.94 Advanz: $26,448.10 Total: 174,865.00"
type input "Zillow $259,000 - $286,000. Assuming the lower $259,000 less estimated selling …"
click at [1035, 685] on button "submit" at bounding box center [1043, 691] width 46 height 39
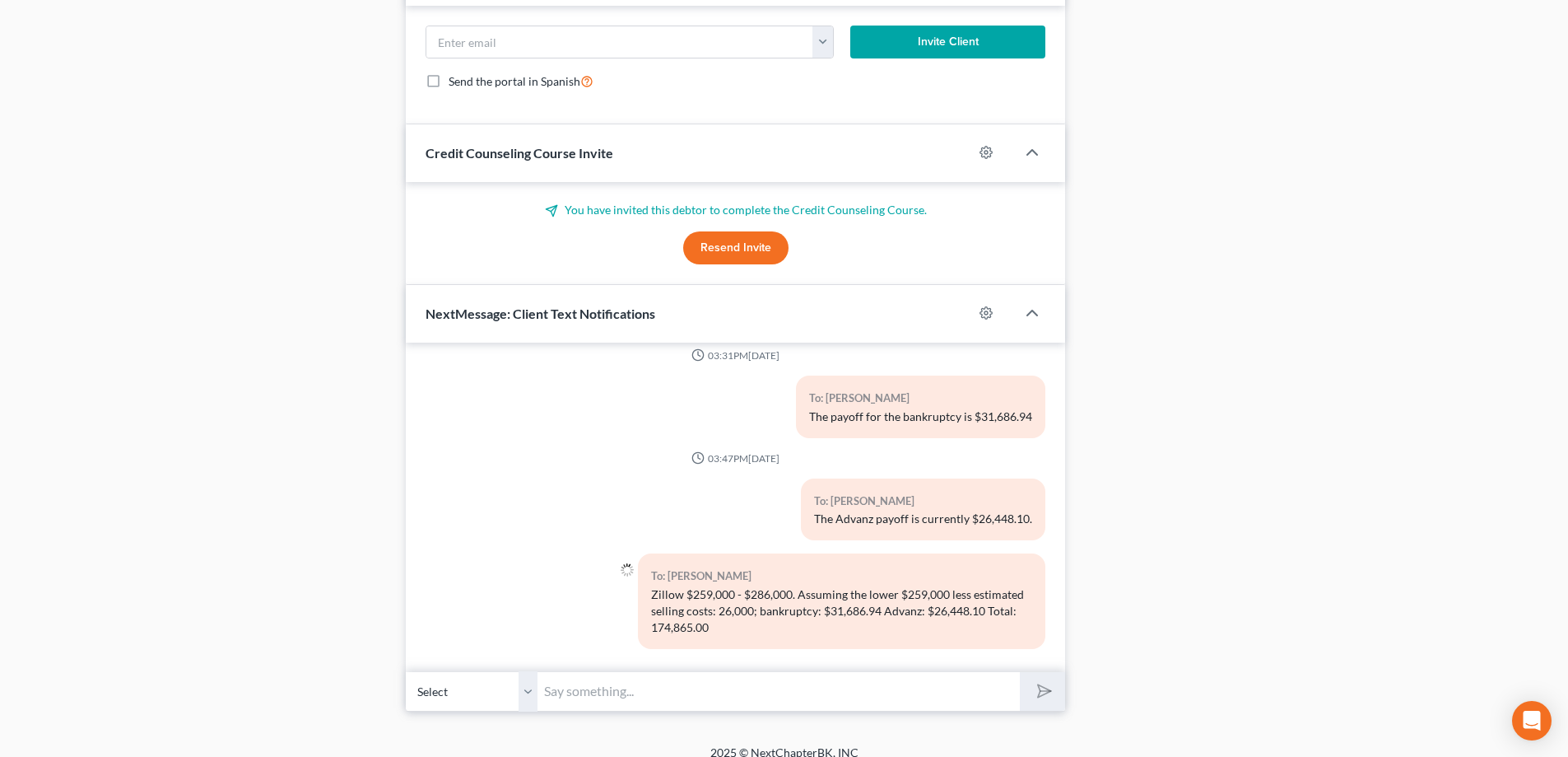
scroll to position [23933, 0]
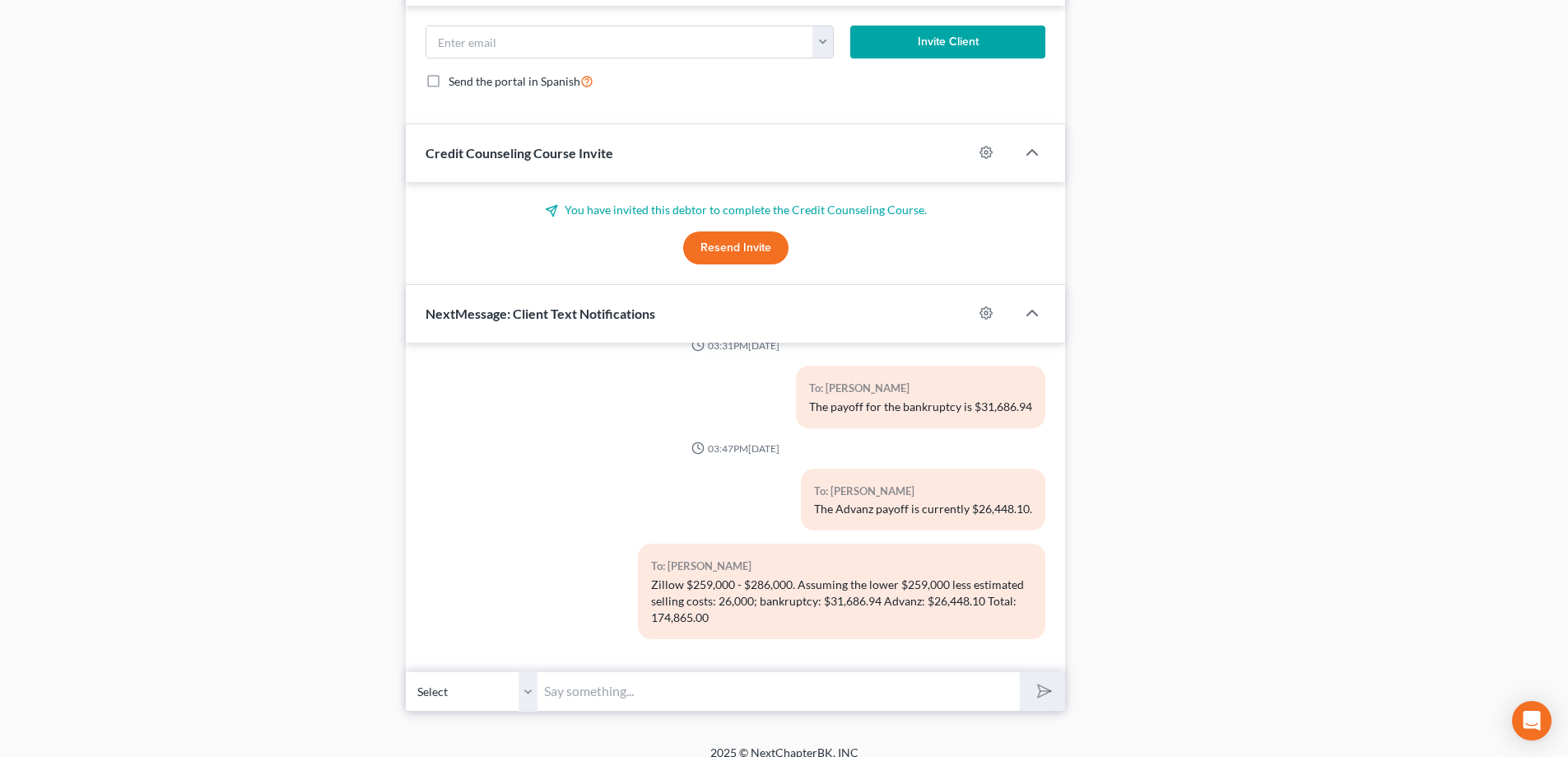
click at [610, 674] on input "text" at bounding box center [779, 691] width 482 height 41
click at [503, 596] on div "To: [PERSON_NAME] $259,000 - $286,000. Assuming the lower $259,000 less estimat…" at bounding box center [735, 596] width 636 height 108
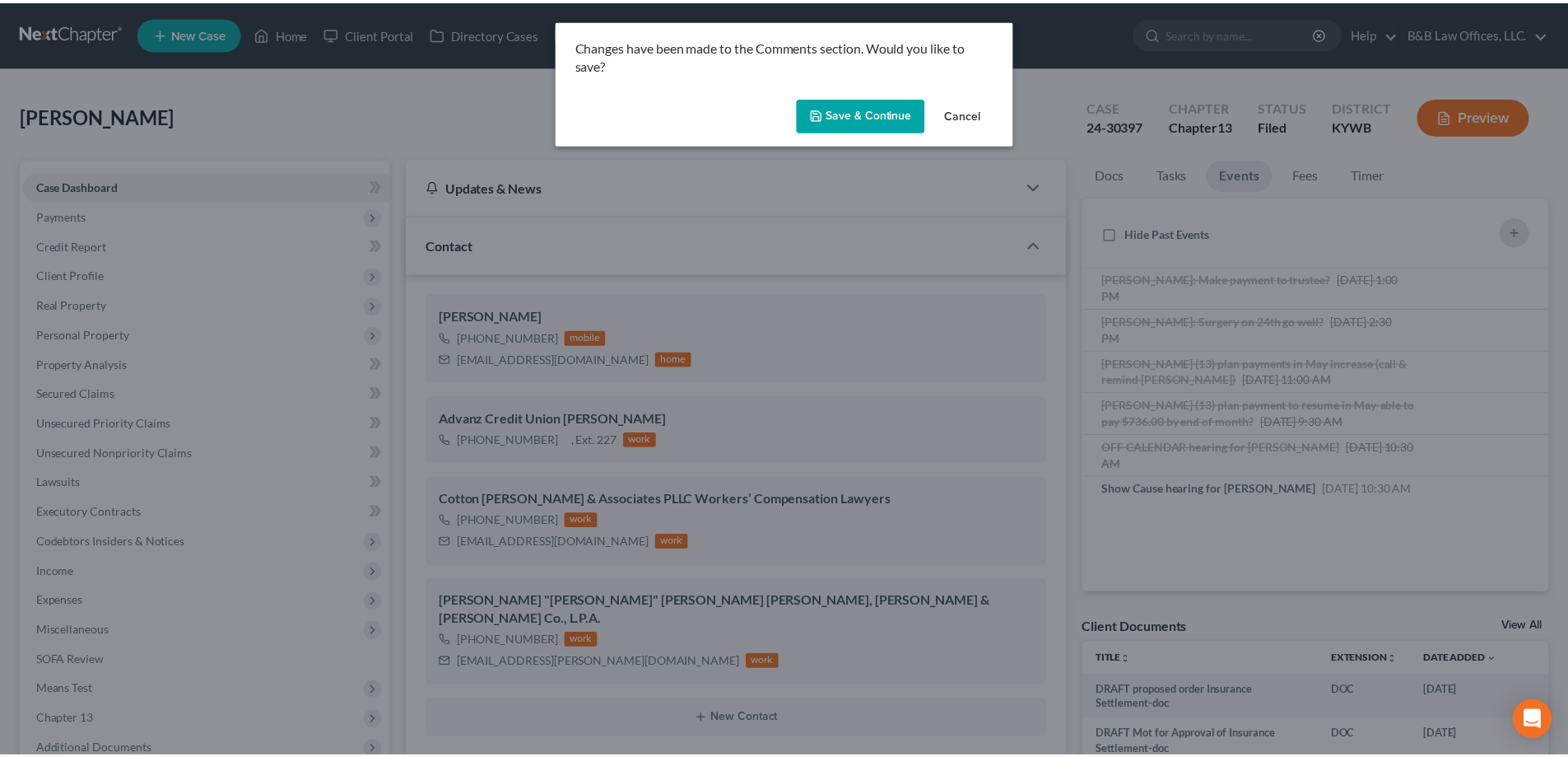
scroll to position [23818, 0]
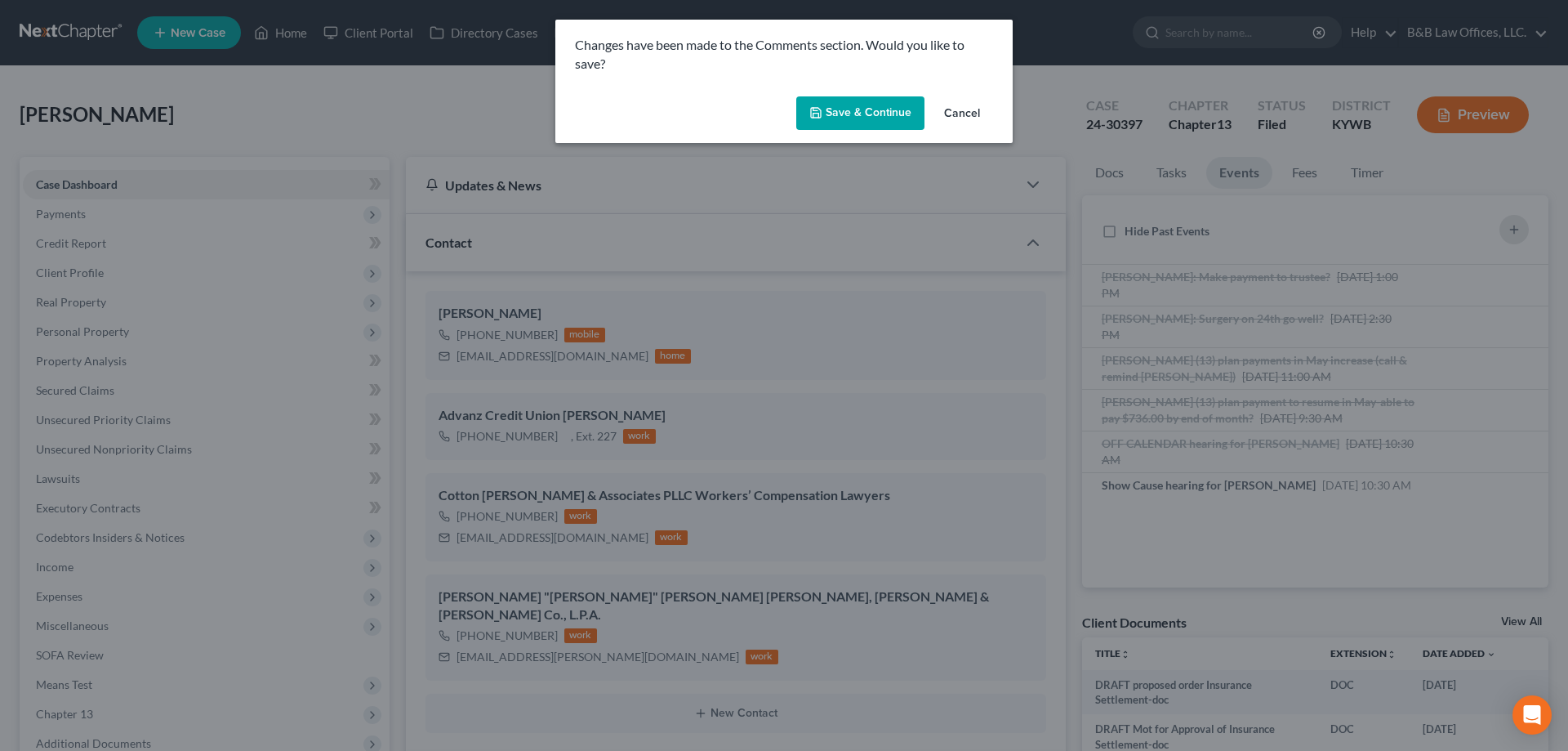
click at [878, 111] on button "Save & Continue" at bounding box center [860, 113] width 128 height 34
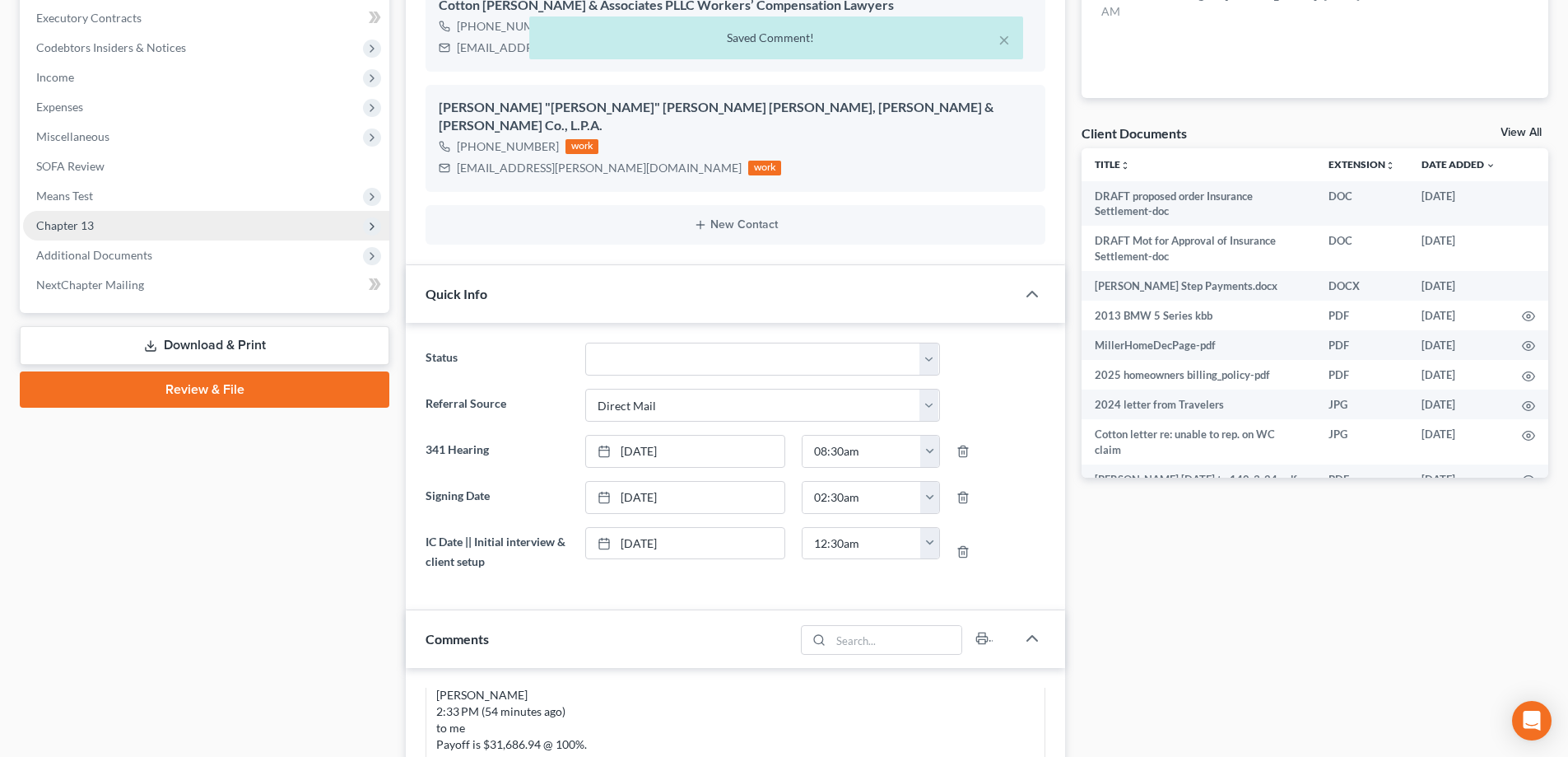
scroll to position [0, 0]
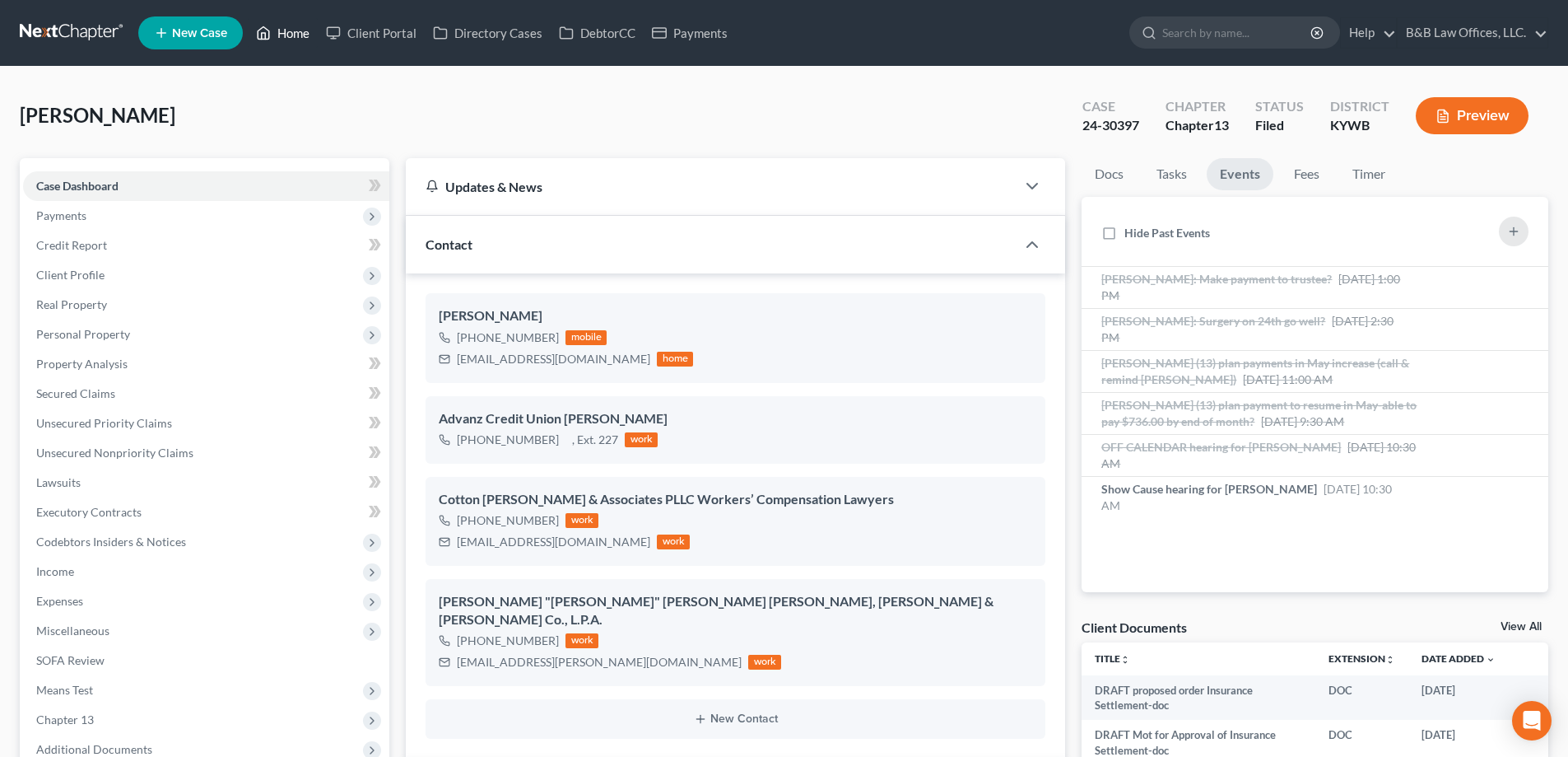
click at [299, 36] on link "Home" at bounding box center [282, 33] width 70 height 30
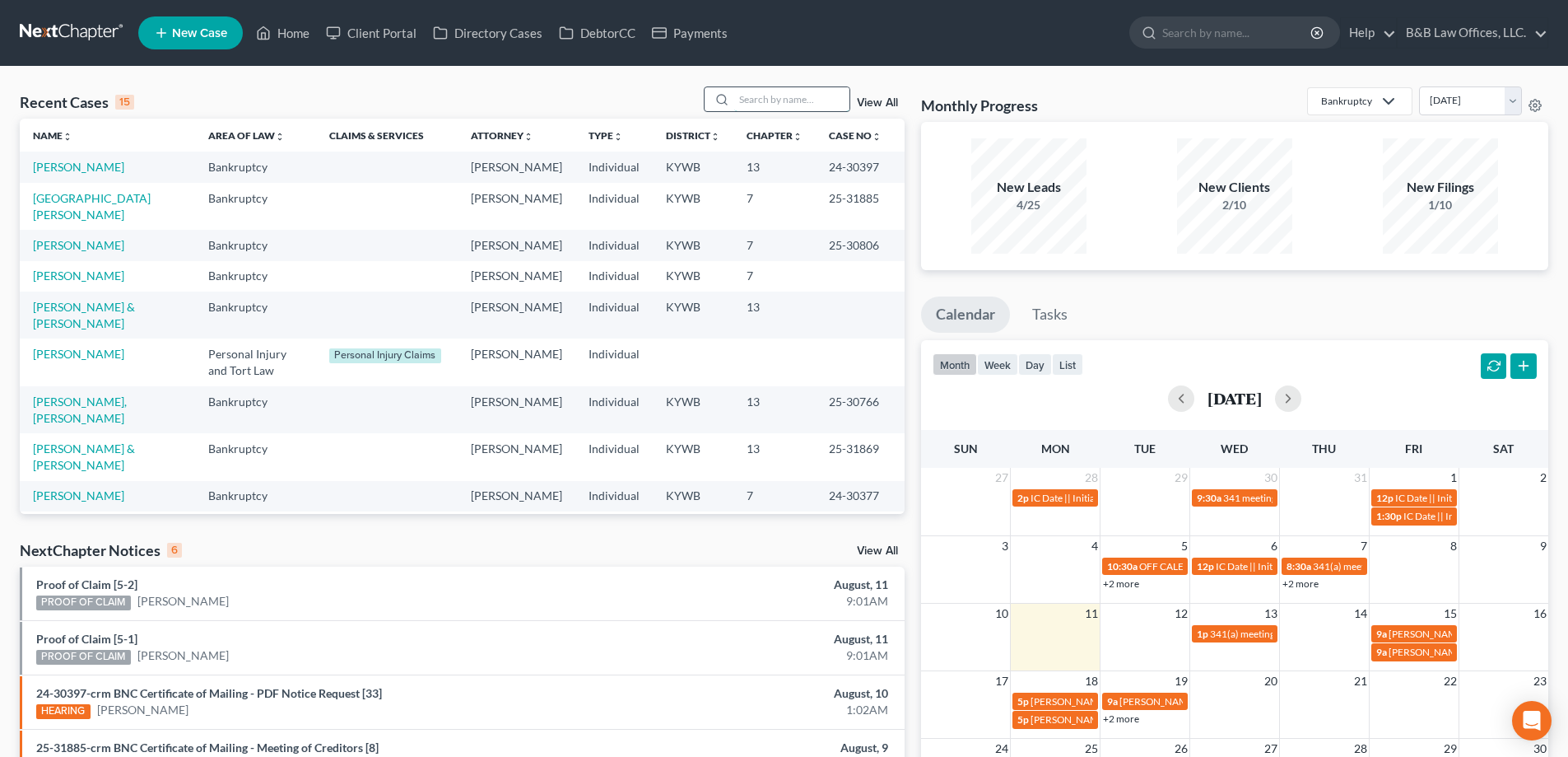
click at [739, 101] on input "search" at bounding box center [791, 99] width 115 height 24
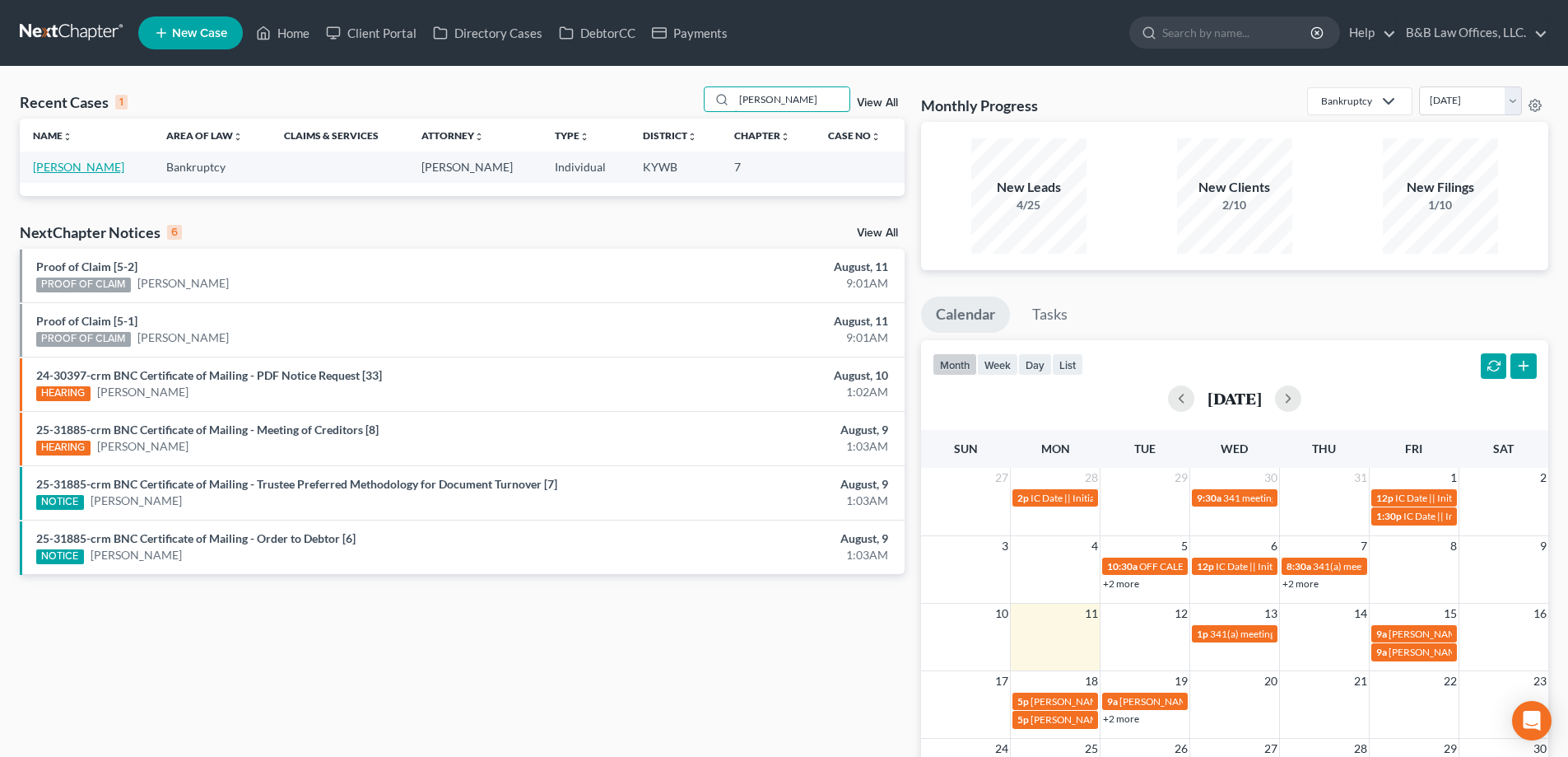
type input "[PERSON_NAME]"
click at [89, 170] on link "[PERSON_NAME]" at bounding box center [78, 166] width 91 height 14
select select "1"
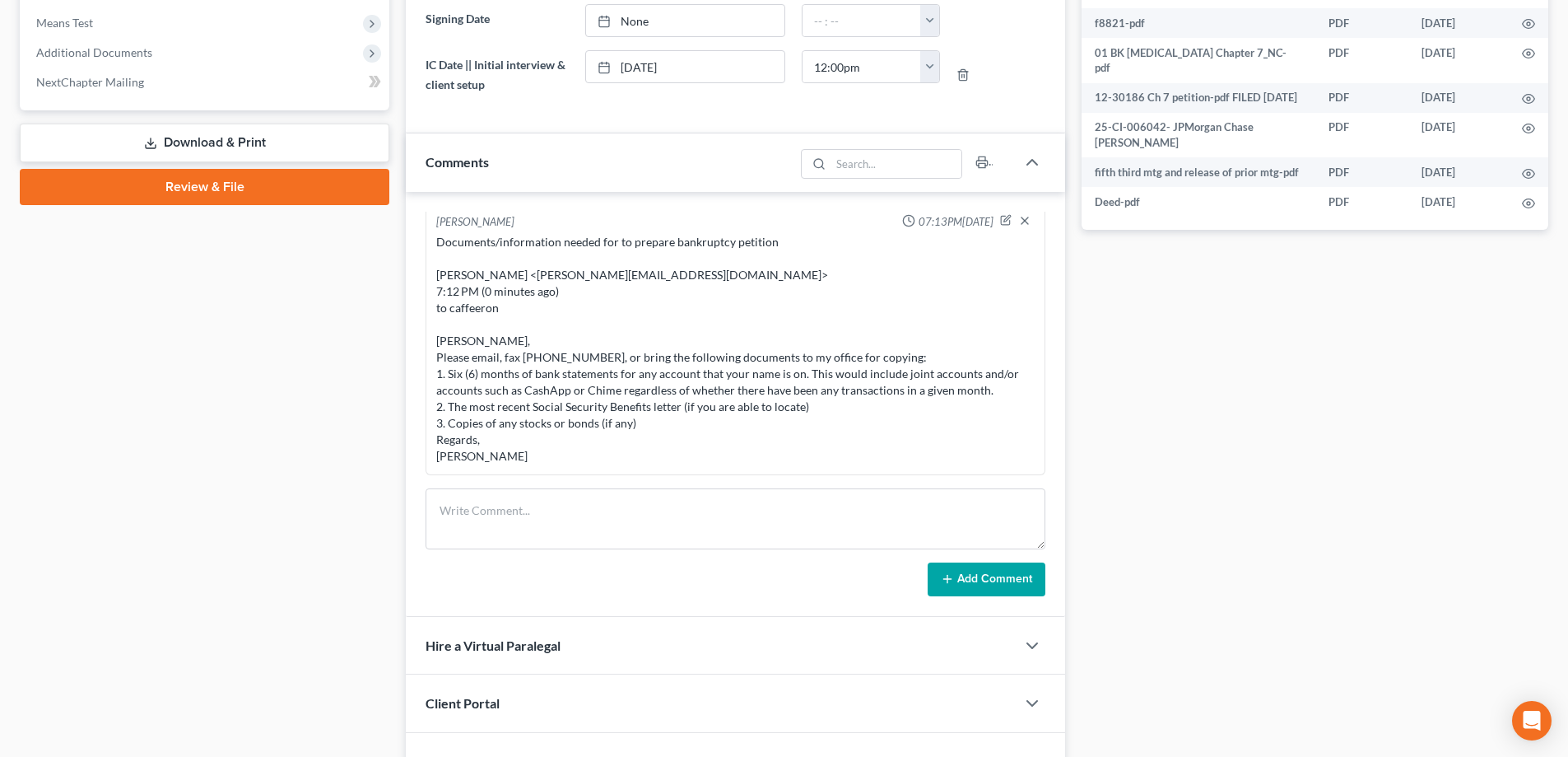
scroll to position [696, 0]
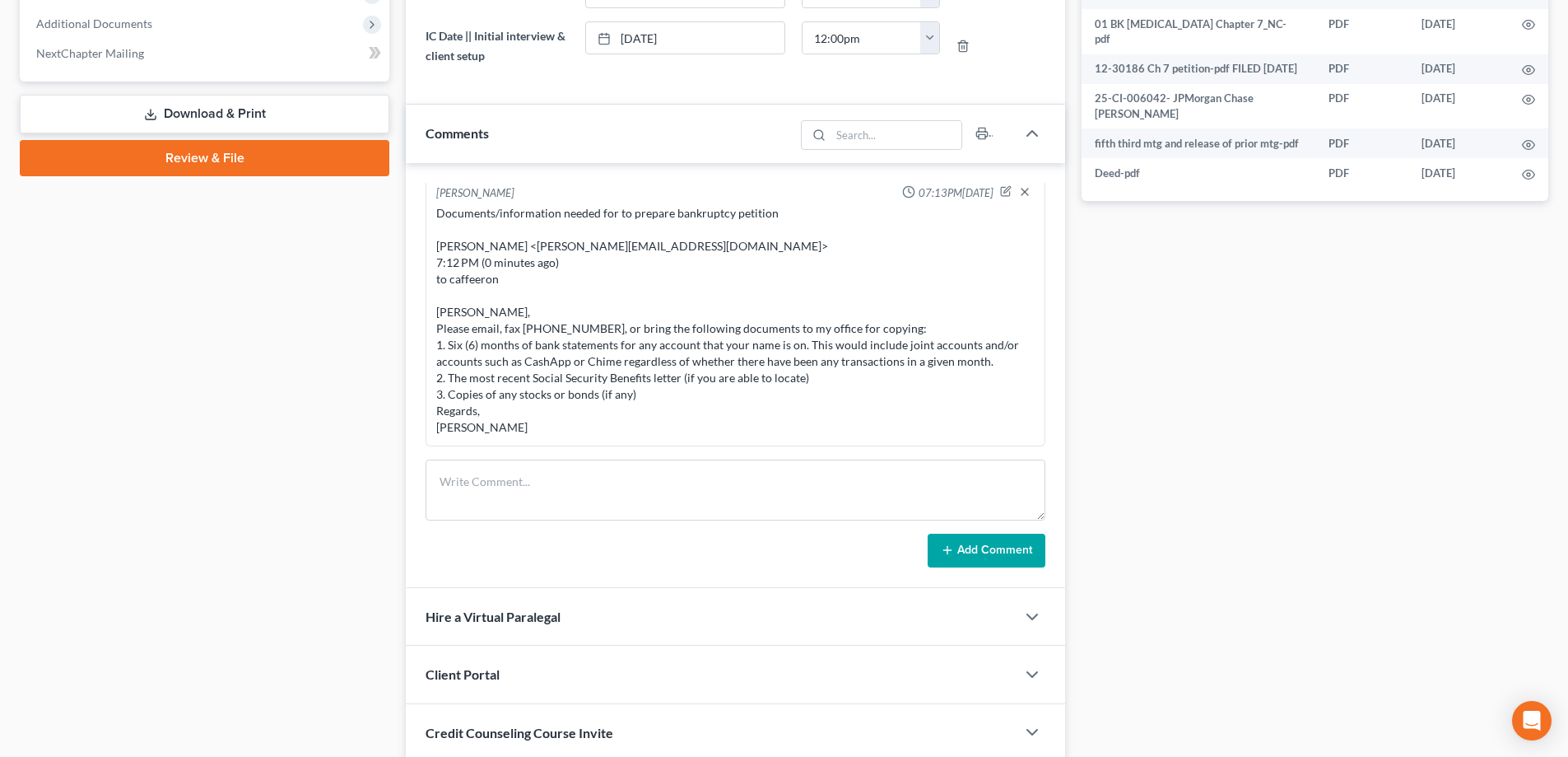
click at [891, 329] on div "Documents/information needed for to prepare bankruptcy petition [PERSON_NAME] <…" at bounding box center [735, 320] width 598 height 231
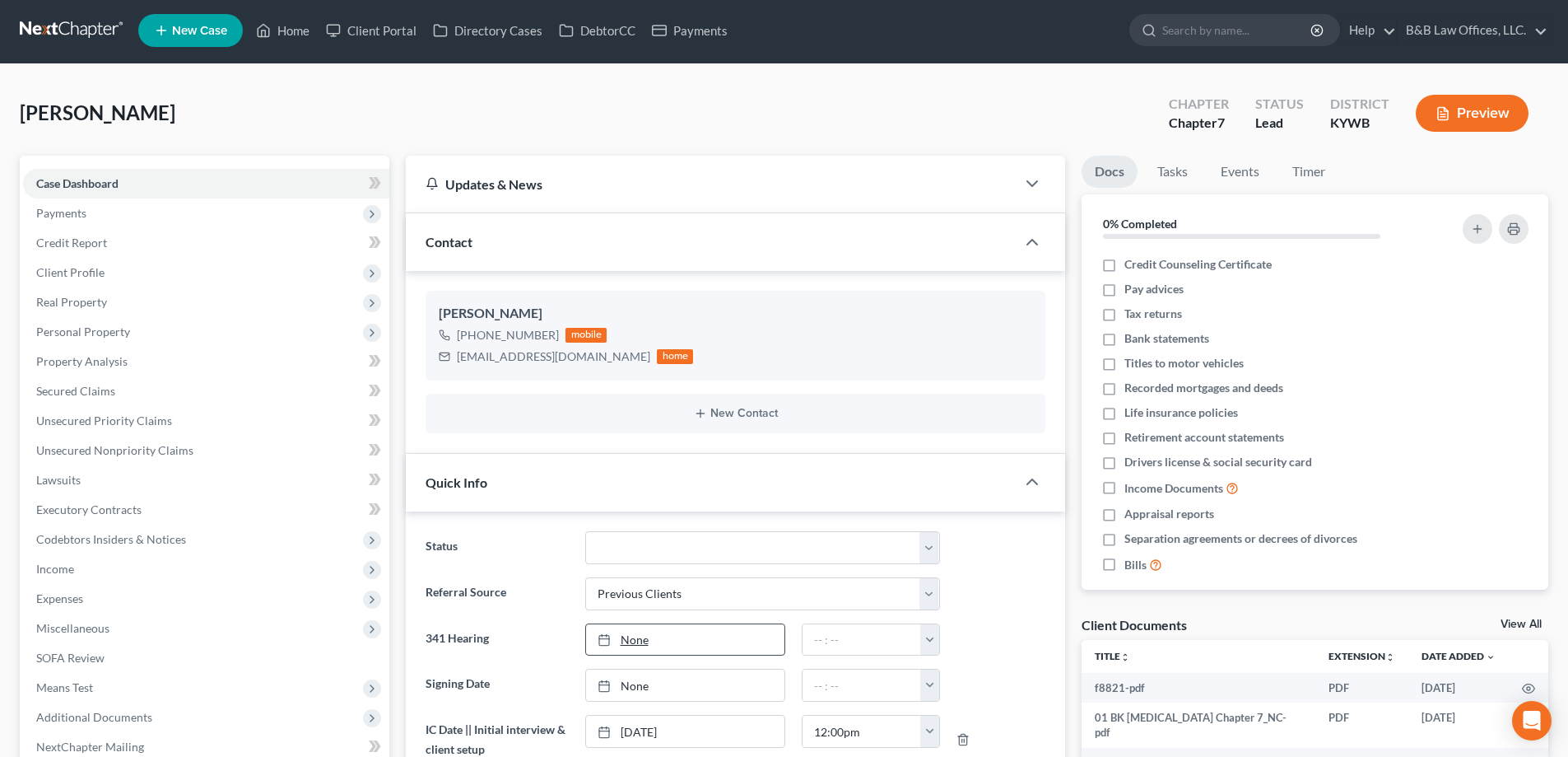
scroll to position [0, 0]
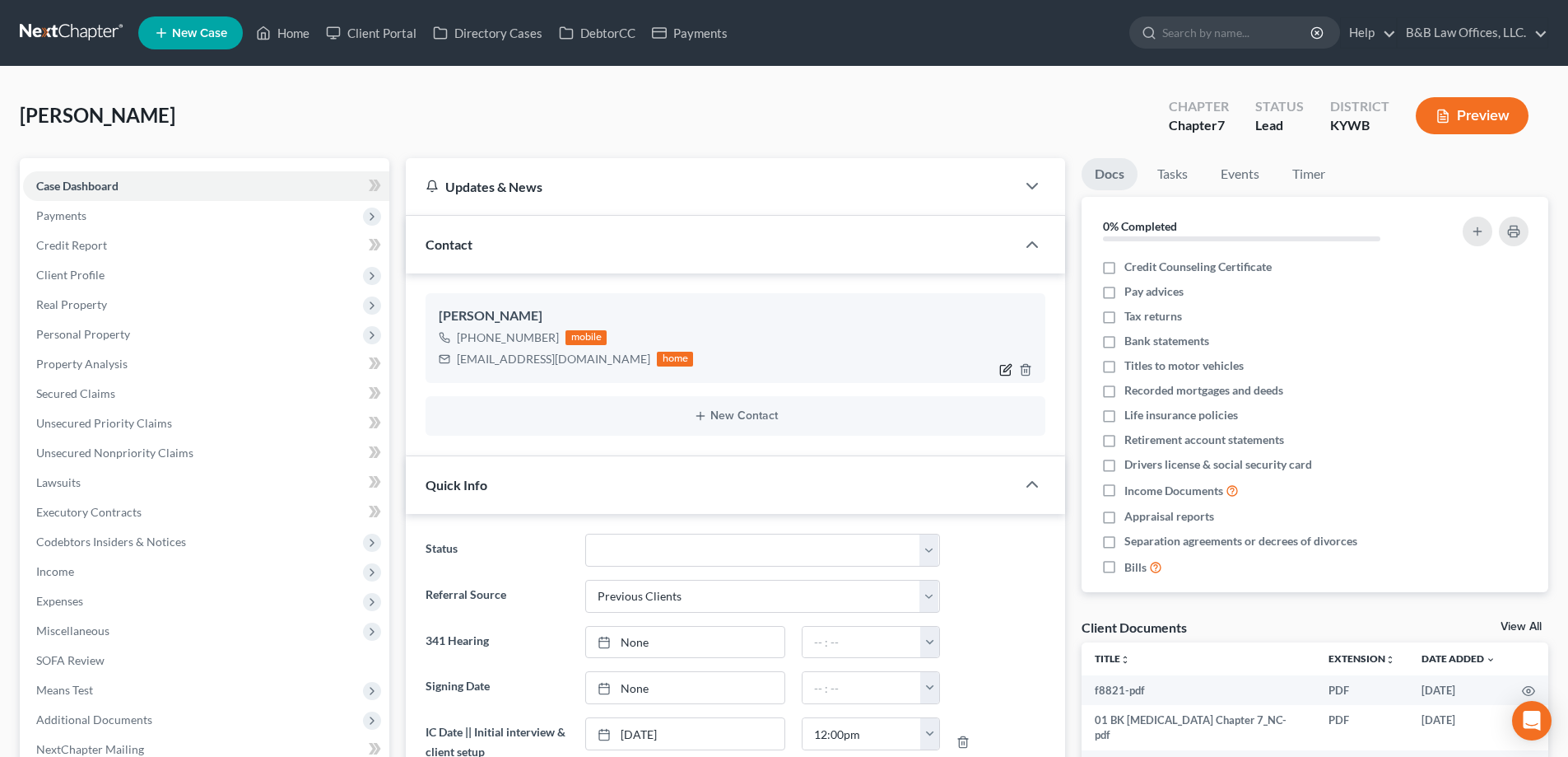
click at [1005, 369] on icon "button" at bounding box center [1007, 367] width 7 height 7
select select "0"
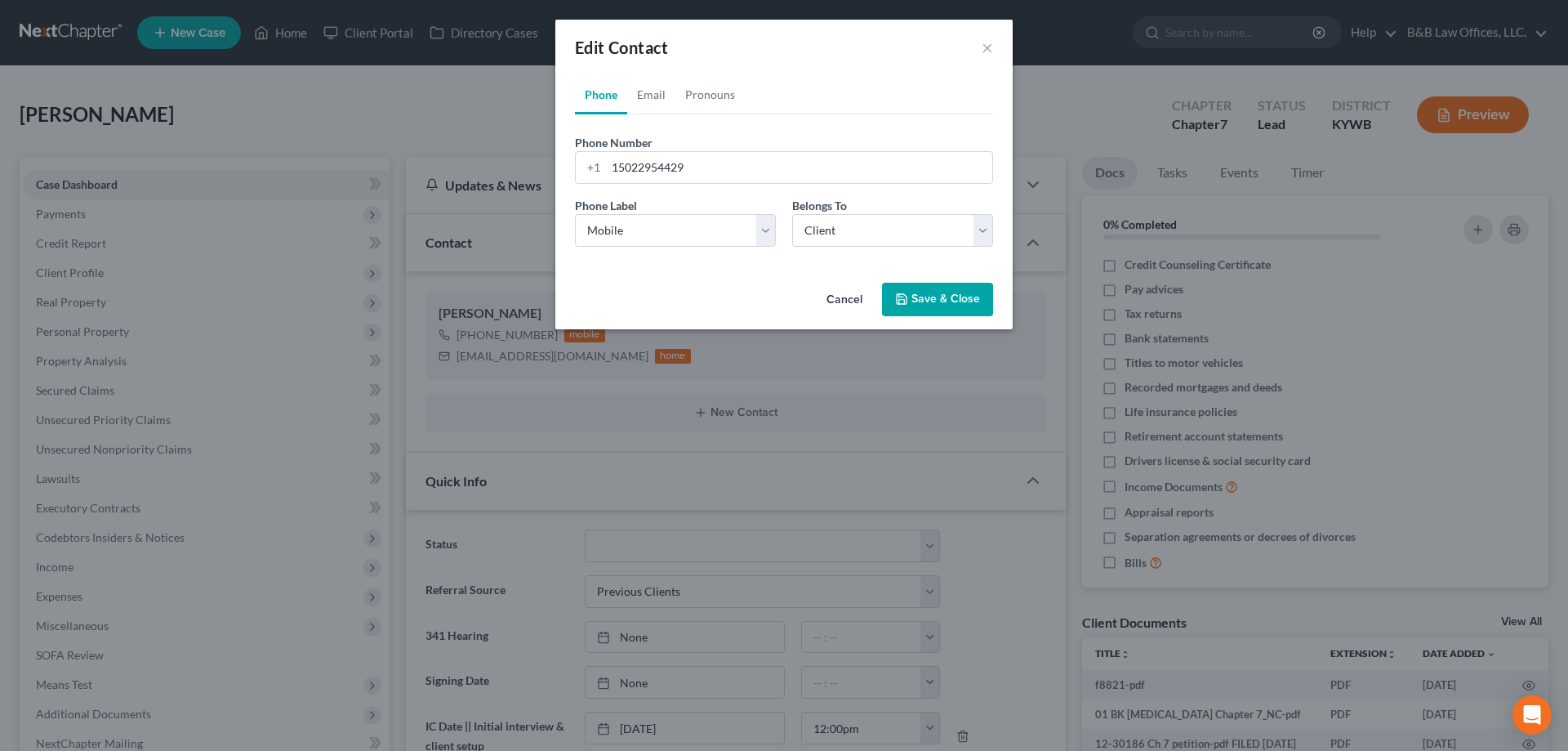
click at [935, 297] on button "Save & Close" at bounding box center [936, 300] width 111 height 34
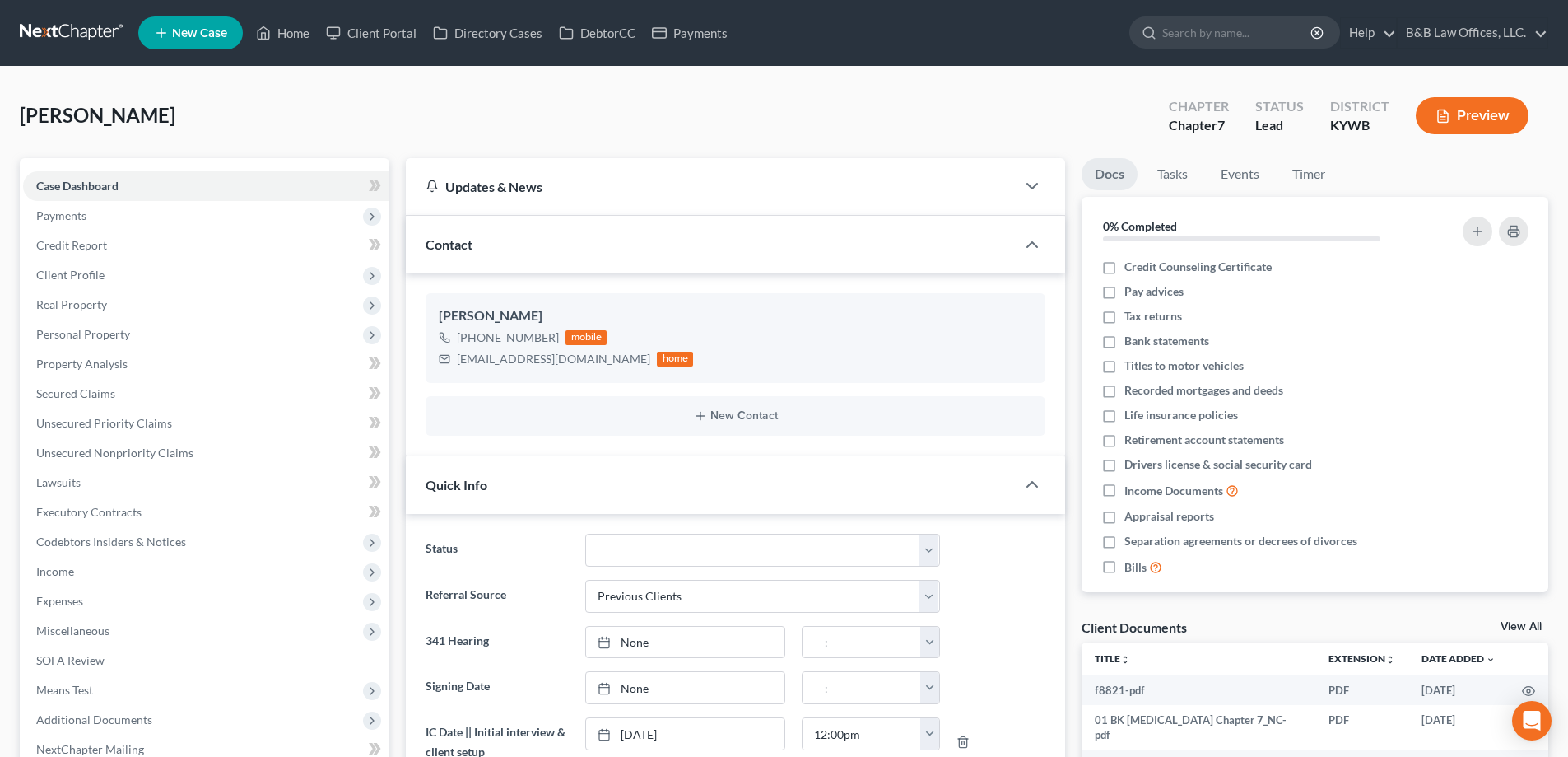
drag, startPoint x: 161, startPoint y: 120, endPoint x: 14, endPoint y: 129, distance: 147.3
copy span "[PERSON_NAME]"
click at [286, 119] on div "[PERSON_NAME] Upgraded Chapter Chapter 7 Status Lead District [GEOGRAPHIC_DATA]…" at bounding box center [784, 122] width 1528 height 71
click at [1524, 628] on link "View All" at bounding box center [1521, 627] width 42 height 12
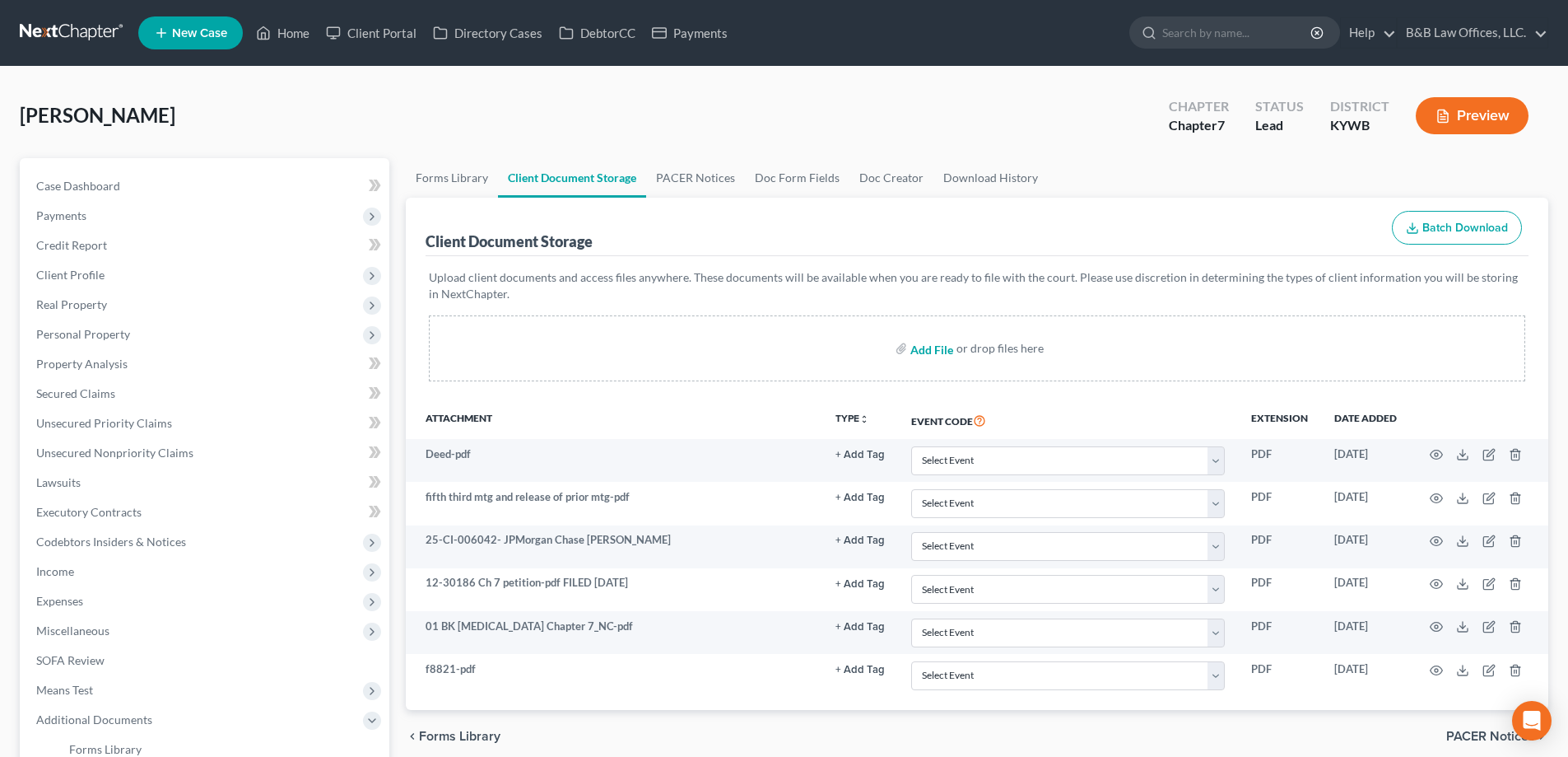
click at [928, 344] on input "file" at bounding box center [930, 349] width 40 height 30
type input "C:\fakepath\f8821 - signed.pdf"
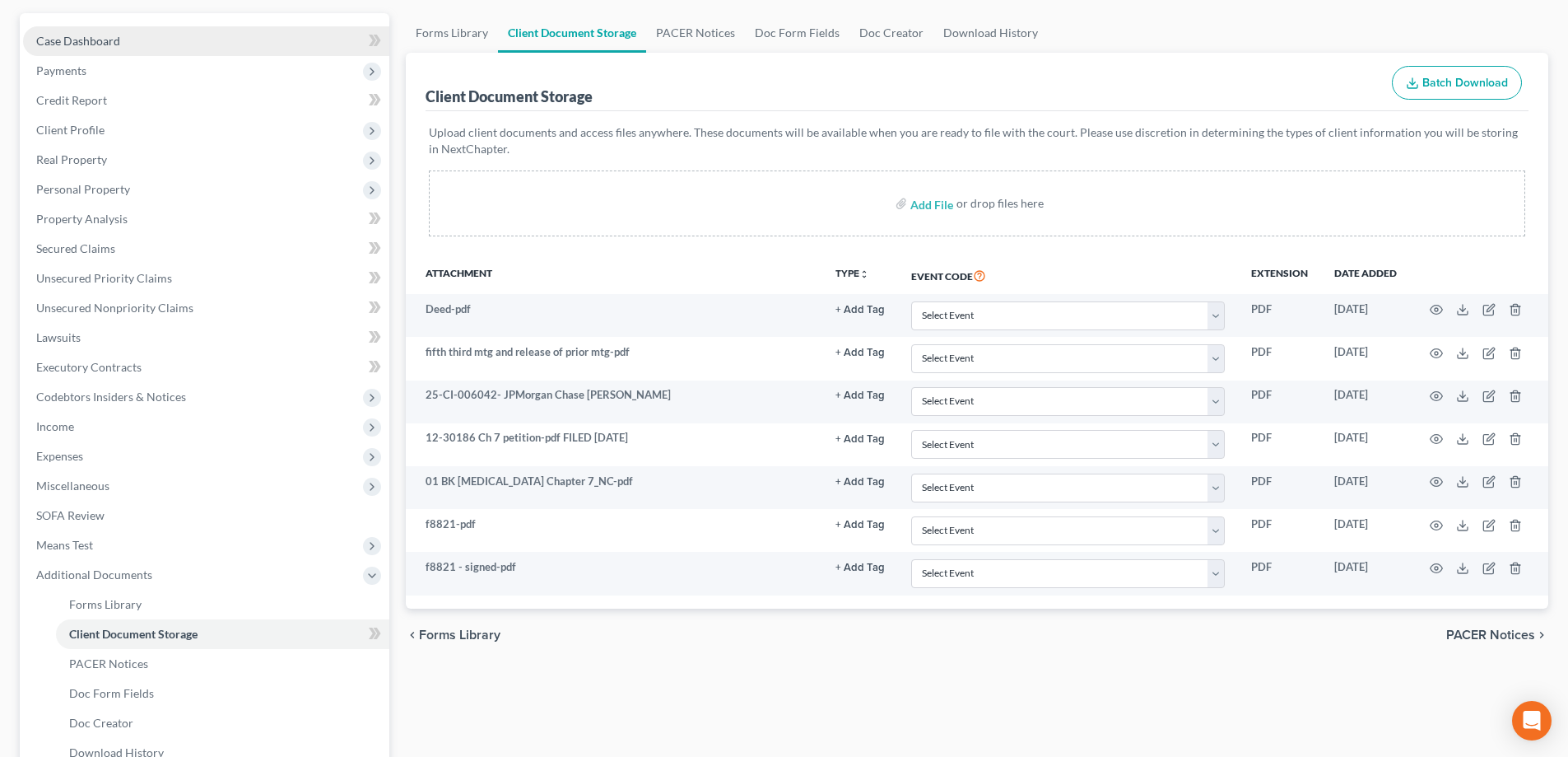
scroll to position [27, 0]
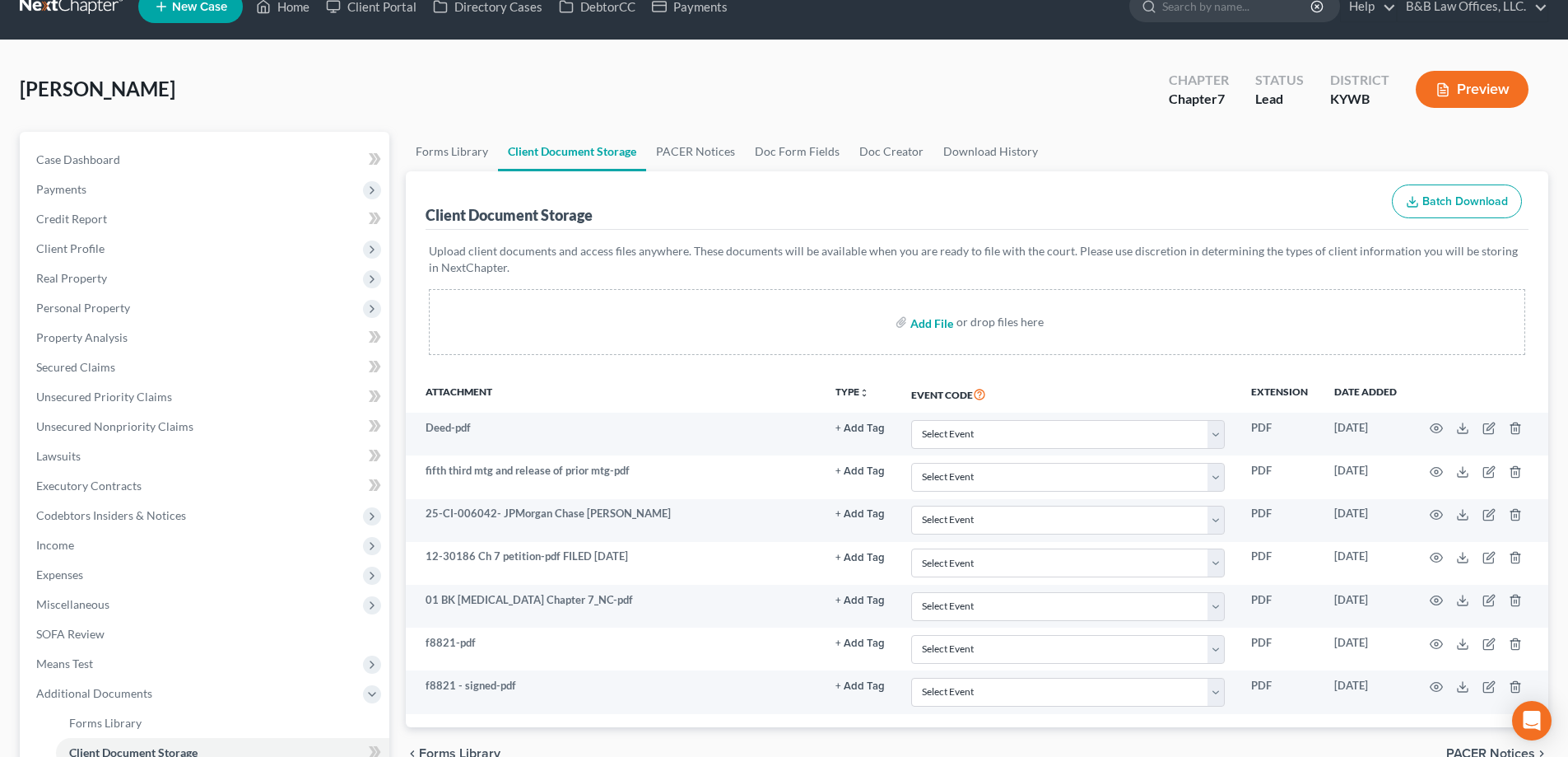
click at [928, 326] on input "file" at bounding box center [930, 322] width 40 height 30
type input "C:\fakepath\Bankruptcy [MEDICAL_DATA] Agreement - signed.pdf"
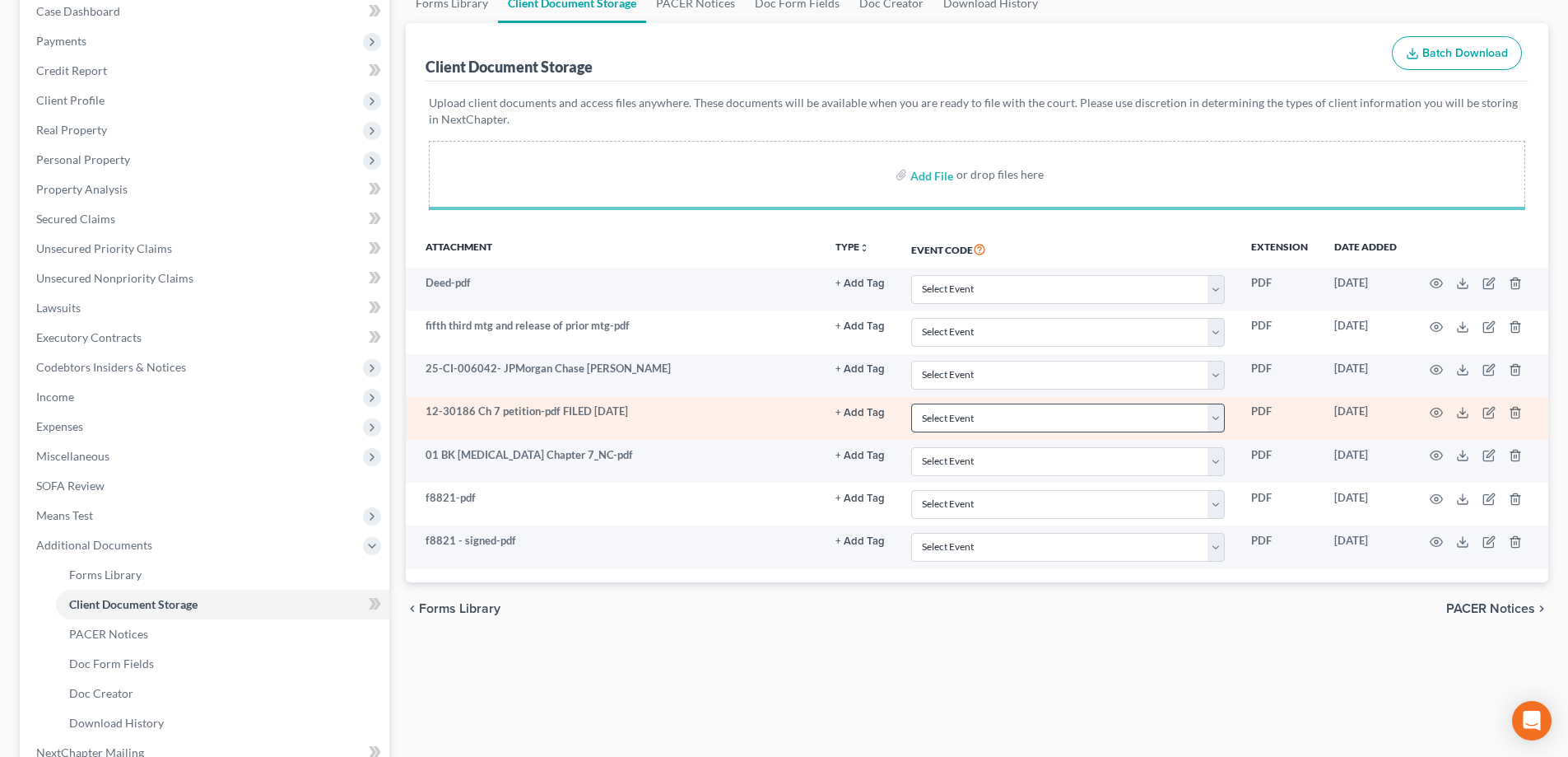
scroll to position [356, 0]
